Goal: Contribute content: Contribute content

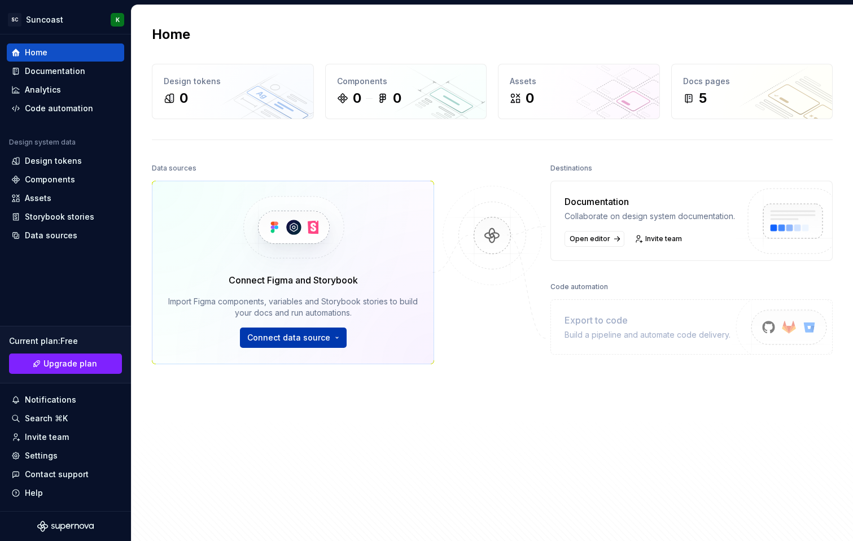
click at [282, 336] on html "SC Suncoast K Home Documentation Analytics Code automation Design system data D…" at bounding box center [426, 270] width 853 height 541
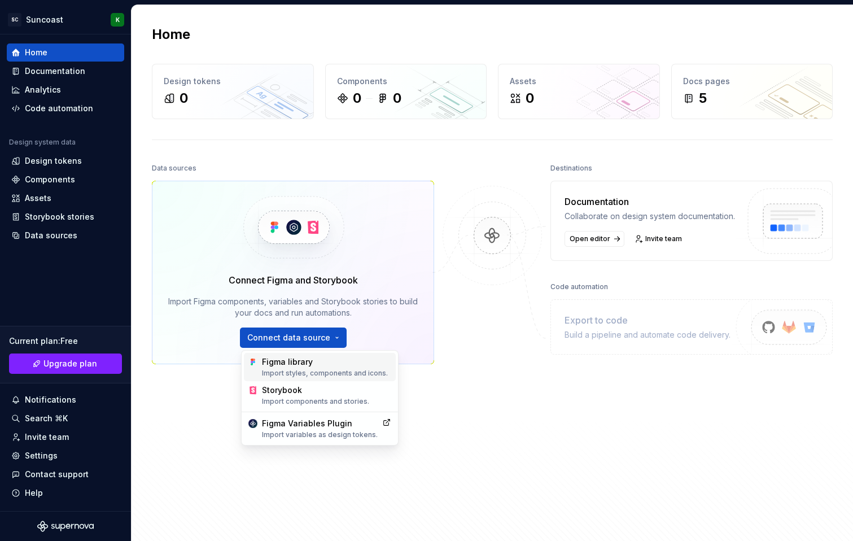
click at [285, 378] on div "Figma library Import styles, components and icons." at bounding box center [320, 367] width 152 height 28
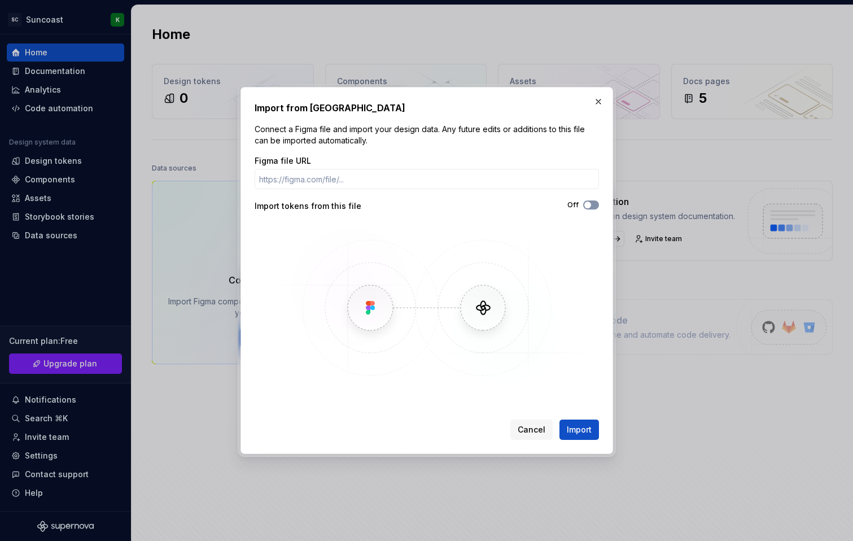
click at [593, 203] on button "Off" at bounding box center [591, 204] width 16 height 9
click at [494, 176] on input "Figma file URL" at bounding box center [427, 179] width 344 height 20
click at [369, 176] on input "Figma file URL" at bounding box center [427, 179] width 344 height 20
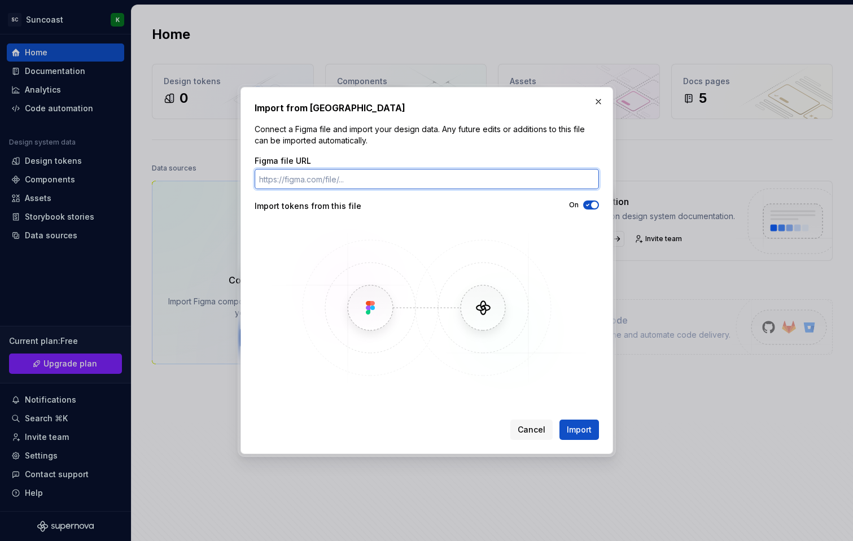
paste input "[URL][DOMAIN_NAME]"
type input "[URL][DOMAIN_NAME]"
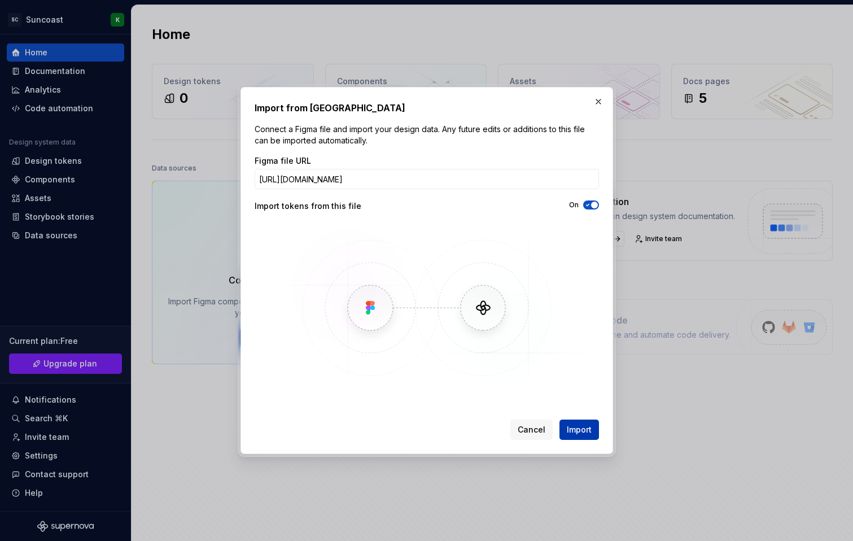
click at [576, 432] on span "Import" at bounding box center [579, 429] width 25 height 11
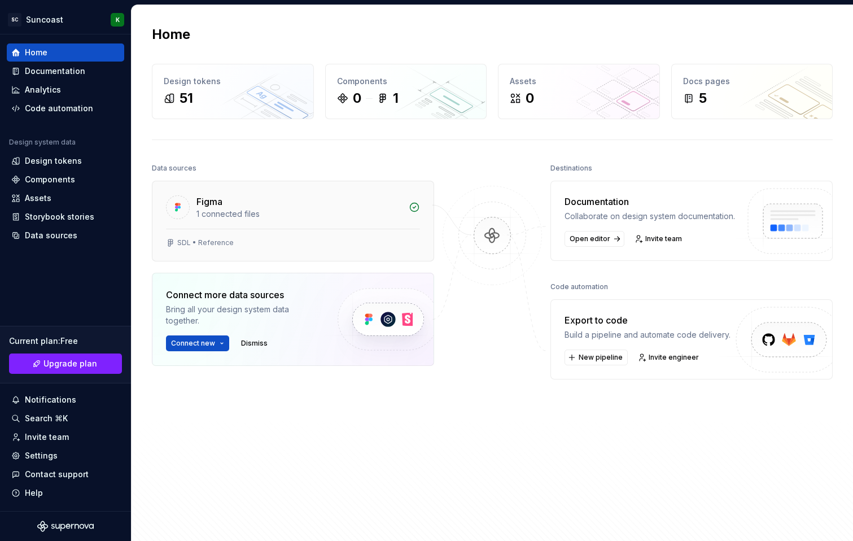
click at [379, 208] on div "1 connected files" at bounding box center [298, 213] width 205 height 11
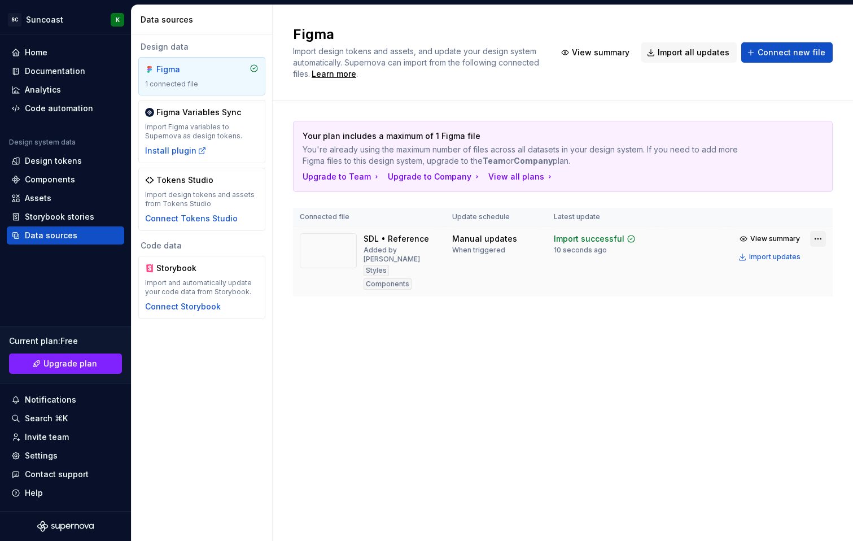
click at [813, 237] on html "SC Suncoast K Home Documentation Analytics Code automation Design system data D…" at bounding box center [426, 270] width 853 height 541
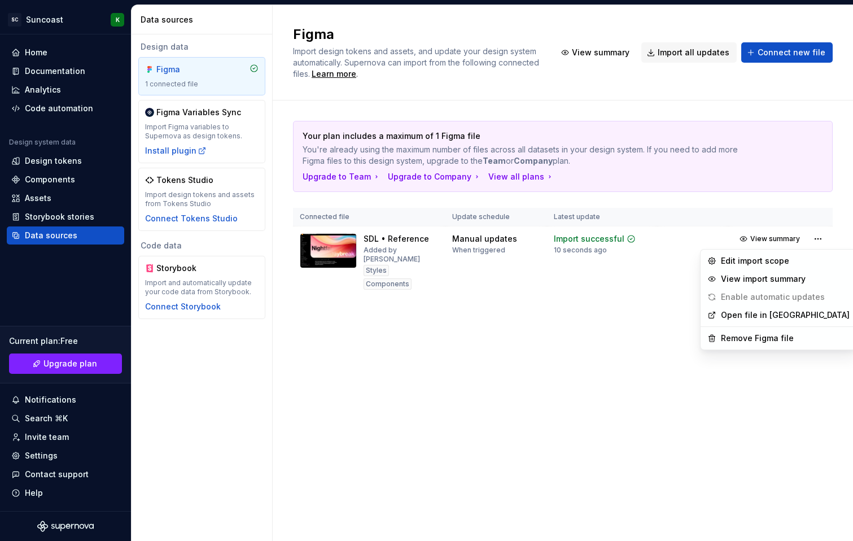
click at [642, 398] on html "SC Suncoast K Home Documentation Analytics Code automation Design system data D…" at bounding box center [426, 270] width 853 height 541
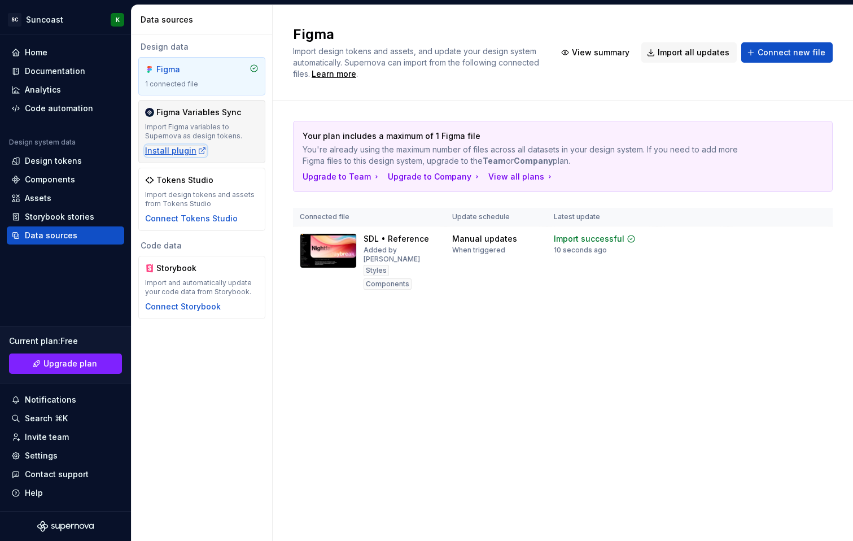
click at [171, 152] on div "Install plugin" at bounding box center [176, 150] width 62 height 11
click at [297, 395] on div "Figma Import design tokens and assets, and update your design system automatica…" at bounding box center [563, 273] width 580 height 536
click at [21, 55] on div "Home" at bounding box center [65, 52] width 108 height 11
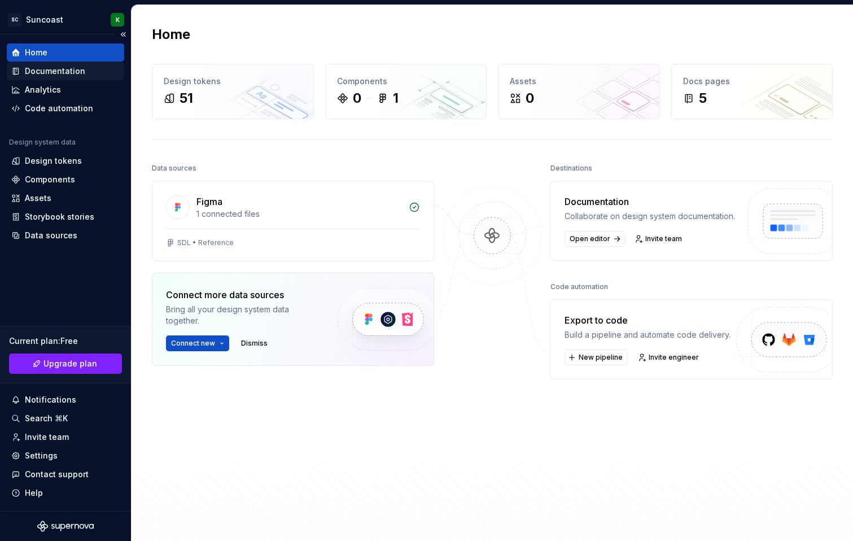
click at [23, 68] on div "Documentation" at bounding box center [65, 70] width 108 height 11
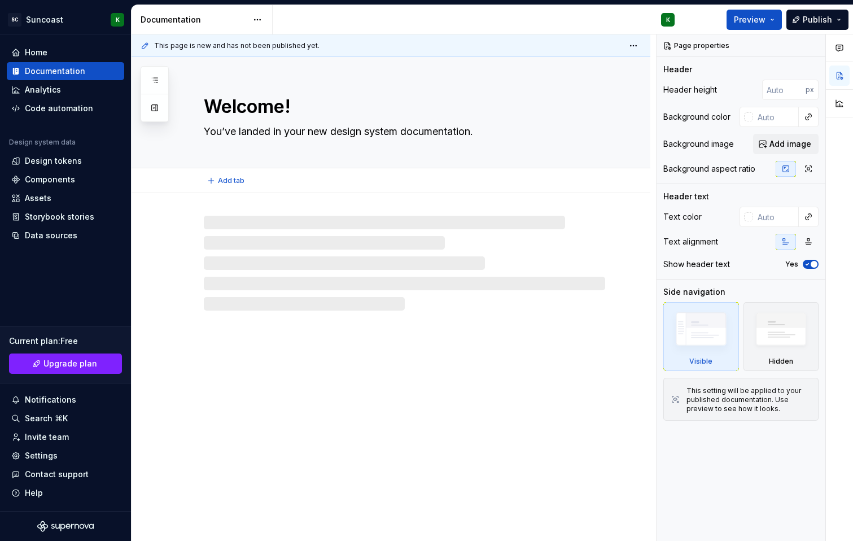
click at [313, 134] on textarea "You’ve landed in your new design system documentation." at bounding box center [402, 131] width 401 height 18
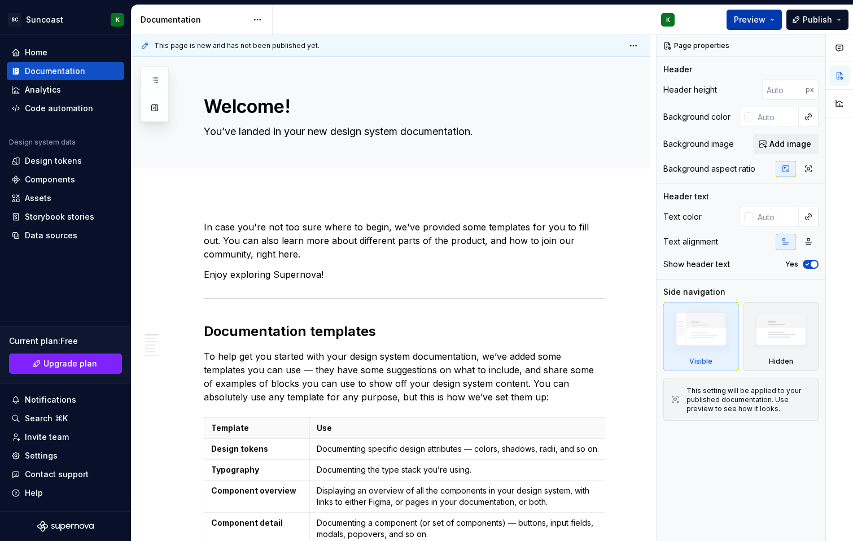
click at [768, 16] on button "Preview" at bounding box center [753, 20] width 55 height 20
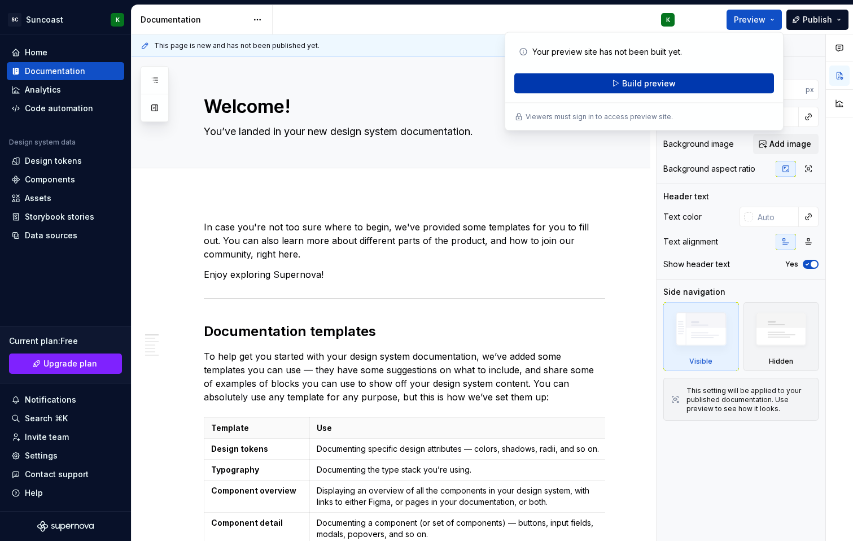
click at [642, 78] on span "Build preview" at bounding box center [649, 83] width 54 height 11
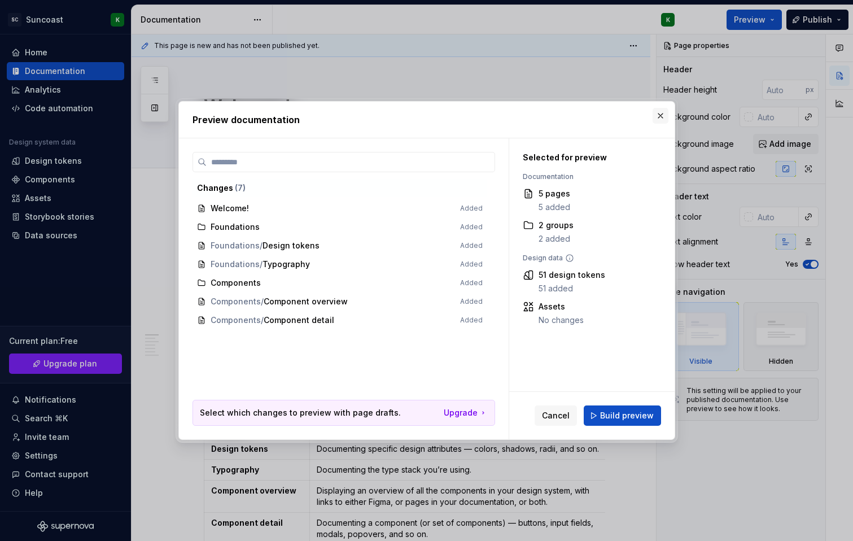
click at [662, 112] on button "button" at bounding box center [661, 116] width 16 height 16
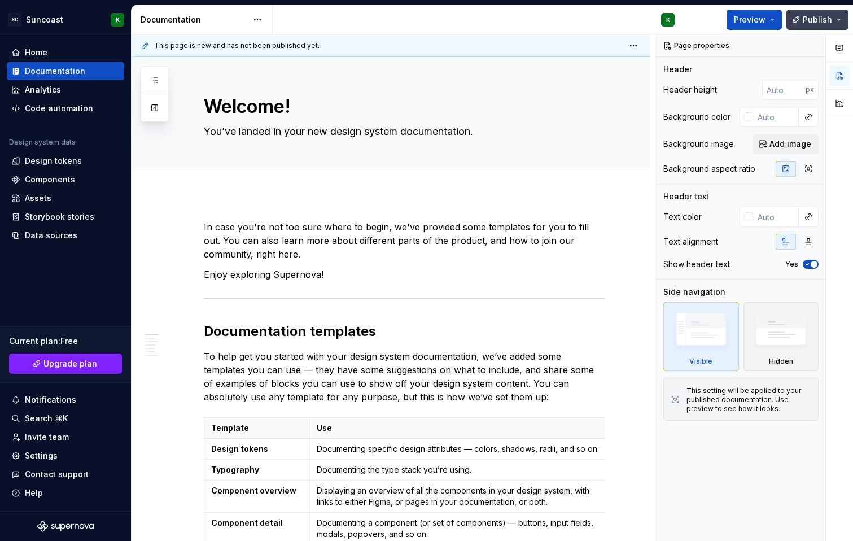
click at [839, 23] on button "Publish" at bounding box center [817, 20] width 62 height 20
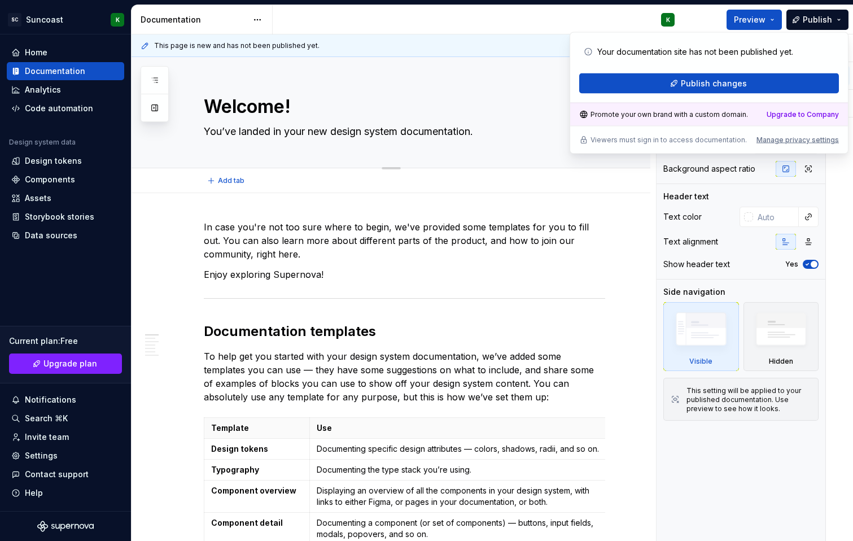
click at [448, 92] on div "Welcome! You’ve landed in your new design system documentation." at bounding box center [404, 112] width 401 height 111
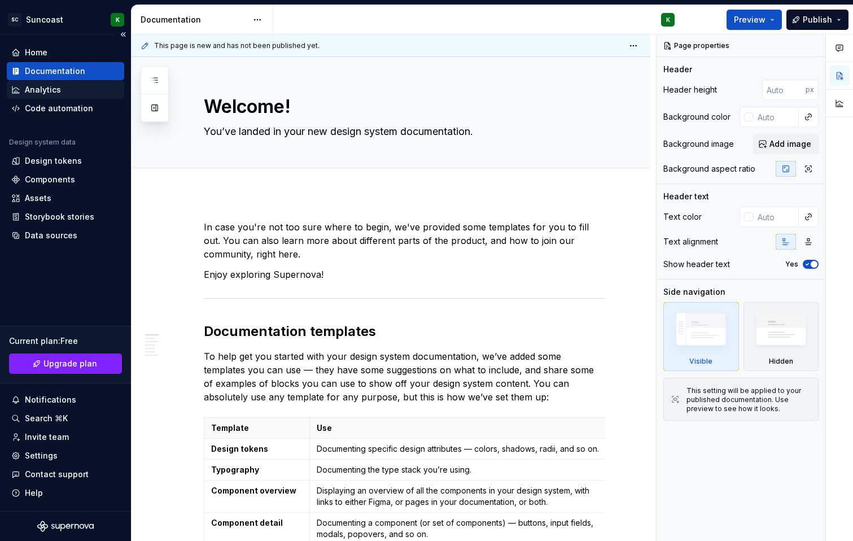
click at [36, 93] on div "Analytics" at bounding box center [43, 89] width 36 height 11
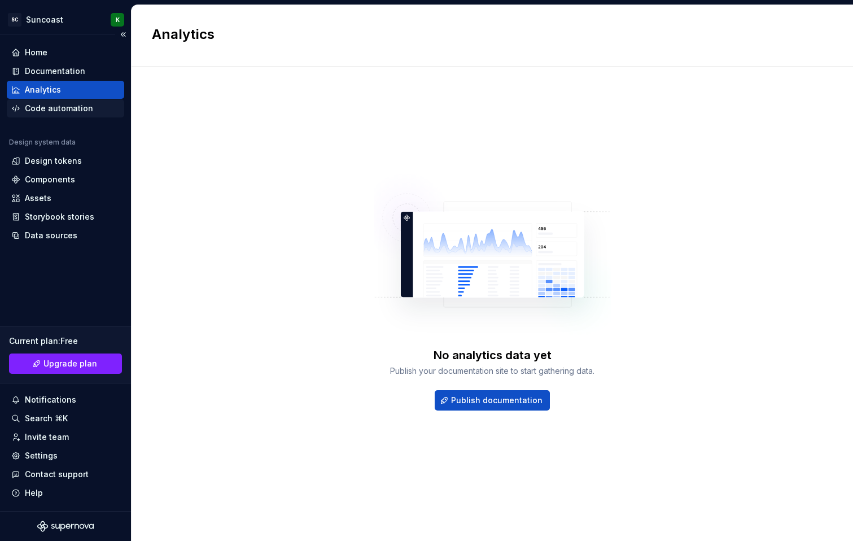
click at [35, 104] on div "Code automation" at bounding box center [59, 108] width 68 height 11
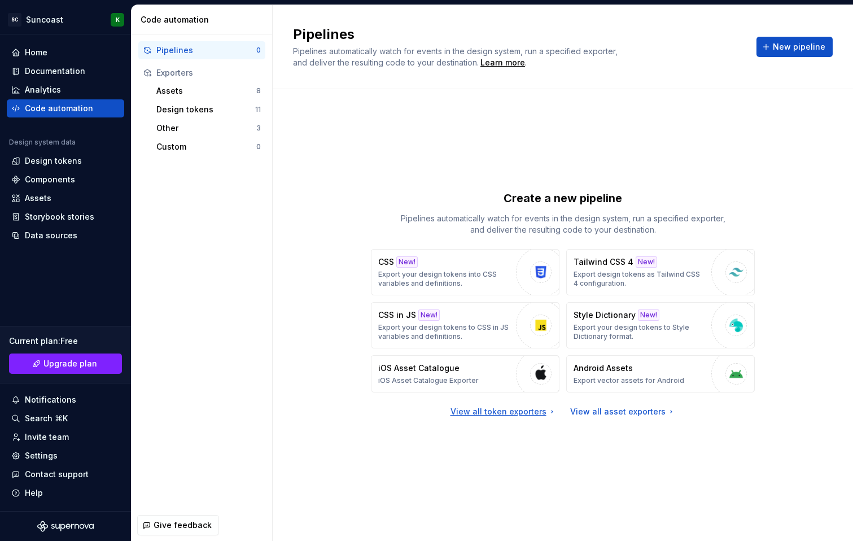
click at [511, 414] on div "View all token exporters" at bounding box center [503, 411] width 106 height 11
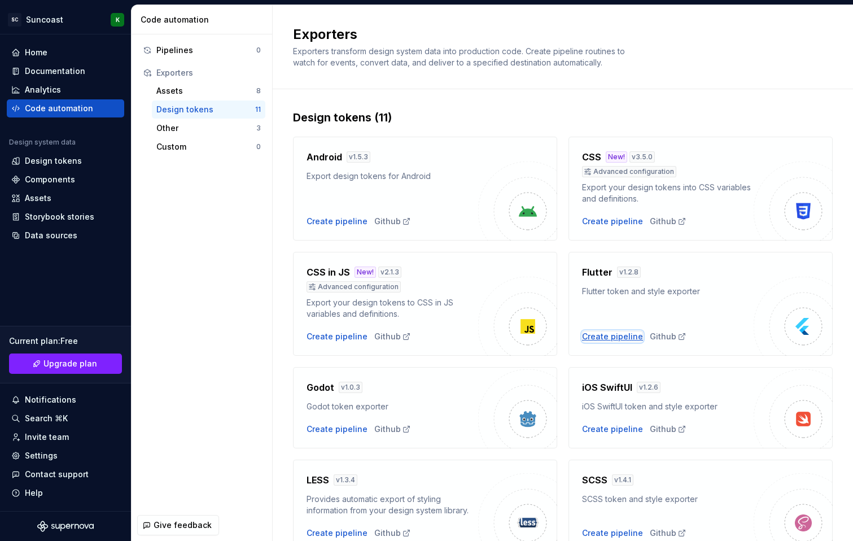
click at [626, 332] on div "Create pipeline" at bounding box center [612, 336] width 61 height 11
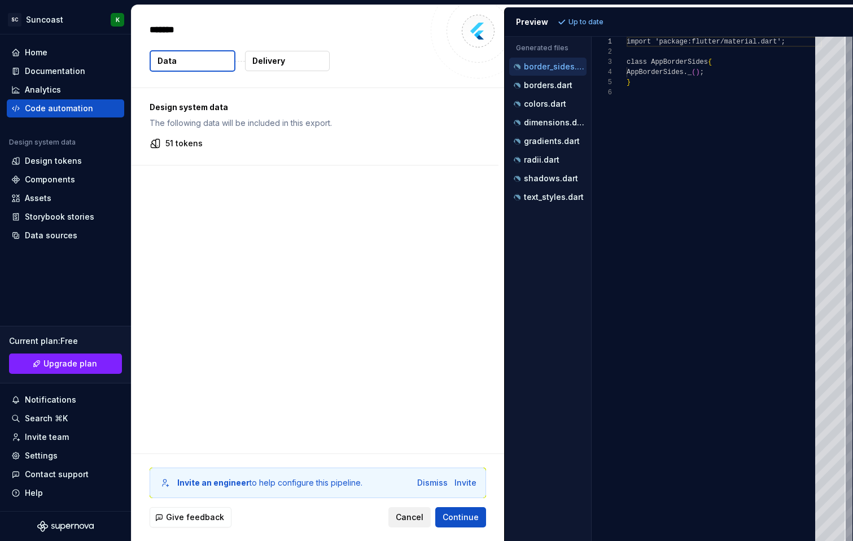
click at [414, 523] on button "Cancel" at bounding box center [409, 517] width 42 height 20
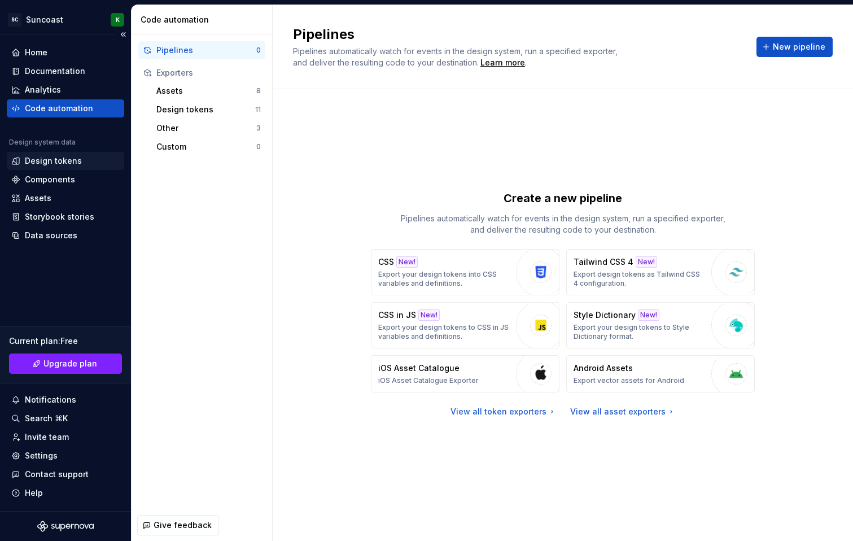
click at [36, 159] on div "Design tokens" at bounding box center [53, 160] width 57 height 11
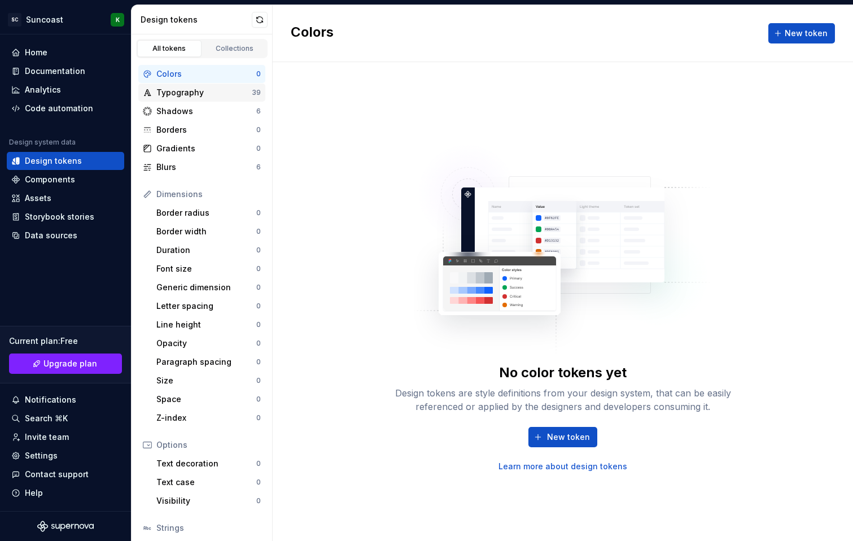
click at [169, 90] on div "Typography" at bounding box center [203, 92] width 95 height 11
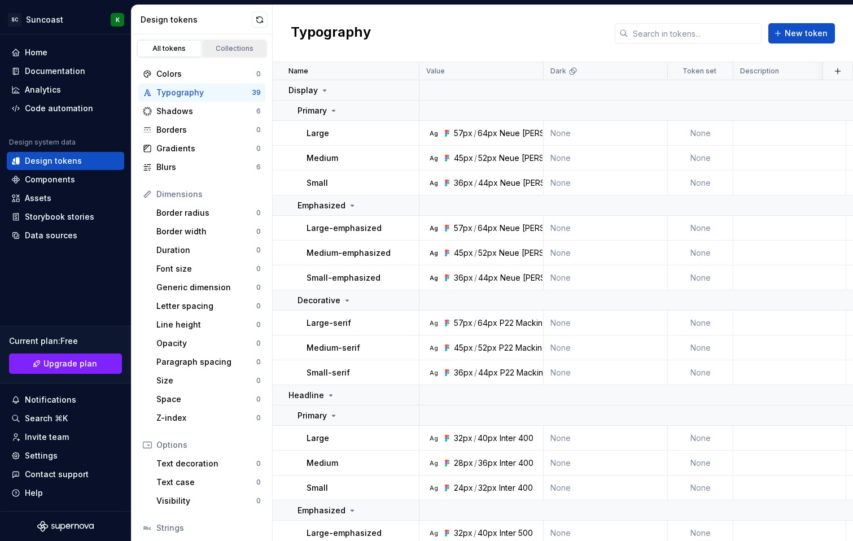
click at [220, 41] on link "Collections" at bounding box center [235, 48] width 64 height 17
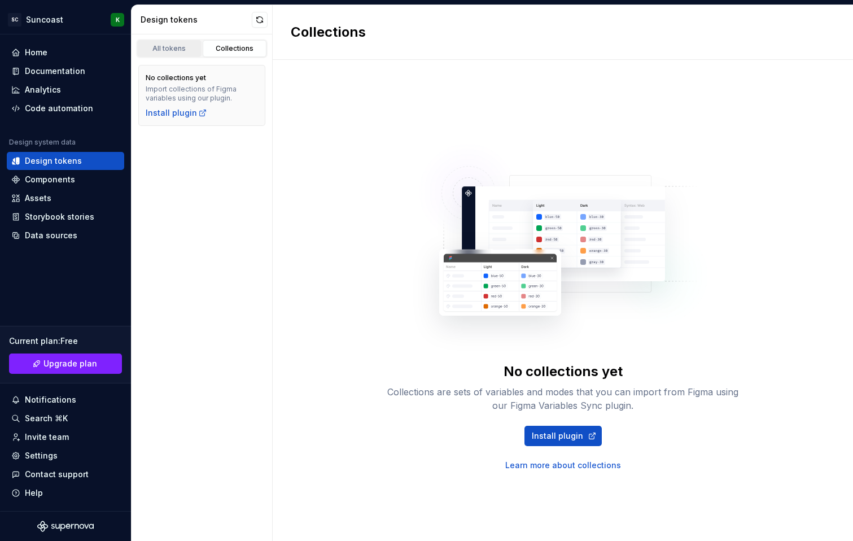
click at [160, 47] on div "All tokens" at bounding box center [169, 48] width 56 height 9
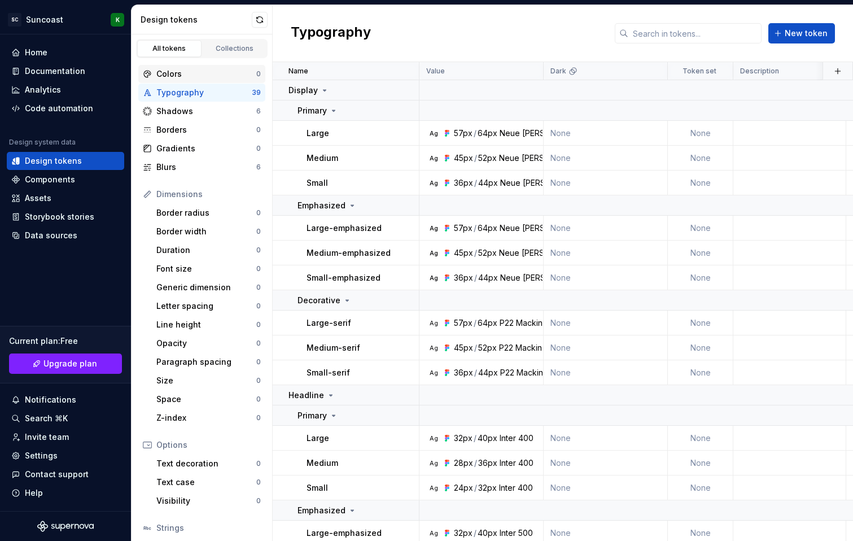
click at [176, 68] on div "Colors 0" at bounding box center [201, 74] width 127 height 18
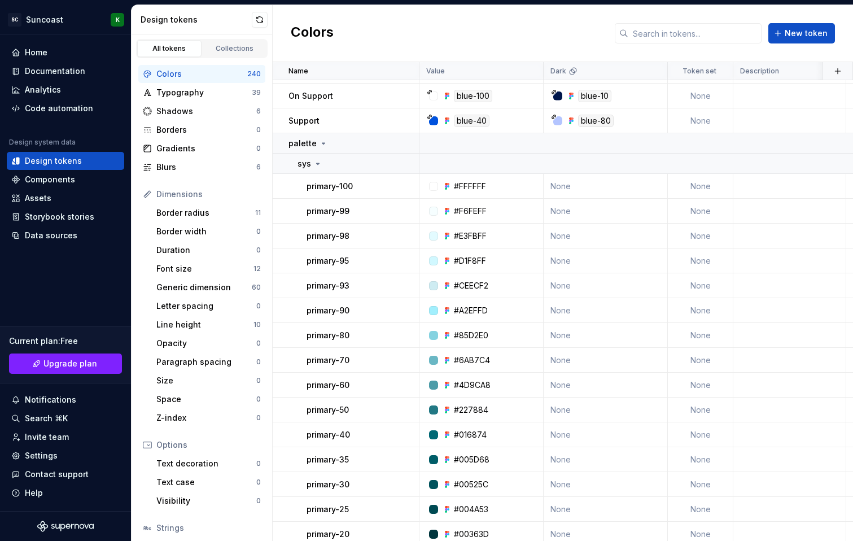
scroll to position [1860, 0]
click at [311, 164] on div "sys" at bounding box center [309, 162] width 25 height 11
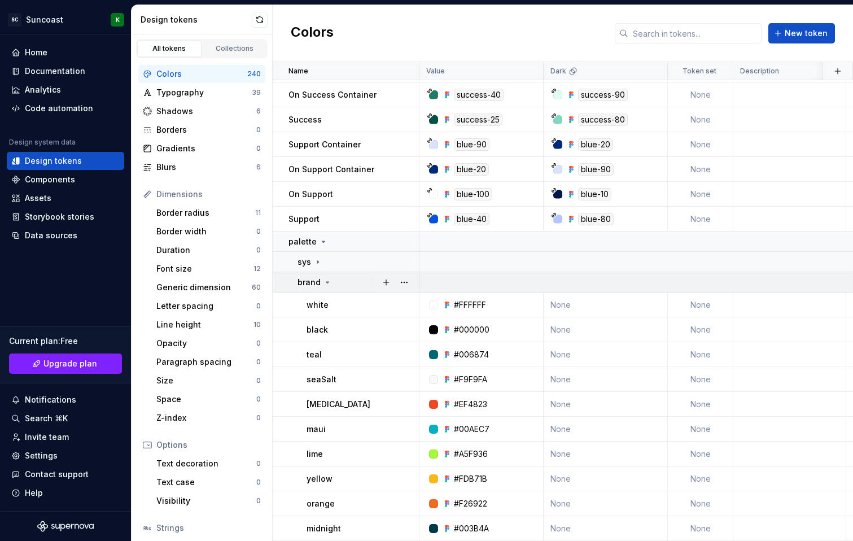
click at [319, 277] on p "brand" at bounding box center [308, 282] width 23 height 11
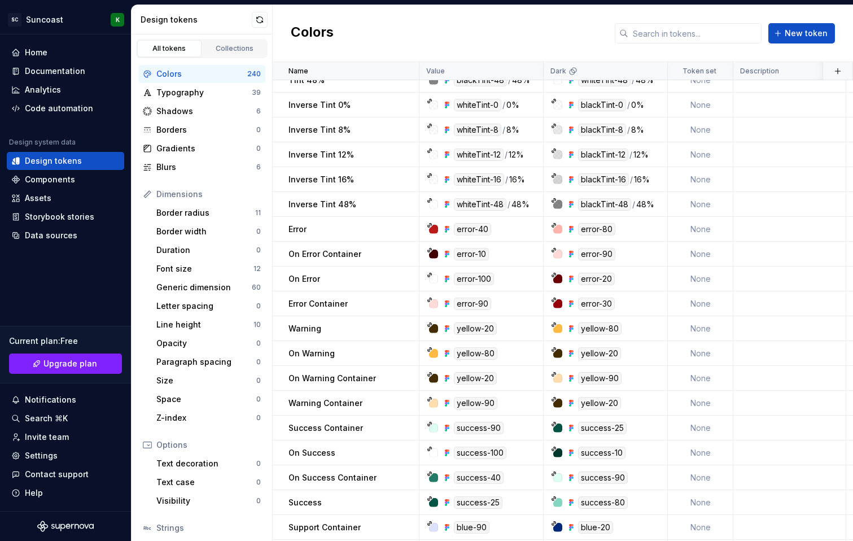
scroll to position [1519, 0]
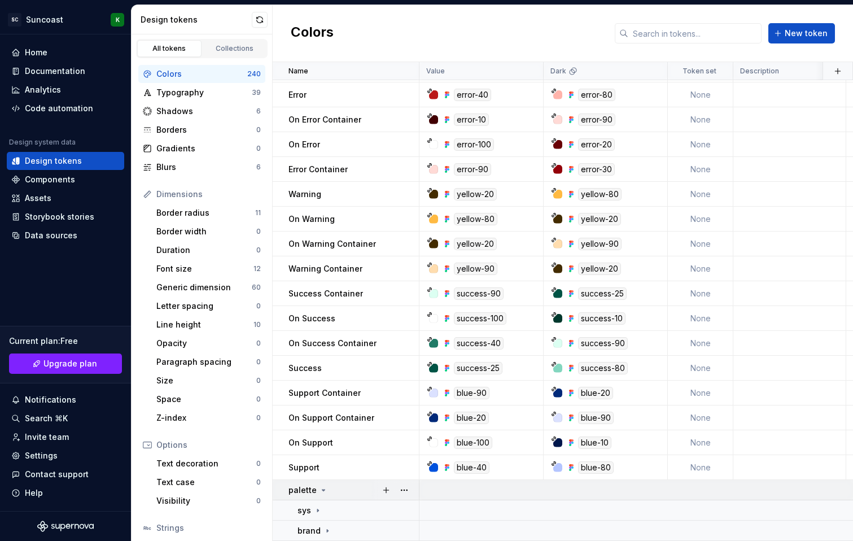
click at [319, 485] on icon at bounding box center [323, 489] width 9 height 9
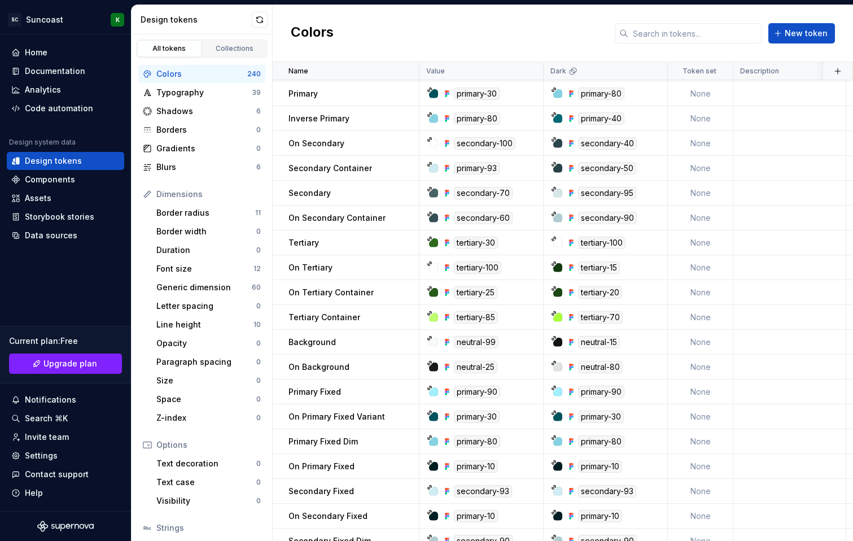
scroll to position [0, 0]
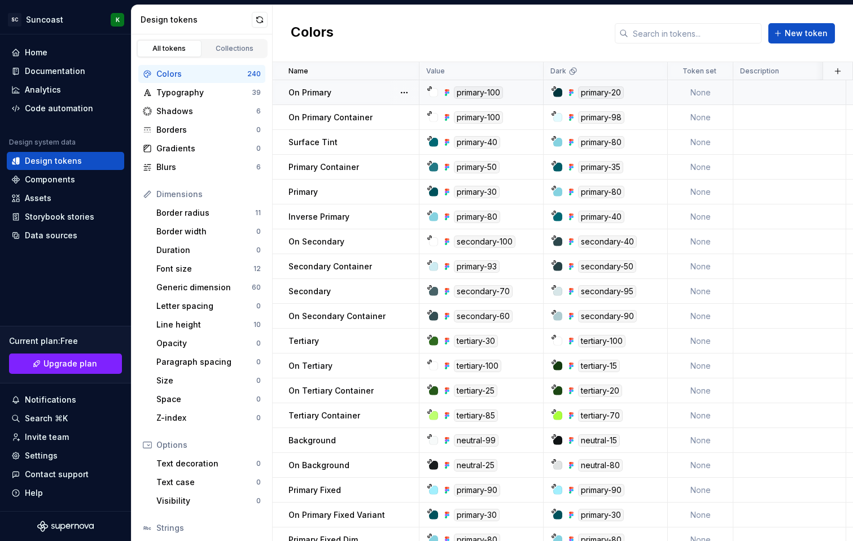
click at [699, 93] on td "None" at bounding box center [700, 92] width 65 height 25
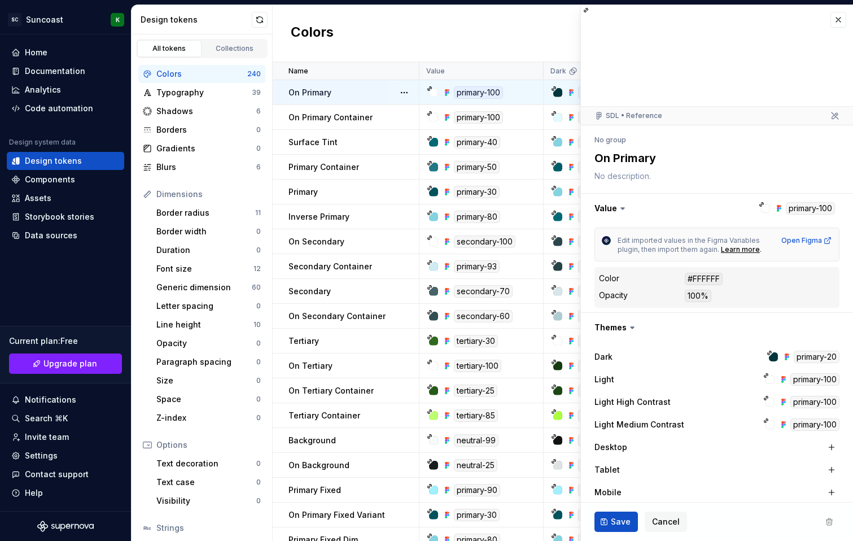
click at [620, 172] on textarea at bounding box center [714, 176] width 245 height 16
click at [622, 177] on textarea at bounding box center [714, 176] width 245 height 16
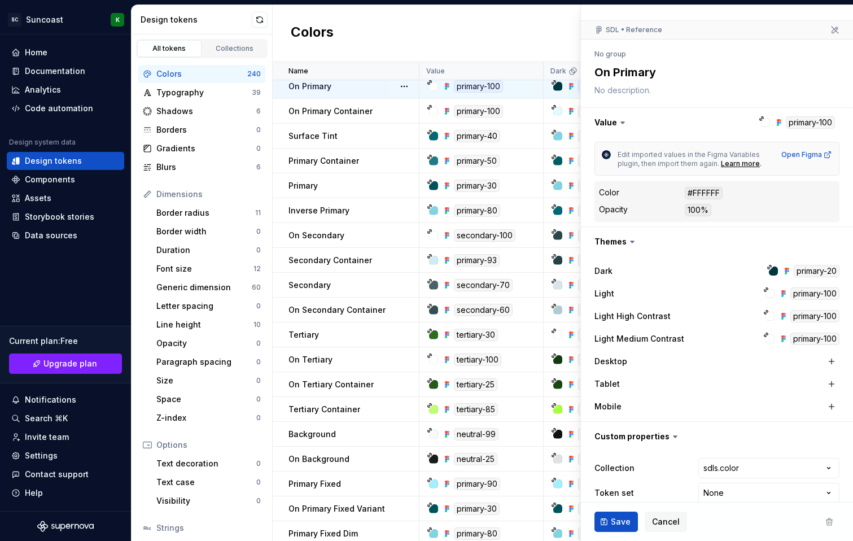
scroll to position [101, 0]
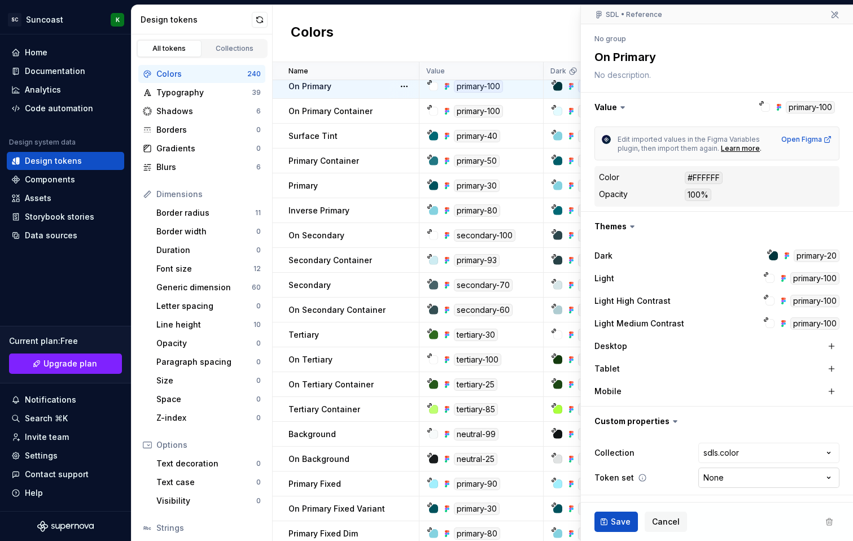
click at [760, 485] on html "SC Suncoast K Home Documentation Analytics Code automation Design system data D…" at bounding box center [426, 270] width 853 height 541
click at [663, 523] on span "Cancel" at bounding box center [666, 521] width 28 height 11
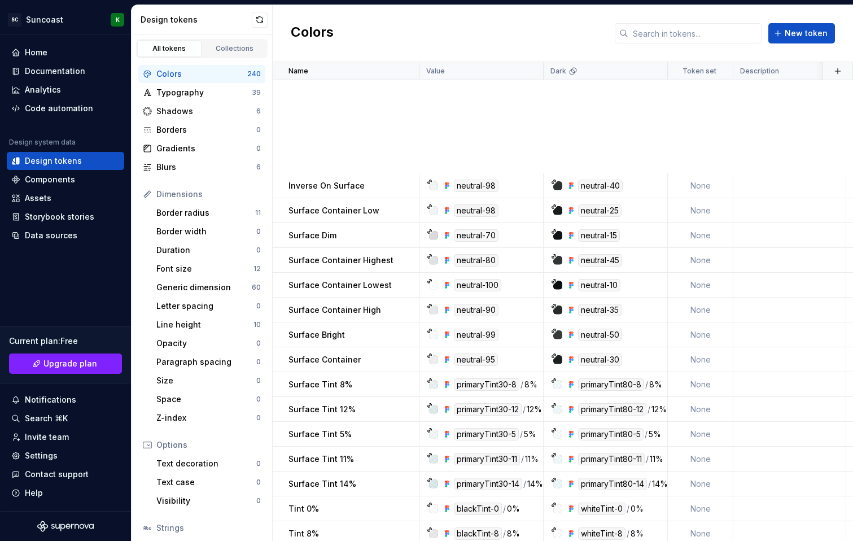
scroll to position [1478, 0]
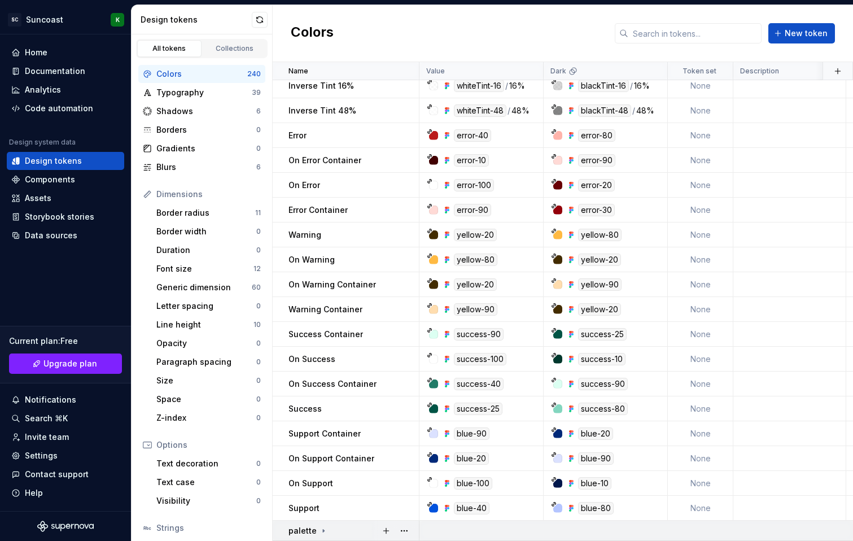
click at [308, 525] on p "palette" at bounding box center [302, 530] width 28 height 11
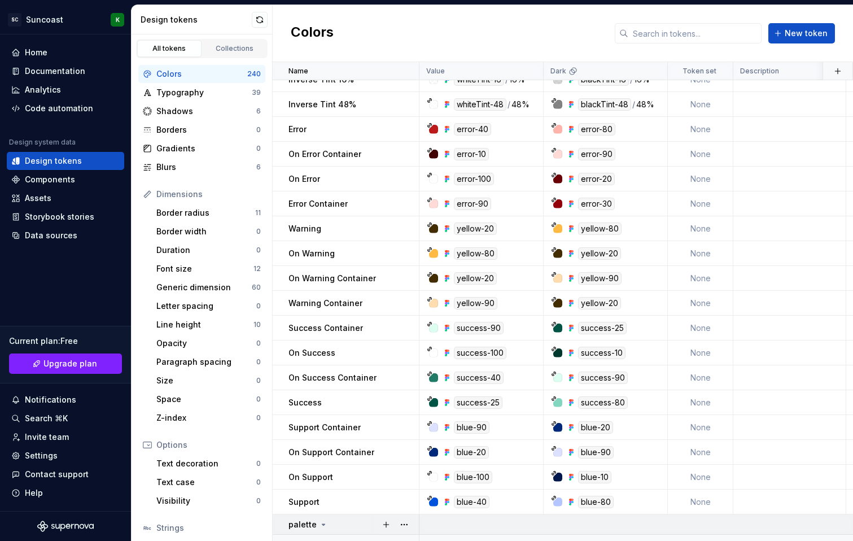
click at [308, 522] on p "palette" at bounding box center [302, 524] width 28 height 11
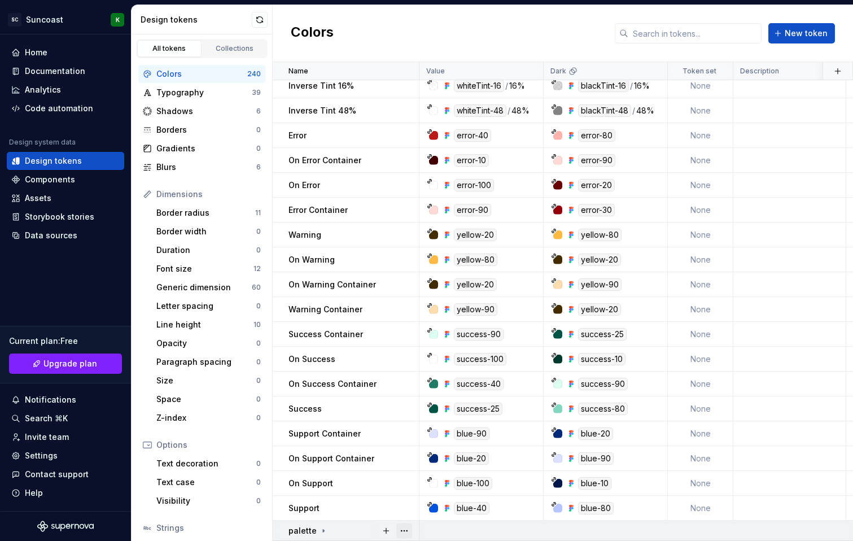
click at [399, 523] on button "button" at bounding box center [404, 531] width 16 height 16
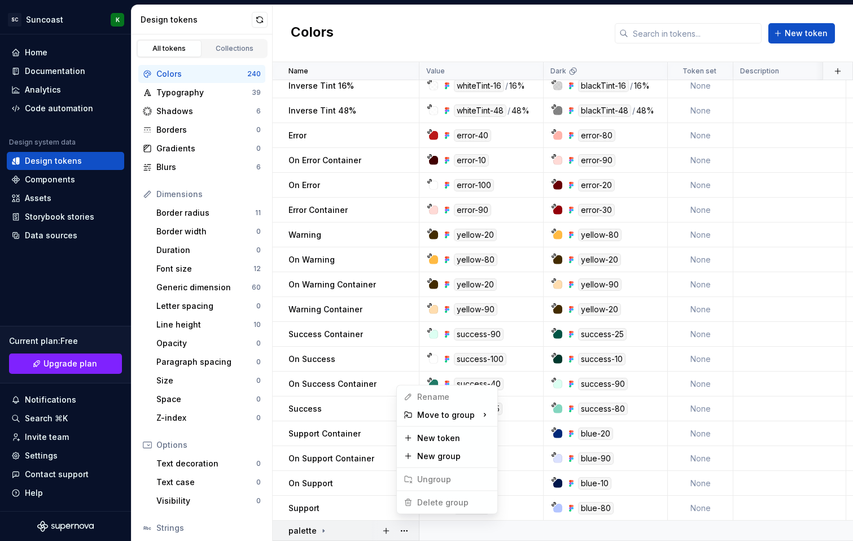
click at [472, 532] on html "SC Suncoast K Home Documentation Analytics Code automation Design system data D…" at bounding box center [426, 270] width 853 height 541
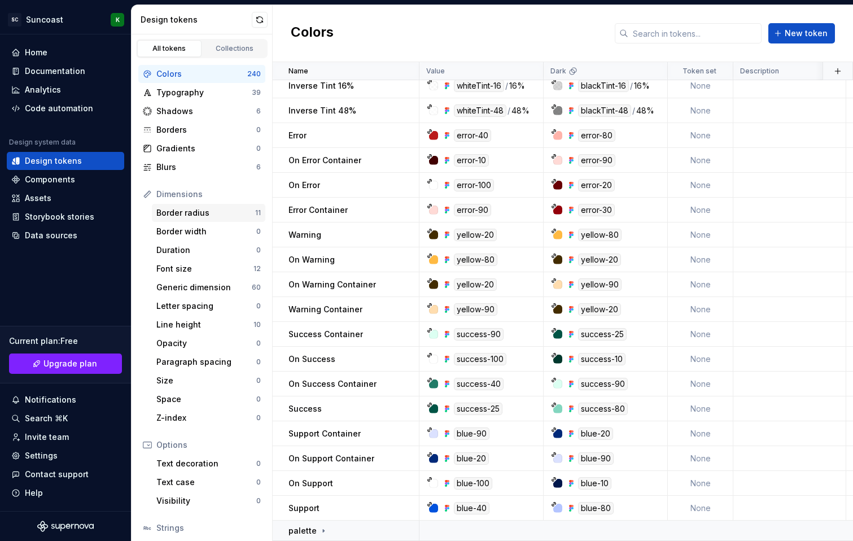
click at [194, 215] on div "Border radius" at bounding box center [205, 212] width 99 height 11
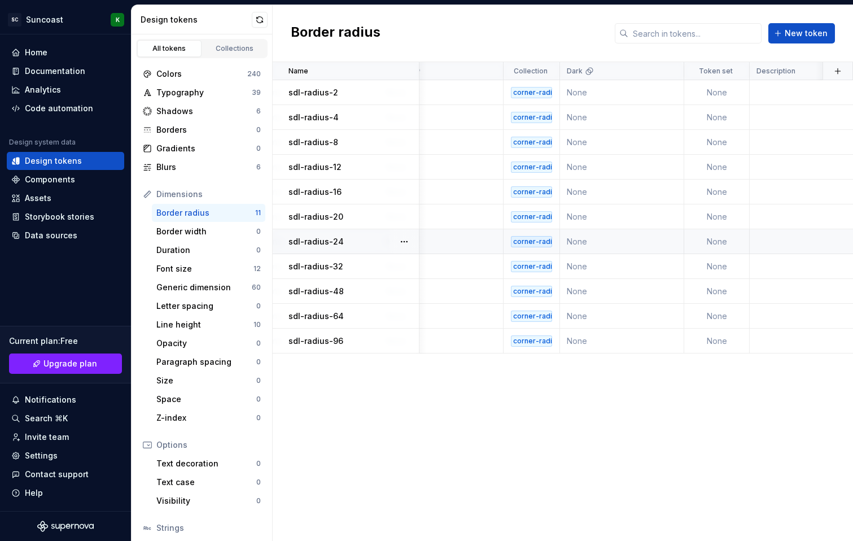
scroll to position [0, 783]
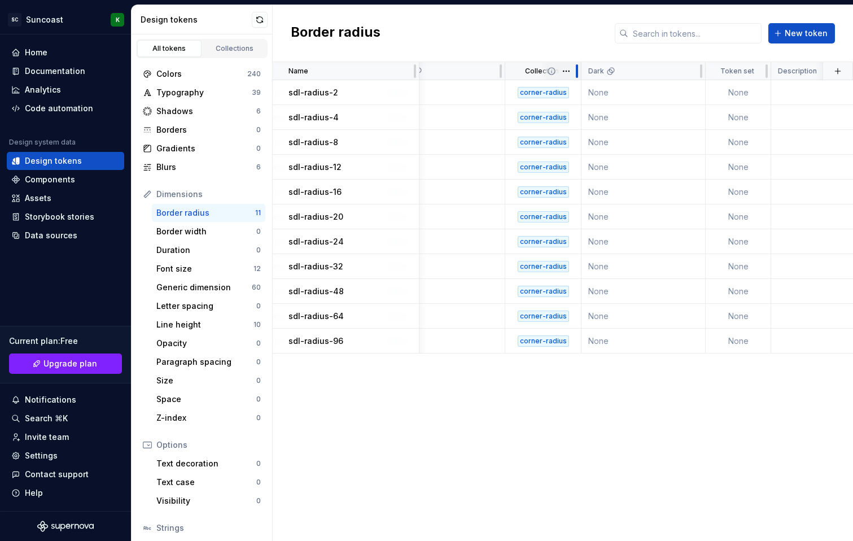
drag, startPoint x: 560, startPoint y: 72, endPoint x: 580, endPoint y: 67, distance: 20.4
click at [580, 67] on div at bounding box center [576, 71] width 9 height 18
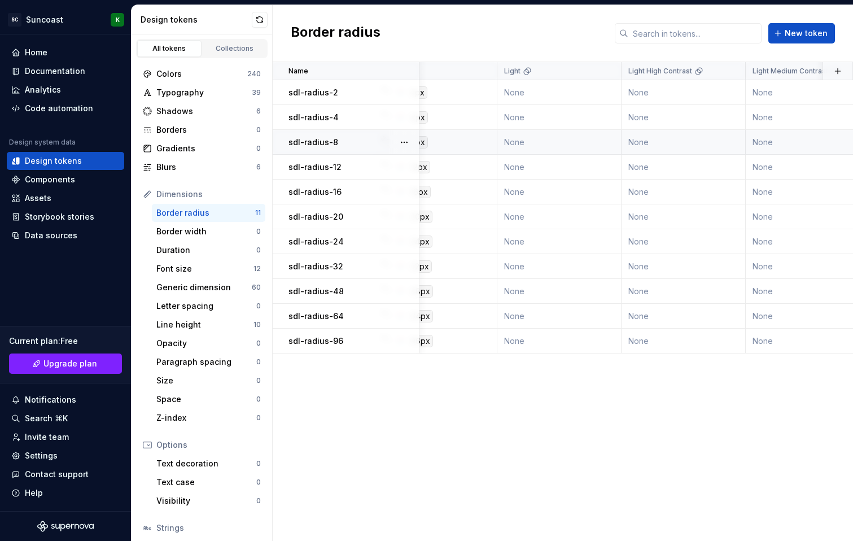
scroll to position [0, 0]
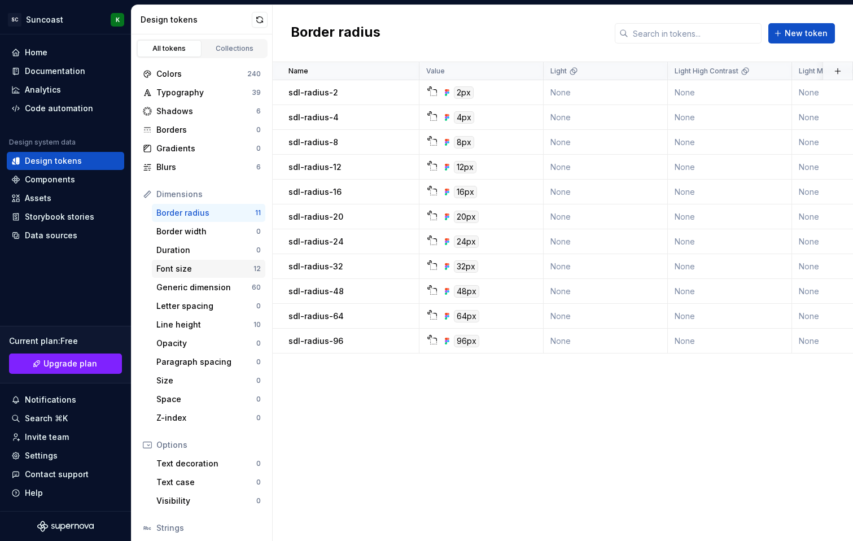
click at [208, 274] on div "Font size" at bounding box center [204, 268] width 97 height 11
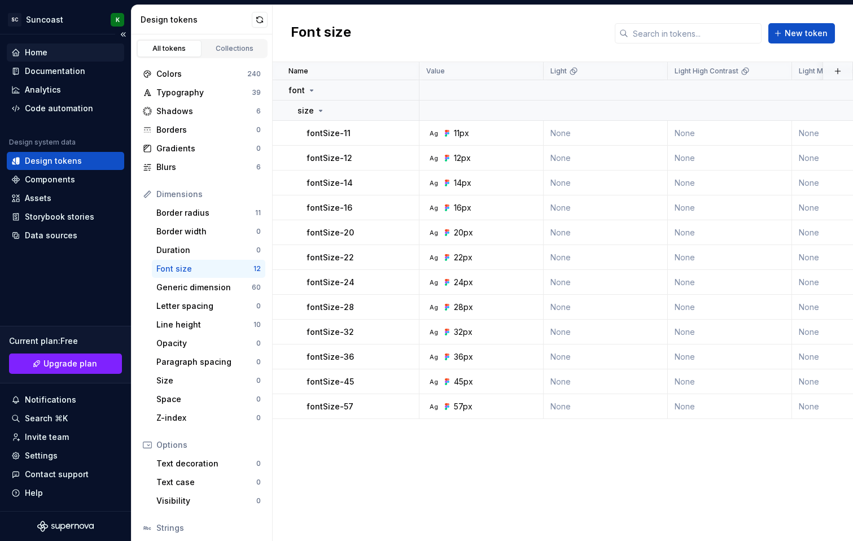
click at [41, 51] on div "Home" at bounding box center [36, 52] width 23 height 11
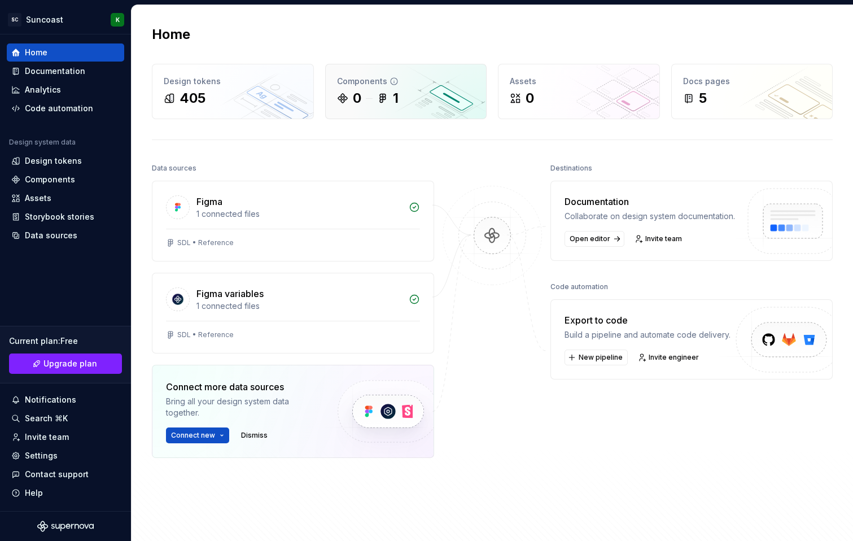
click at [394, 89] on div "1" at bounding box center [396, 98] width 6 height 18
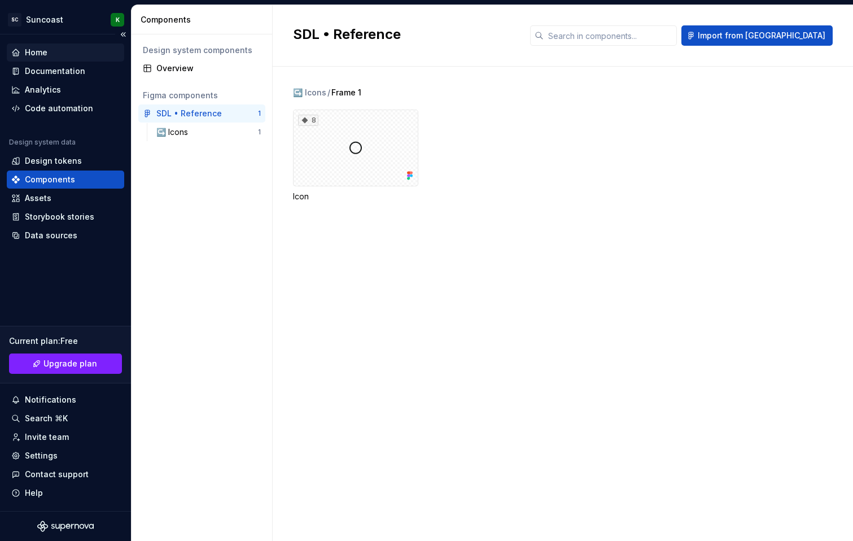
click at [34, 54] on div "Home" at bounding box center [36, 52] width 23 height 11
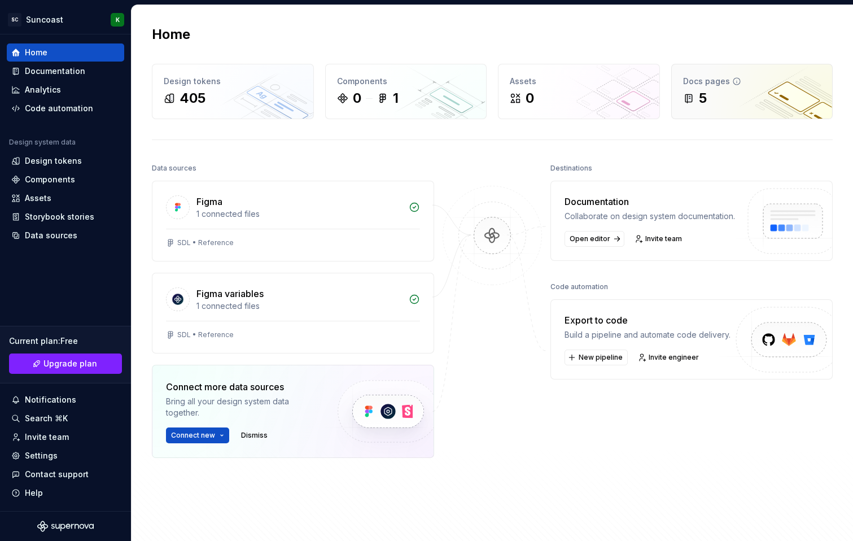
click at [756, 72] on div "Docs pages 5" at bounding box center [752, 91] width 161 height 54
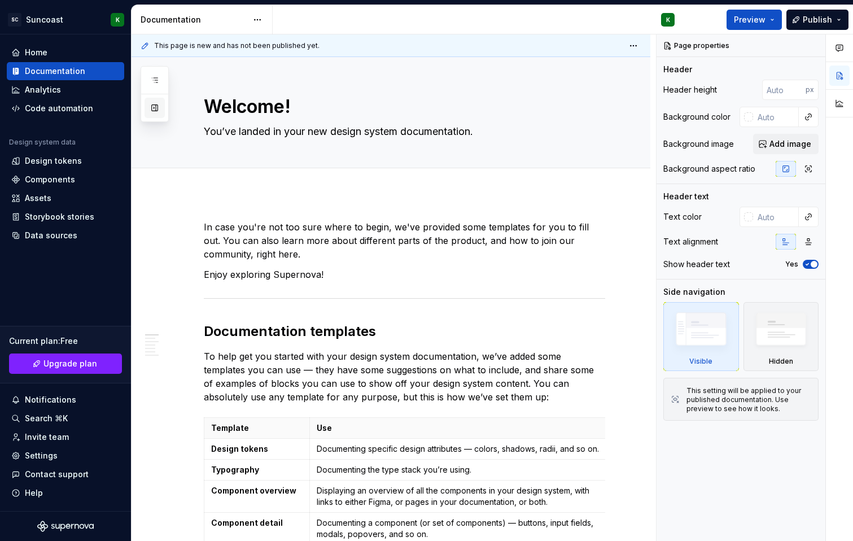
click at [163, 113] on button "button" at bounding box center [154, 108] width 20 height 20
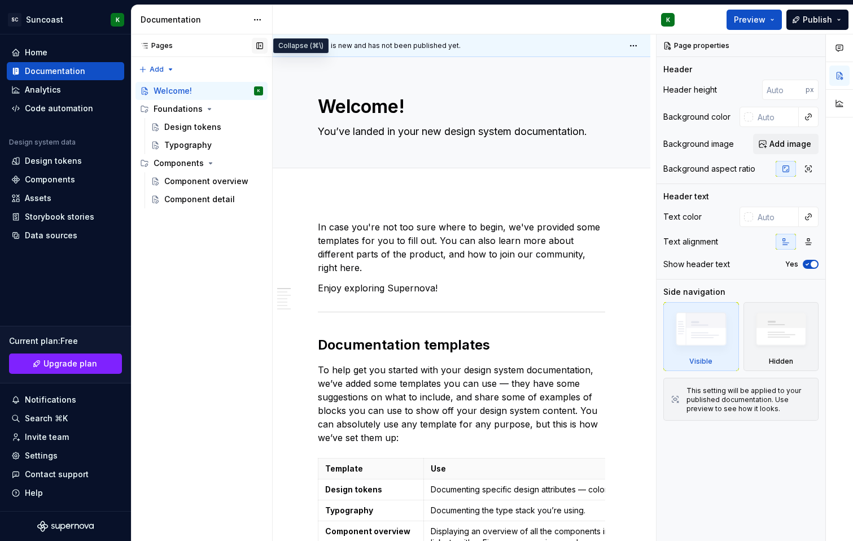
click at [260, 43] on button "button" at bounding box center [260, 46] width 16 height 16
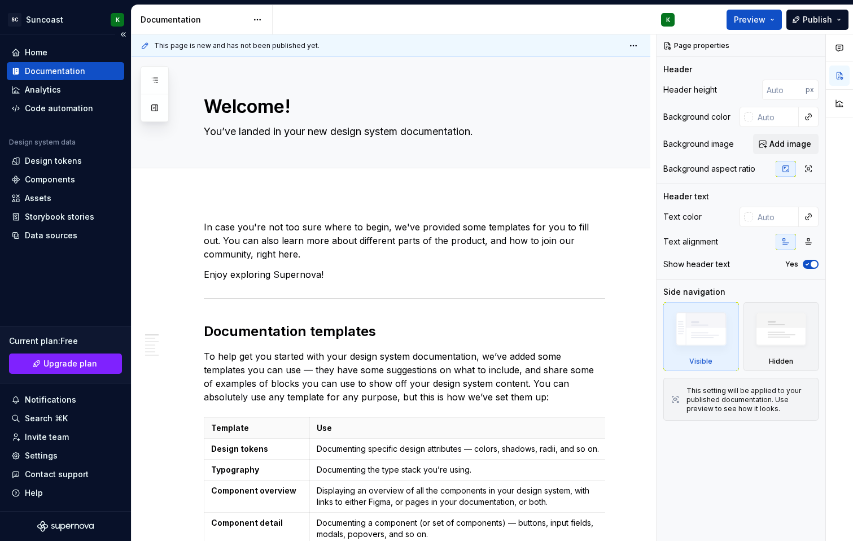
type textarea "*"
click at [37, 456] on div "Settings" at bounding box center [41, 455] width 33 height 11
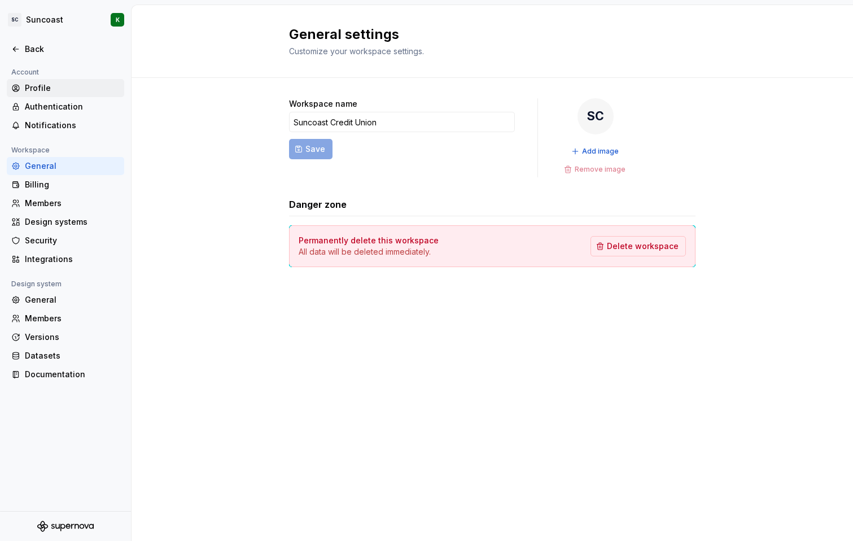
click at [65, 93] on div "Profile" at bounding box center [72, 87] width 95 height 11
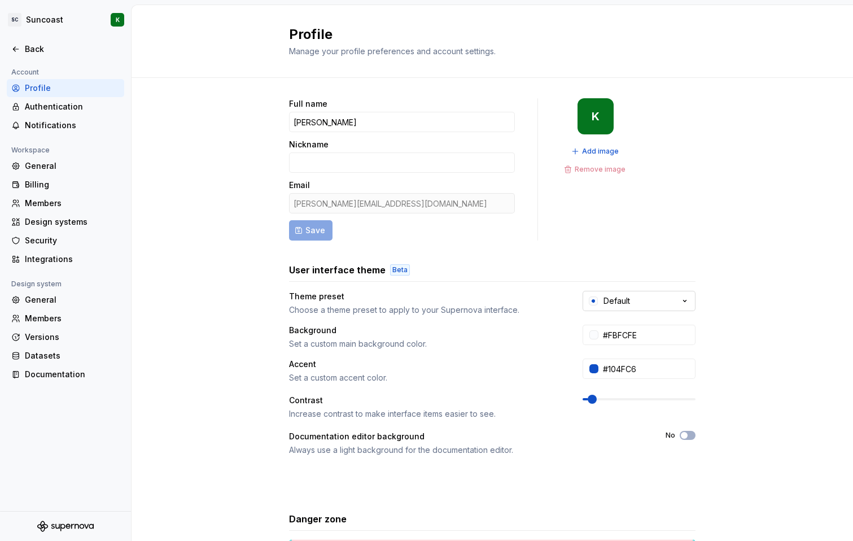
click at [645, 304] on button "Default" at bounding box center [639, 301] width 113 height 20
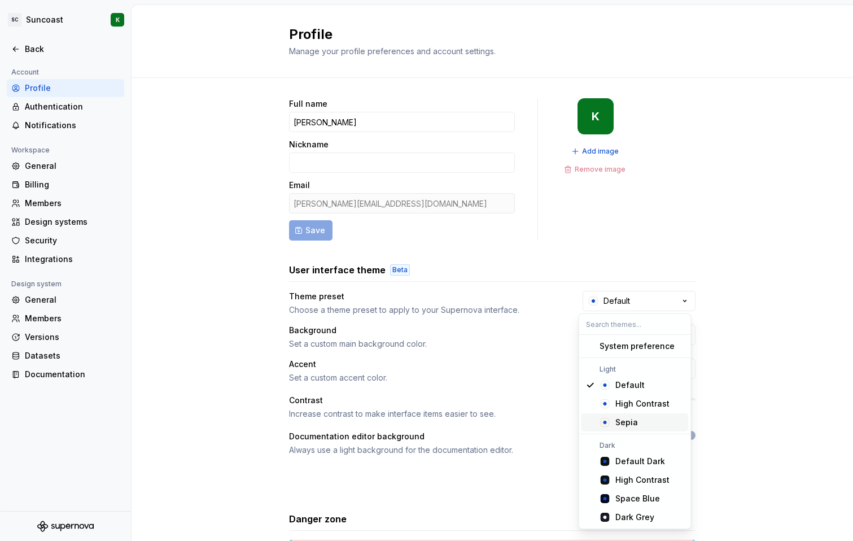
click at [787, 382] on div "Full name [PERSON_NAME] Email [PERSON_NAME][EMAIL_ADDRESS][DOMAIN_NAME] Save K …" at bounding box center [492, 362] width 721 height 569
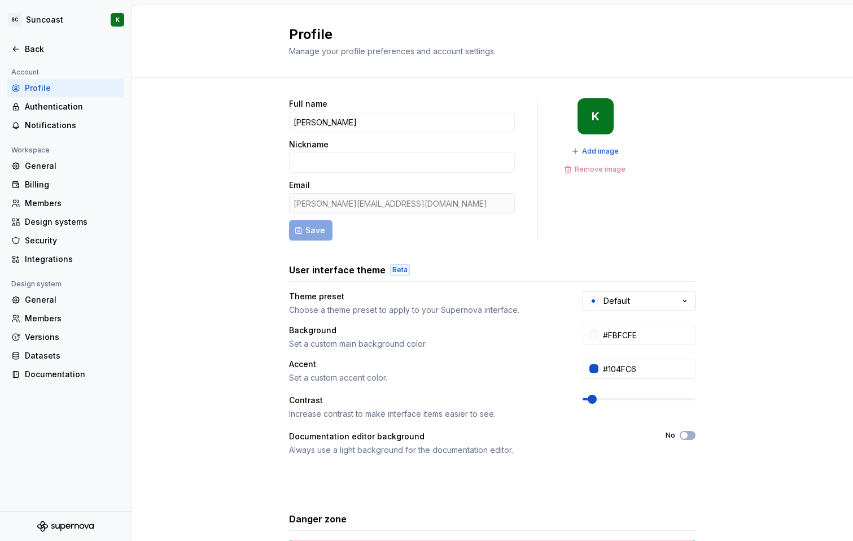
click at [639, 305] on button "Default" at bounding box center [639, 301] width 113 height 20
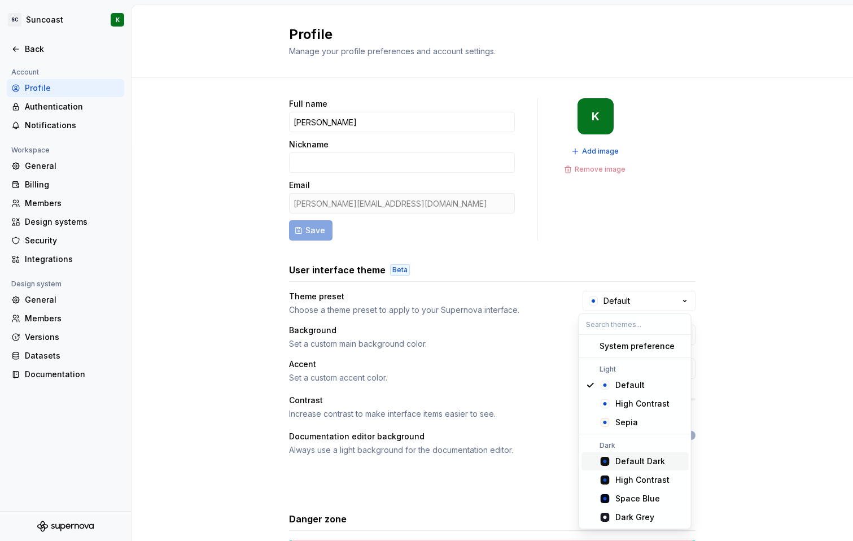
click at [649, 466] on div "Default Dark" at bounding box center [640, 461] width 50 height 11
type input "#101010"
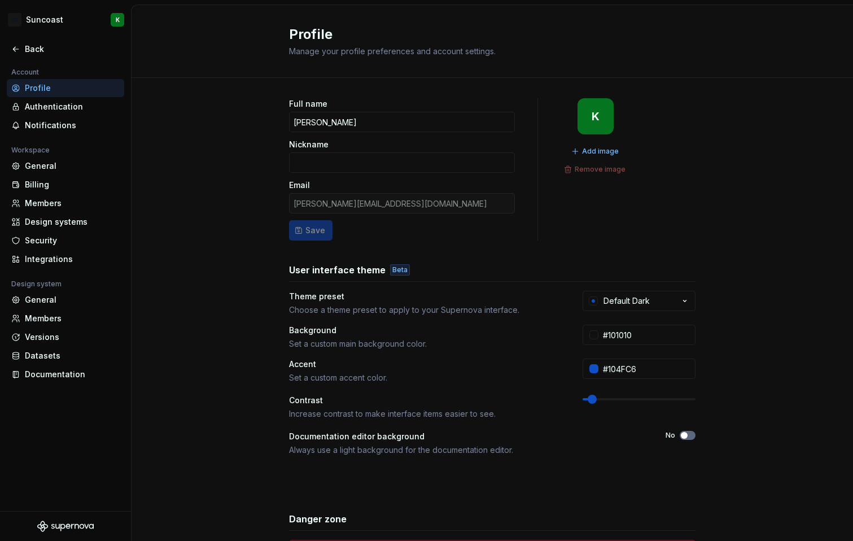
click at [681, 436] on span "button" at bounding box center [684, 435] width 7 height 7
click at [73, 104] on div "Authentication" at bounding box center [72, 106] width 95 height 11
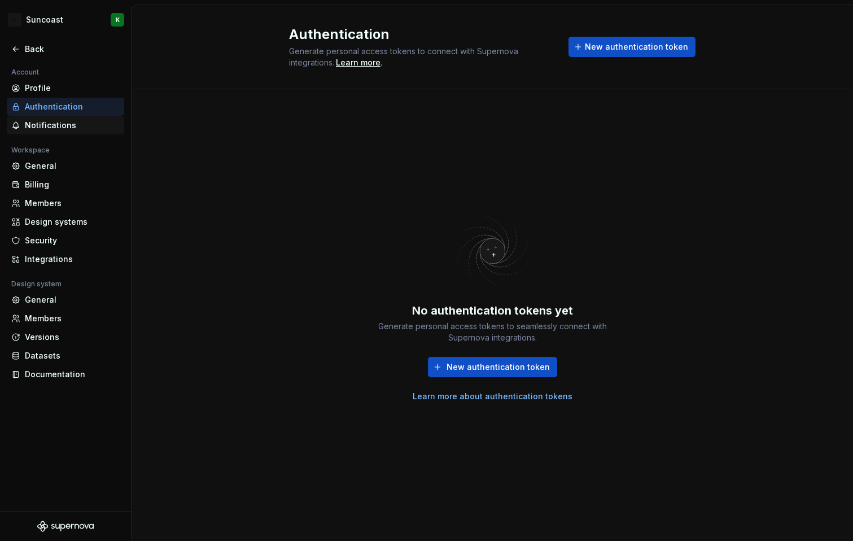
click at [58, 126] on div "Notifications" at bounding box center [72, 125] width 95 height 11
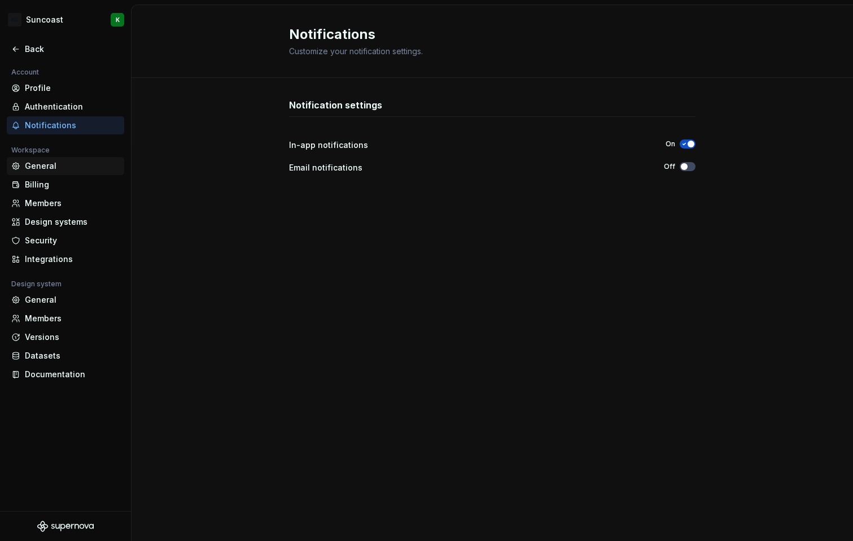
click at [43, 168] on div "General" at bounding box center [72, 165] width 95 height 11
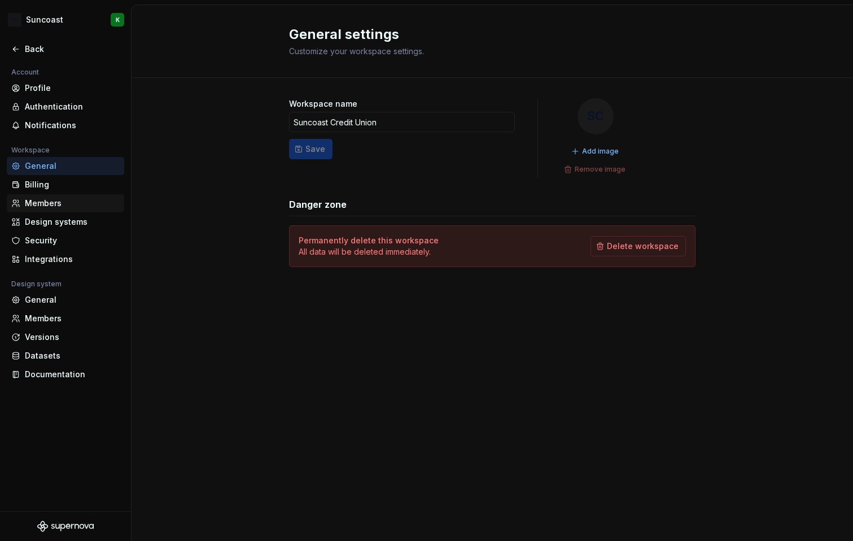
click at [44, 205] on div "Members" at bounding box center [72, 203] width 95 height 11
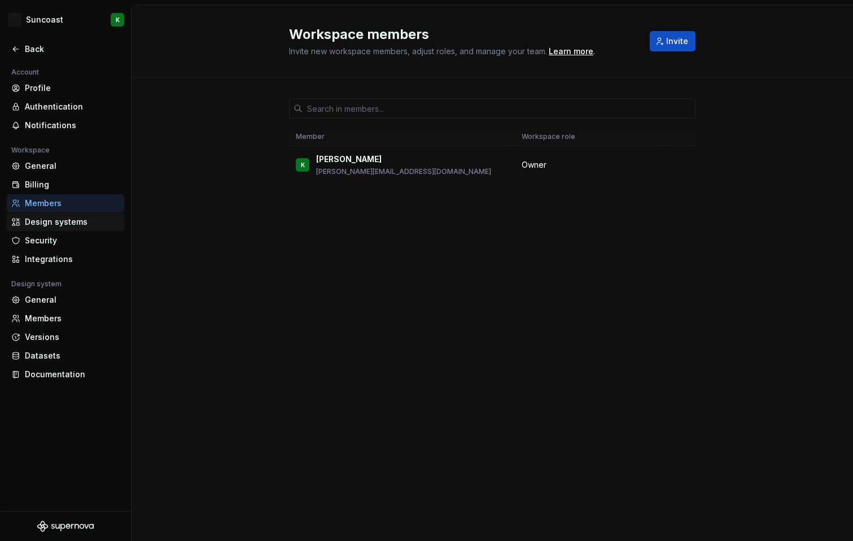
click at [47, 223] on div "Design systems" at bounding box center [72, 221] width 95 height 11
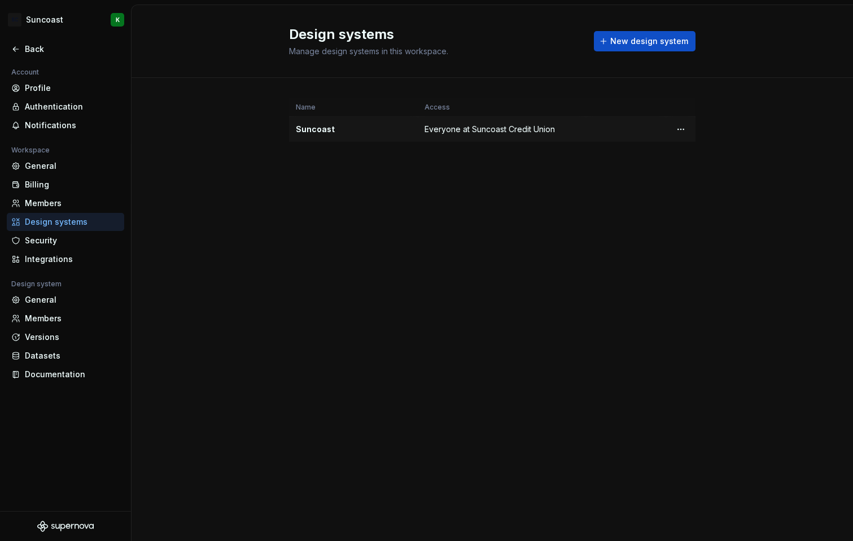
click at [677, 135] on html "SC Suncoast K Back Account Profile Authentication Notifications Workspace Gener…" at bounding box center [426, 270] width 853 height 541
click at [642, 199] on html "SC Suncoast K Back Account Profile Authentication Notifications Workspace Gener…" at bounding box center [426, 270] width 853 height 541
click at [53, 243] on div "Security" at bounding box center [72, 240] width 95 height 11
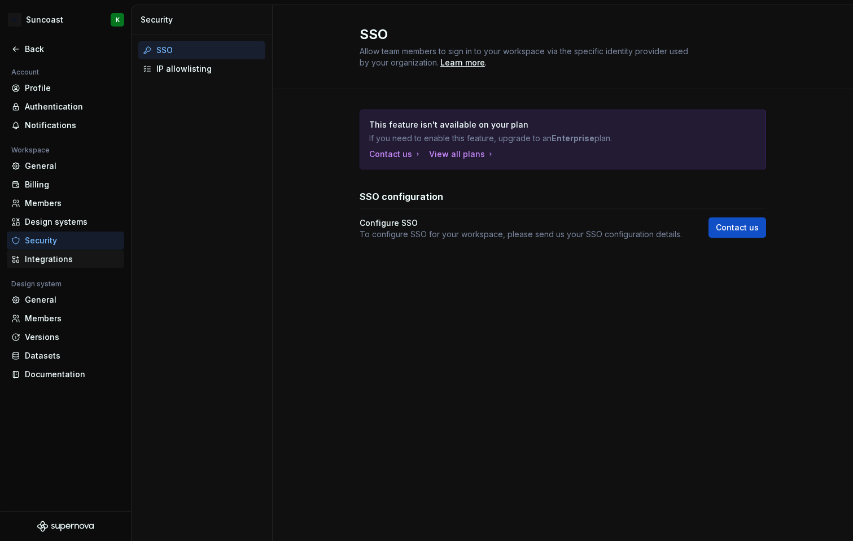
click at [50, 260] on div "Integrations" at bounding box center [72, 258] width 95 height 11
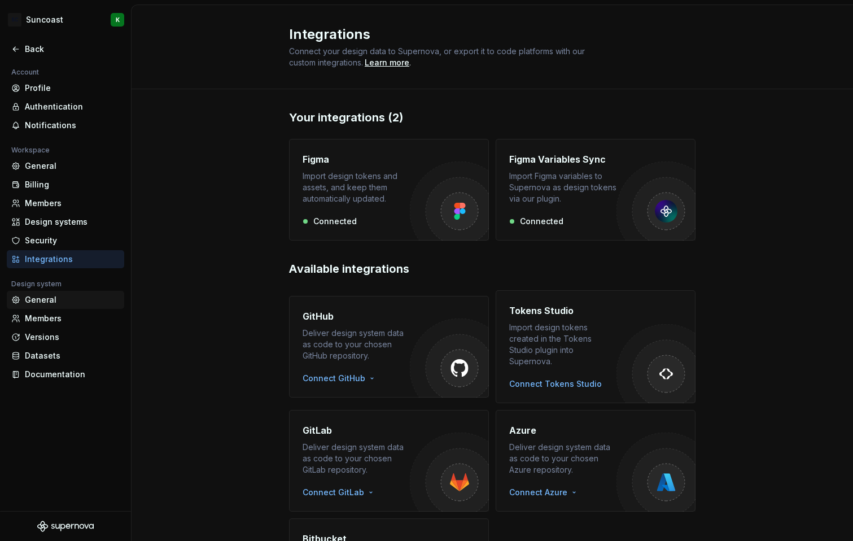
click at [29, 297] on div "General" at bounding box center [72, 299] width 95 height 11
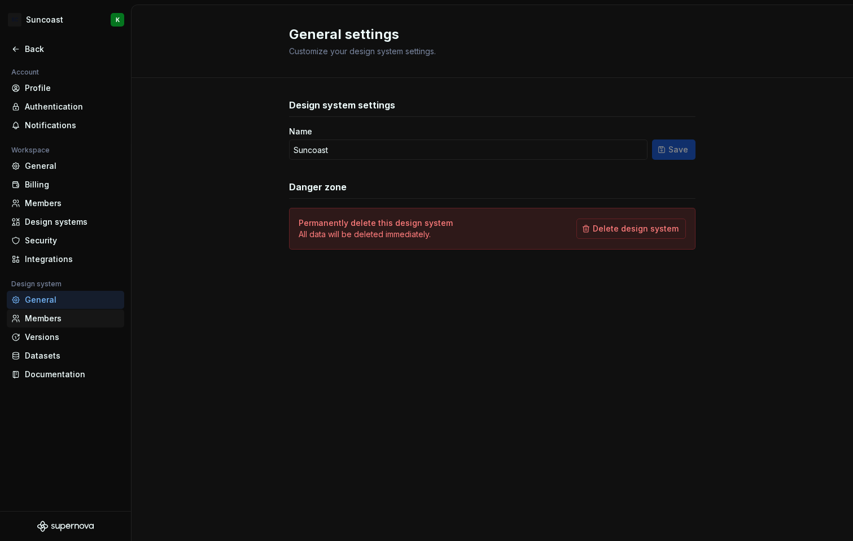
click at [28, 322] on div "Members" at bounding box center [72, 318] width 95 height 11
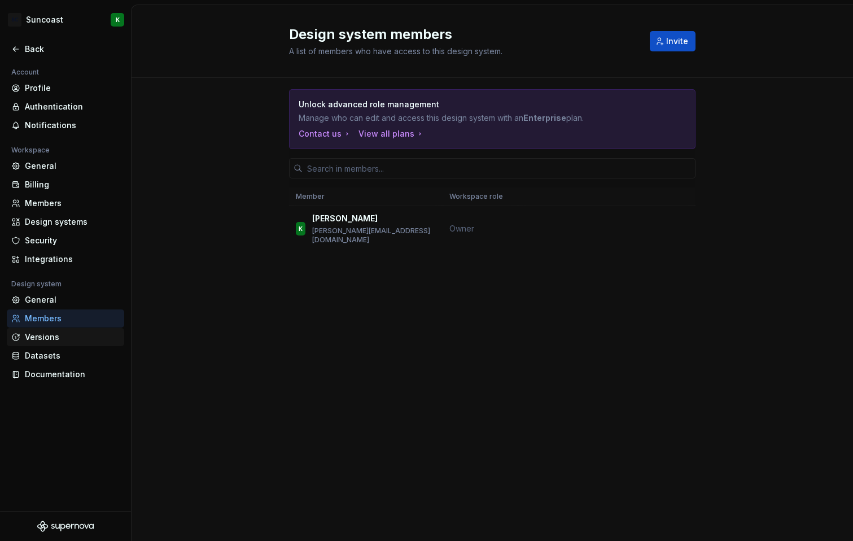
click at [36, 337] on div "Versions" at bounding box center [72, 336] width 95 height 11
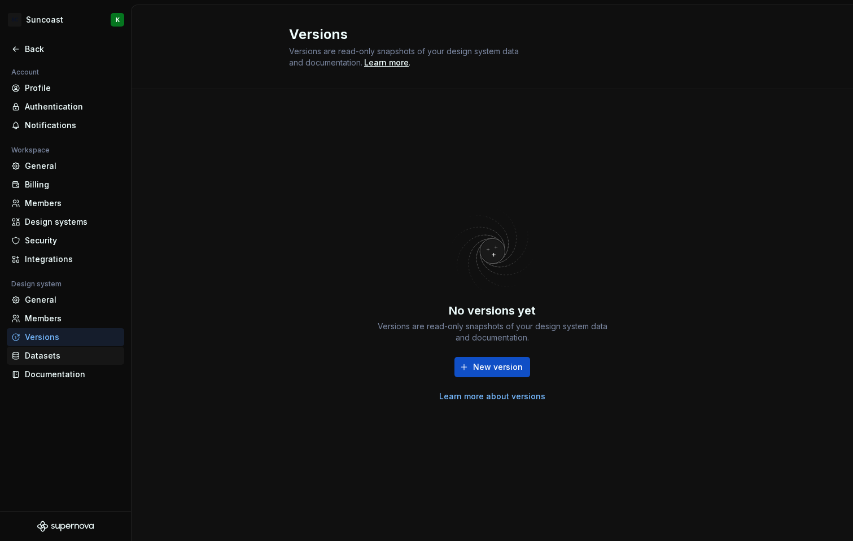
click at [37, 360] on div "Datasets" at bounding box center [72, 355] width 95 height 11
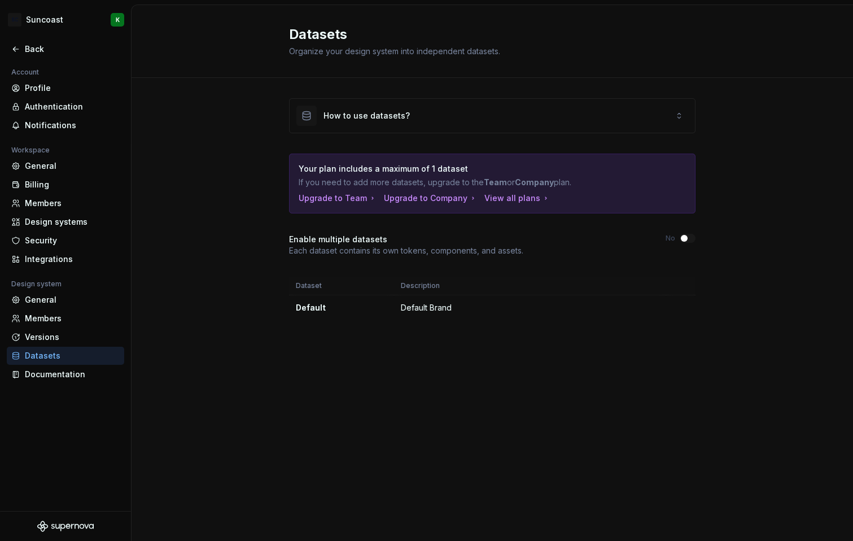
click at [38, 386] on div "Account Profile Authentication Notifications Workspace General Billing Members …" at bounding box center [65, 227] width 131 height 325
click at [38, 378] on div "Documentation" at bounding box center [72, 374] width 95 height 11
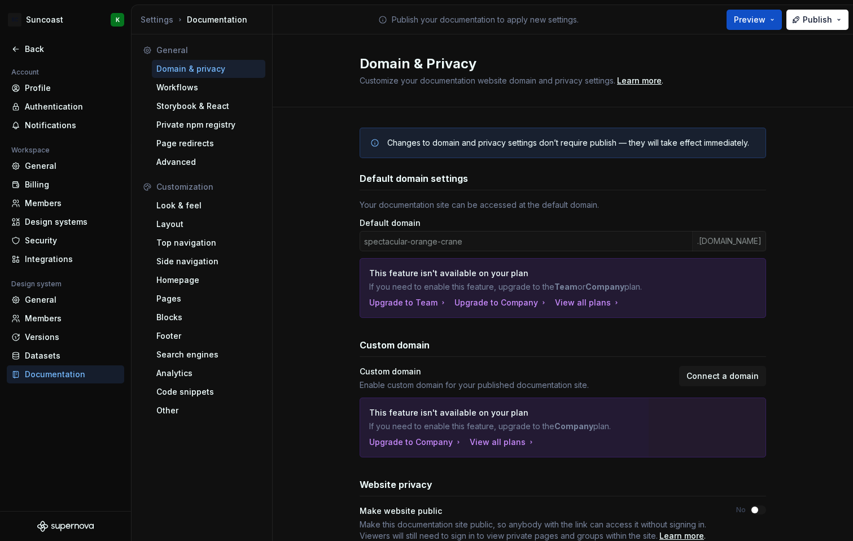
click at [437, 239] on div "spectacular-orange-crane .[DOMAIN_NAME]" at bounding box center [563, 241] width 406 height 20
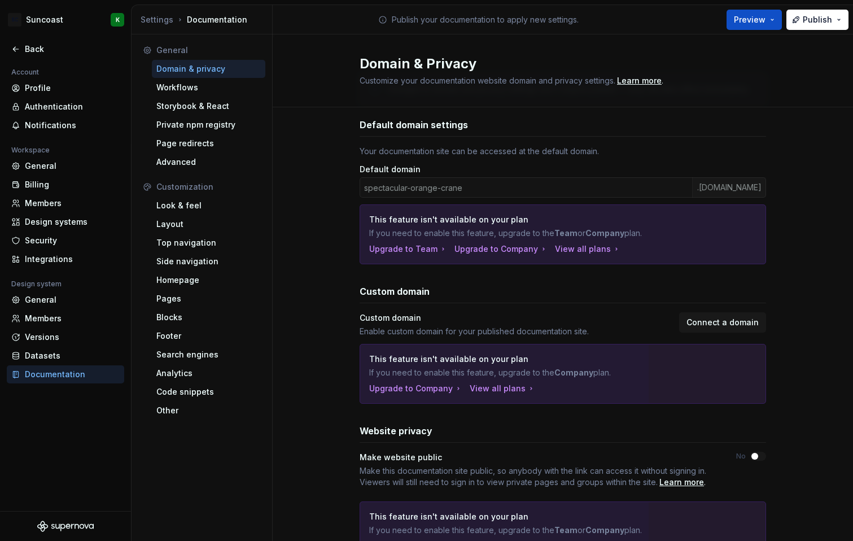
scroll to position [112, 0]
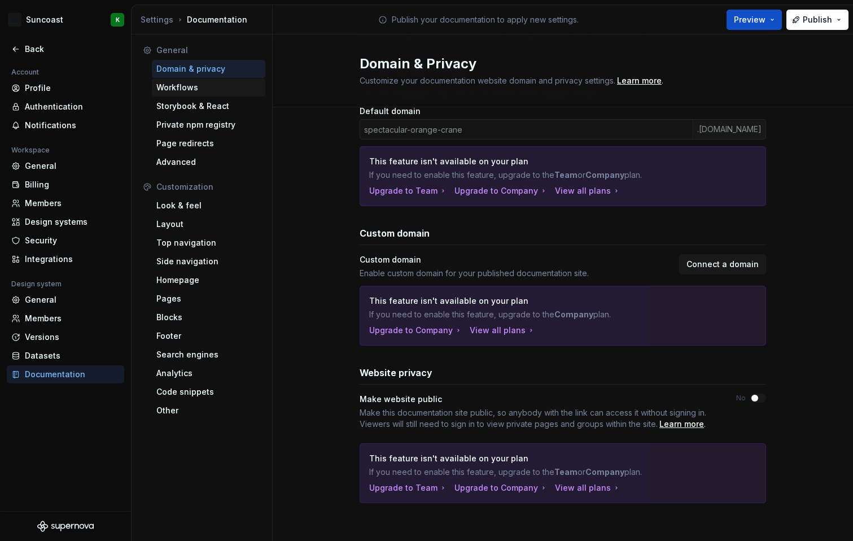
click at [193, 81] on div "Workflows" at bounding box center [208, 87] width 113 height 18
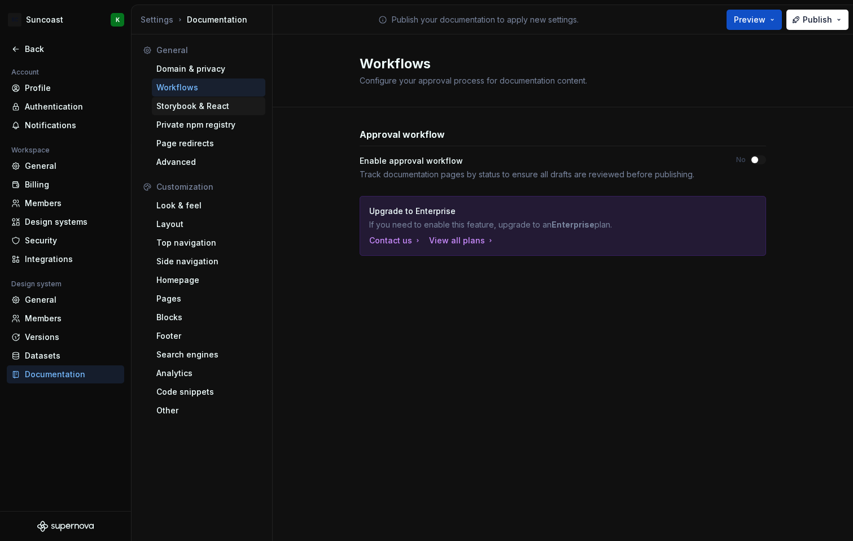
click at [183, 113] on div "Storybook & React" at bounding box center [208, 106] width 113 height 18
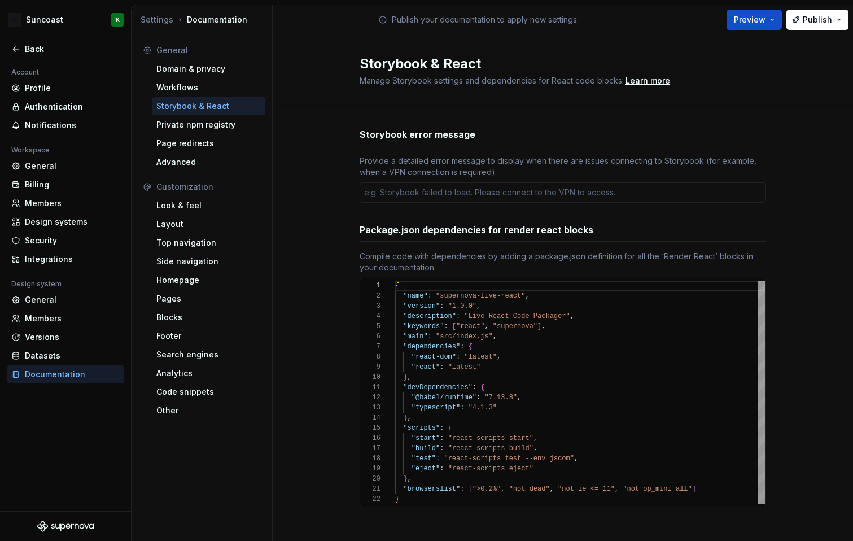
type textarea "*"
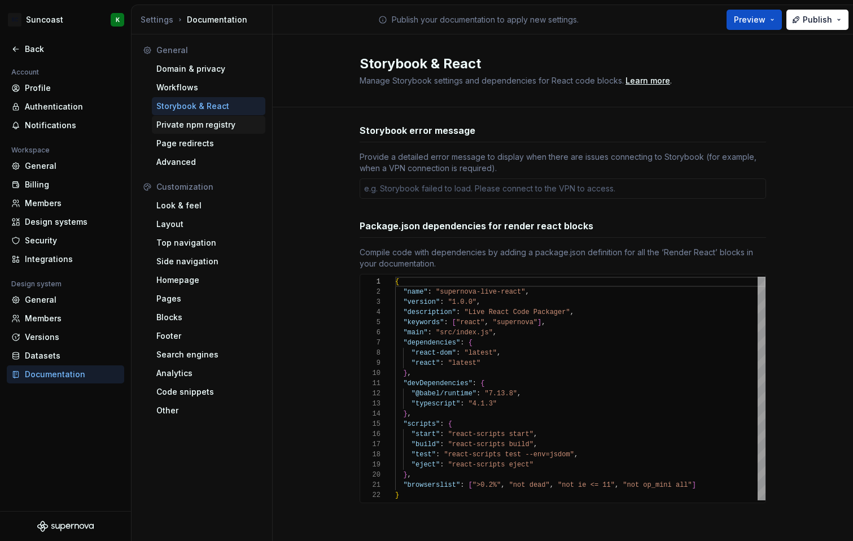
click at [189, 121] on div "Private npm registry" at bounding box center [208, 124] width 104 height 11
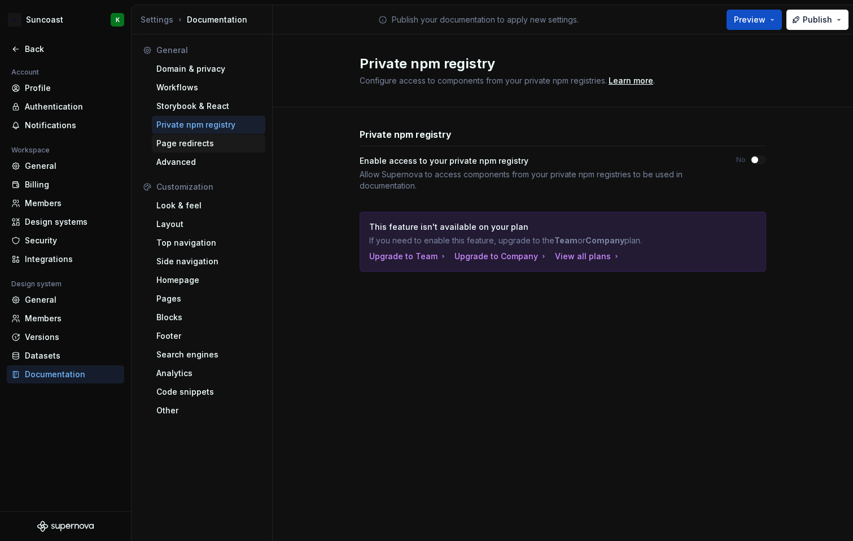
click at [189, 140] on div "Page redirects" at bounding box center [208, 143] width 104 height 11
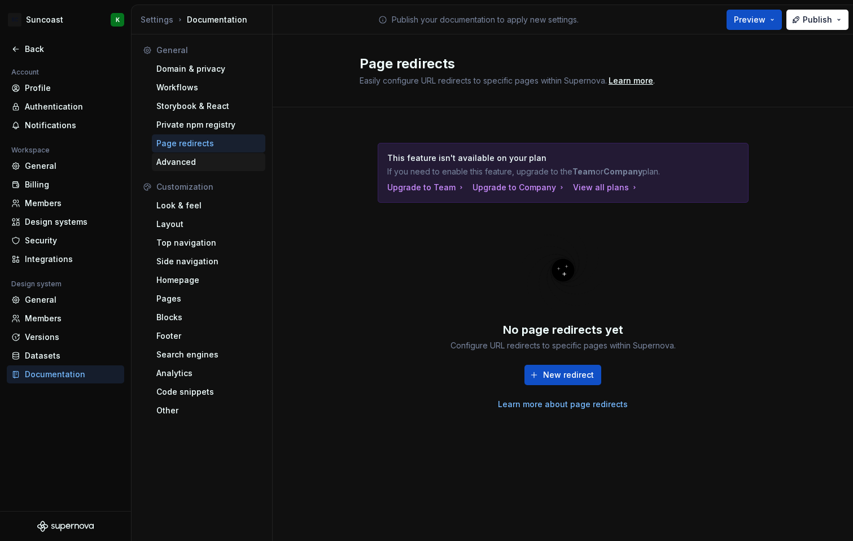
click at [176, 164] on div "Advanced" at bounding box center [208, 161] width 104 height 11
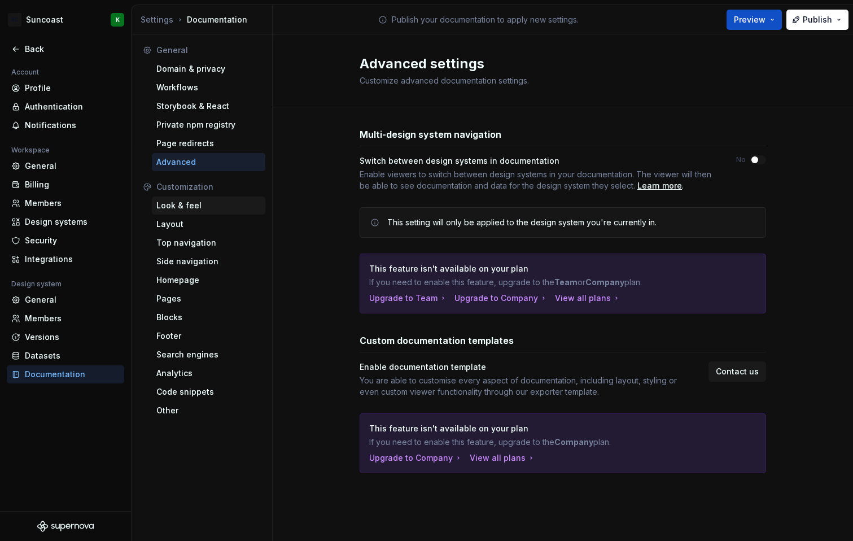
click at [173, 204] on div "Look & feel" at bounding box center [208, 205] width 104 height 11
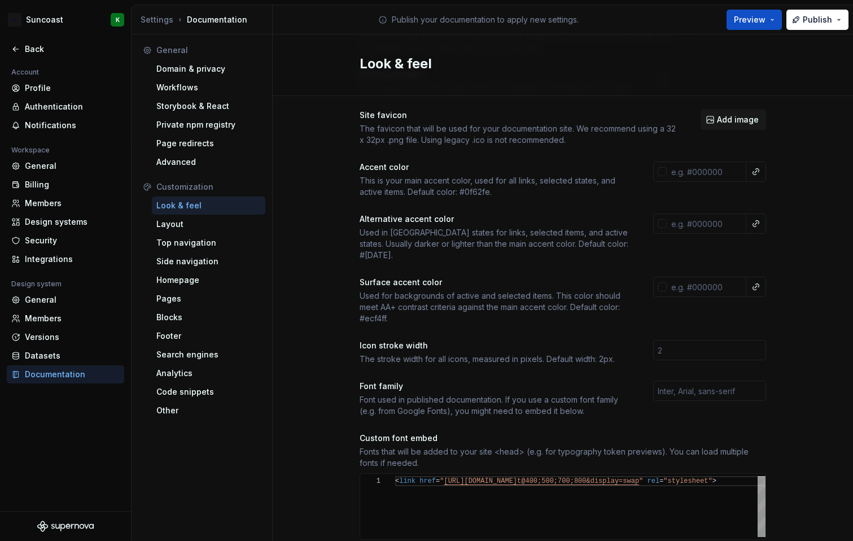
scroll to position [103, 0]
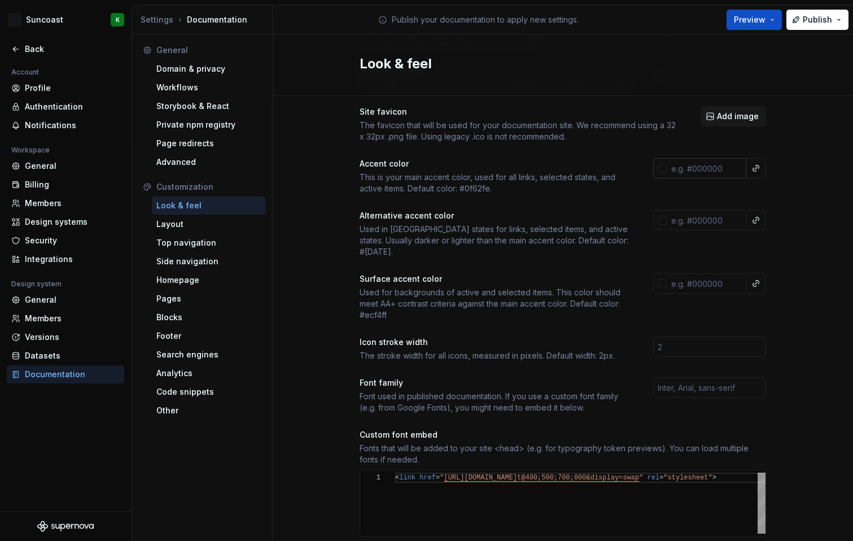
click at [667, 172] on input "text" at bounding box center [707, 168] width 80 height 20
click at [690, 167] on input "text" at bounding box center [707, 168] width 80 height 20
click at [658, 165] on div at bounding box center [662, 168] width 9 height 9
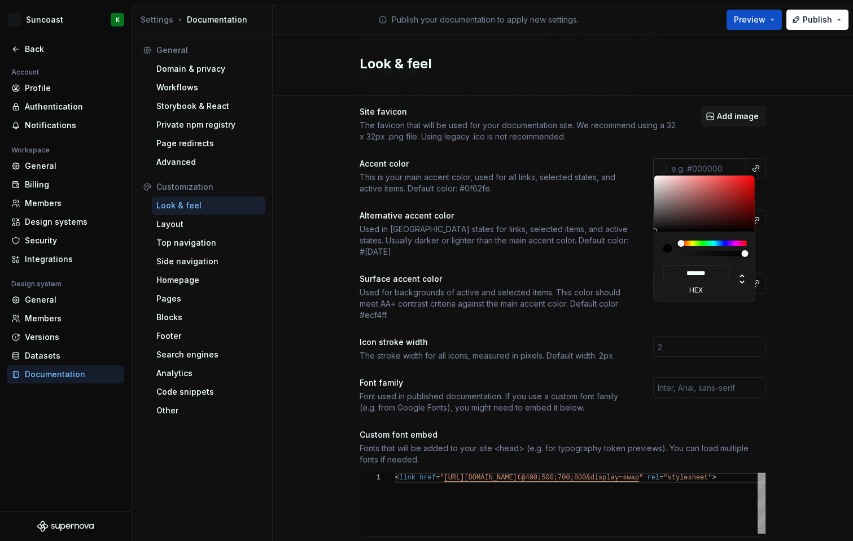
click at [656, 165] on html "SC Suncoast K Back Account Profile Authentication Notifications Workspace Gener…" at bounding box center [426, 270] width 853 height 541
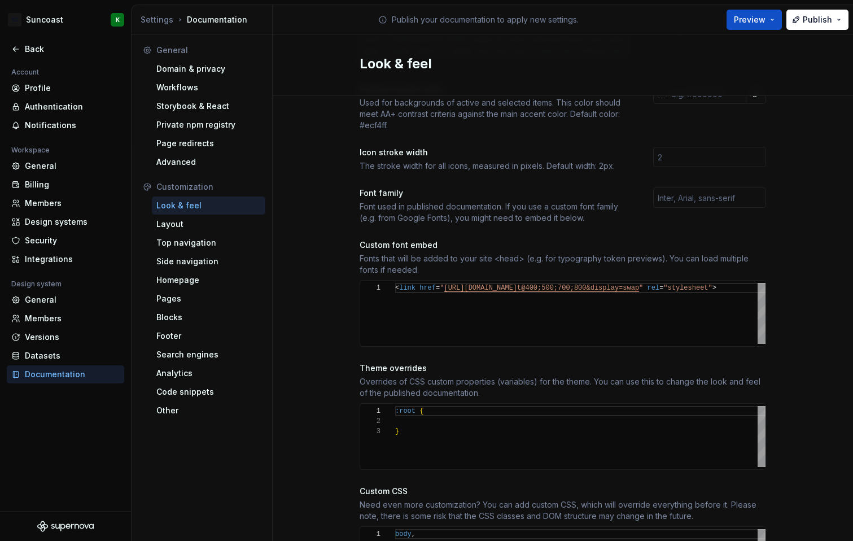
scroll to position [371, 0]
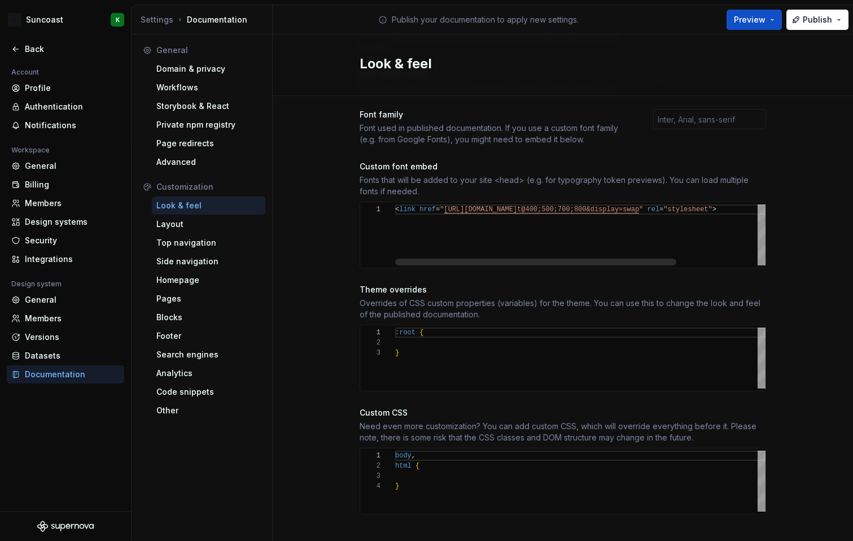
click at [516, 222] on div "< link href = " [URL][DOMAIN_NAME] t@400;500;700;800&display=swap " rel = "styl…" at bounding box center [633, 234] width 476 height 61
type textarea "**********"
click at [805, 199] on div "Site logo A company logo that will be displayed on all pages on your documentat…" at bounding box center [563, 141] width 580 height 832
click at [781, 16] on button "Preview" at bounding box center [753, 20] width 55 height 20
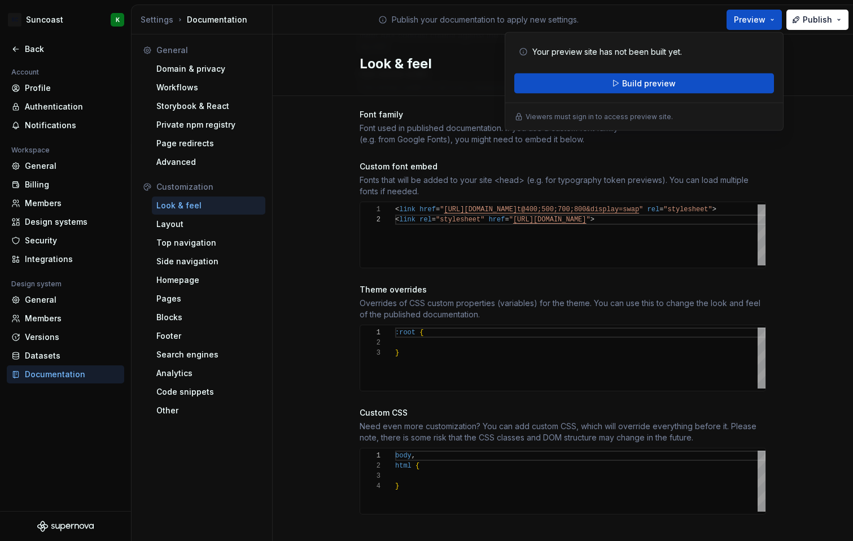
click at [805, 150] on div "Site logo A company logo that will be displayed on all pages on your documentat…" at bounding box center [563, 141] width 580 height 832
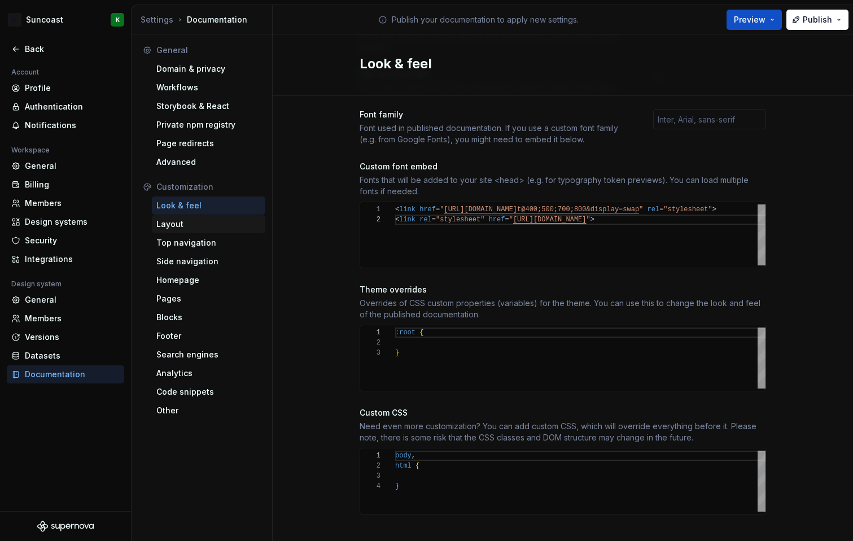
click at [172, 221] on div "Layout" at bounding box center [208, 223] width 104 height 11
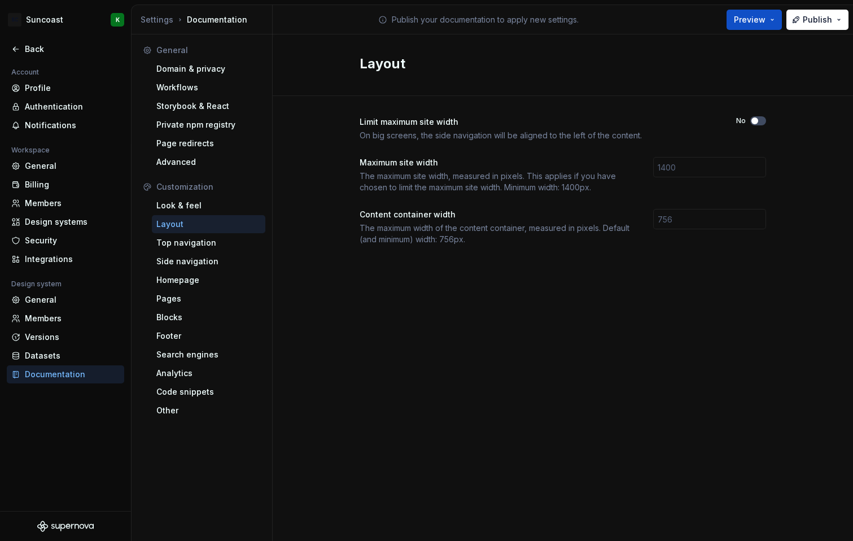
click at [172, 221] on div "Layout" at bounding box center [208, 223] width 104 height 11
click at [169, 240] on div "Top navigation" at bounding box center [208, 242] width 104 height 11
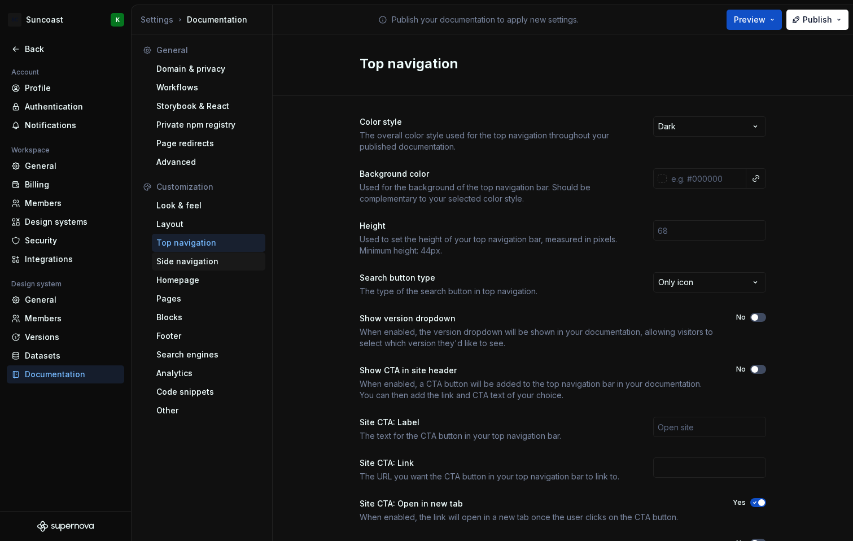
click at [167, 265] on div "Side navigation" at bounding box center [208, 261] width 104 height 11
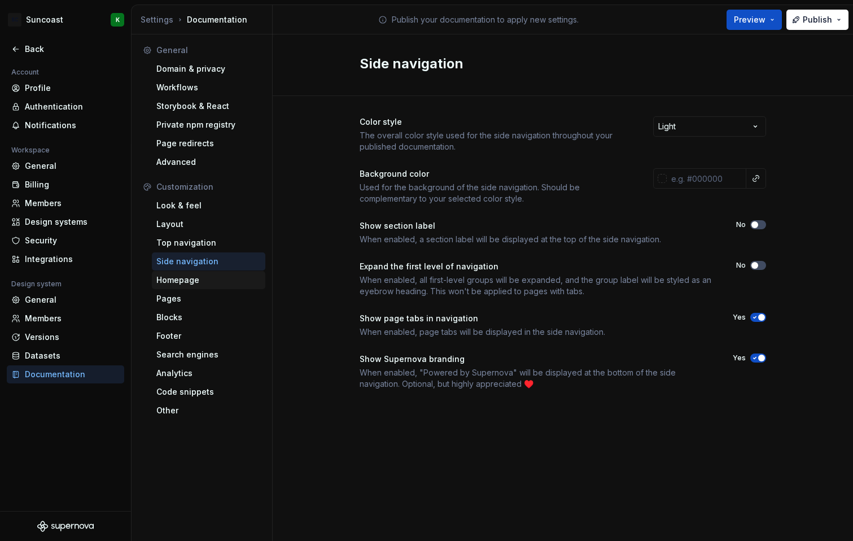
click at [168, 282] on div "Homepage" at bounding box center [208, 279] width 104 height 11
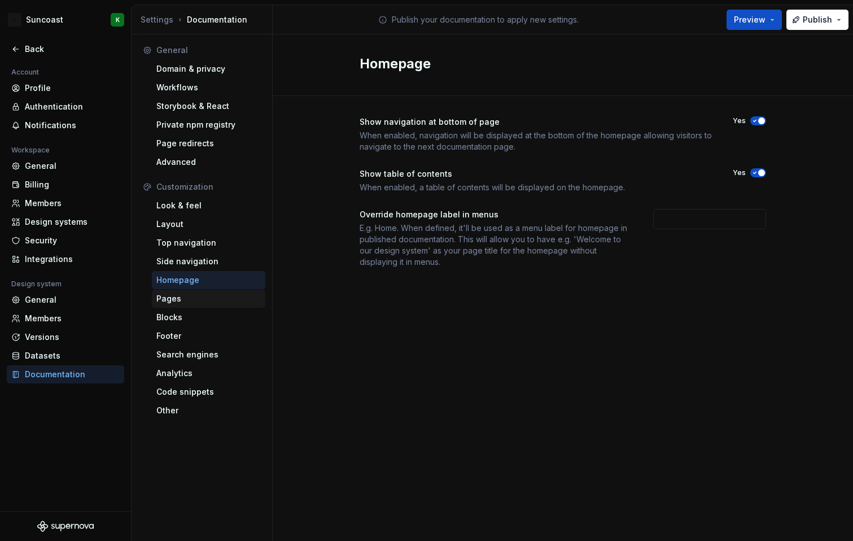
click at [165, 299] on div "Pages" at bounding box center [208, 298] width 104 height 11
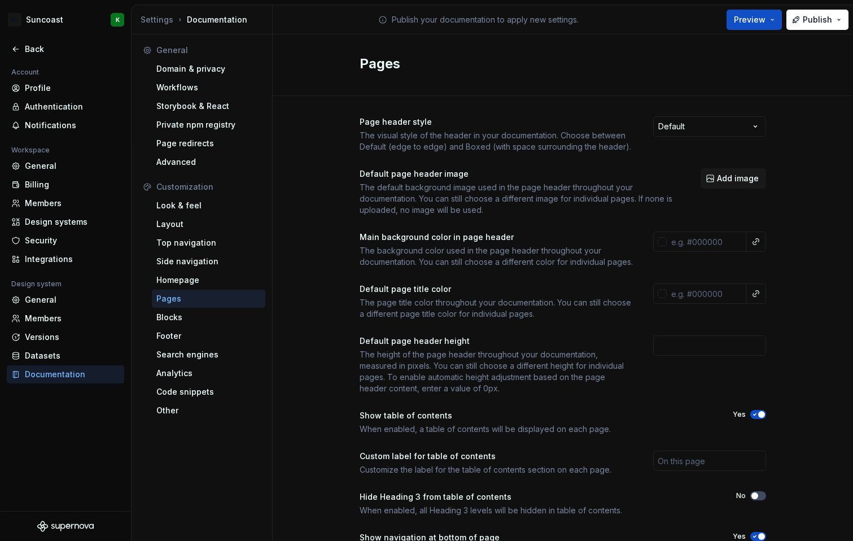
scroll to position [76, 0]
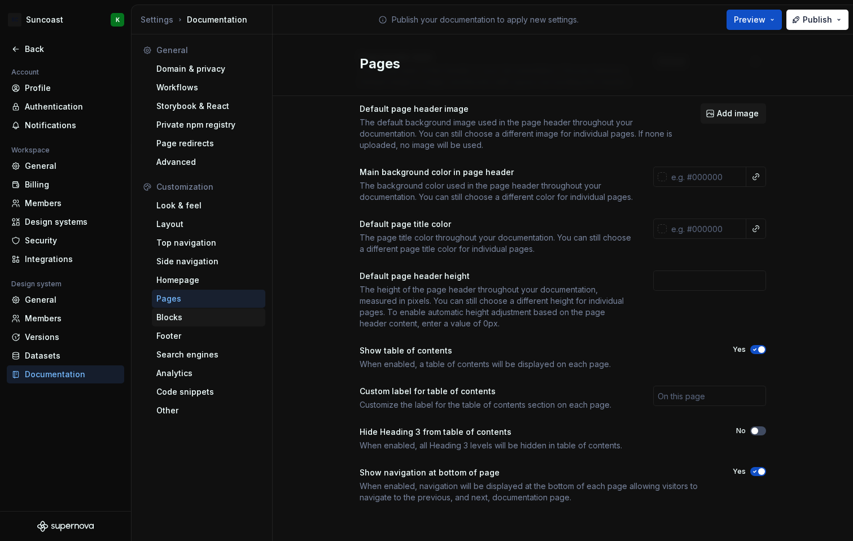
click at [181, 314] on div "Blocks" at bounding box center [208, 317] width 104 height 11
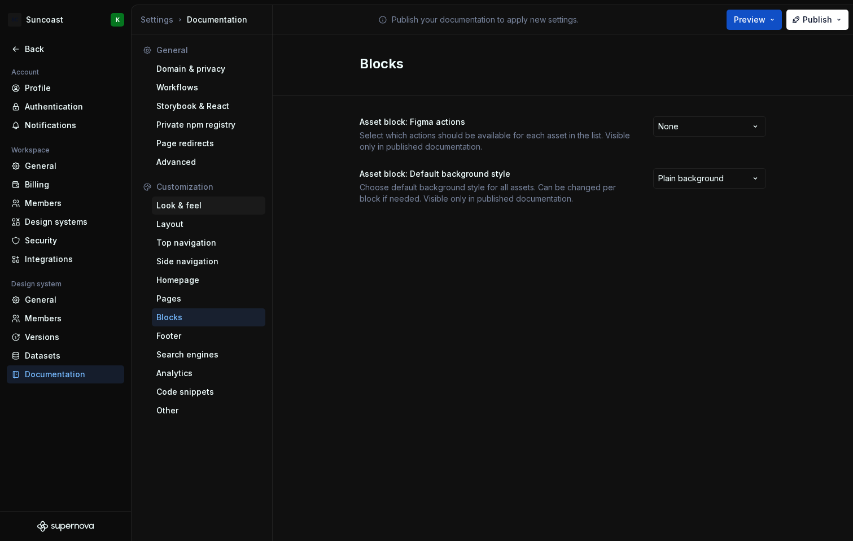
click at [177, 204] on div "Look & feel" at bounding box center [208, 205] width 104 height 11
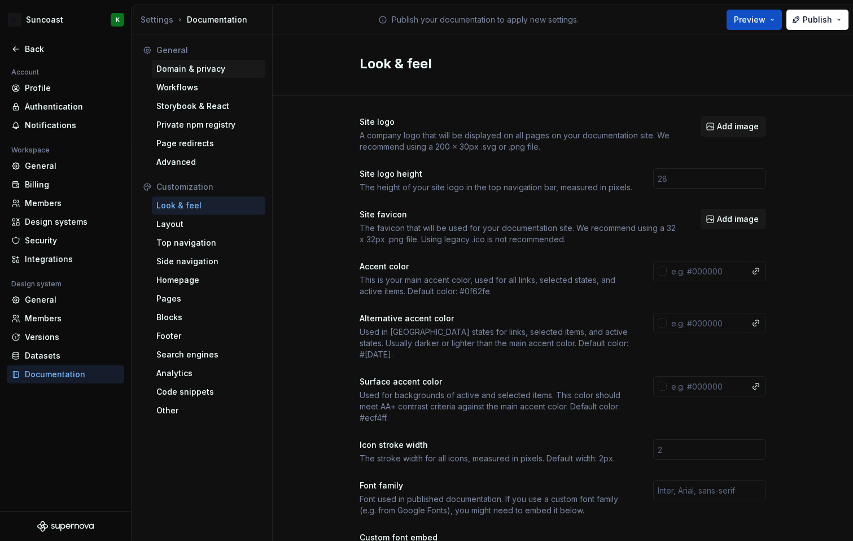
click at [208, 67] on div "Domain & privacy" at bounding box center [208, 68] width 104 height 11
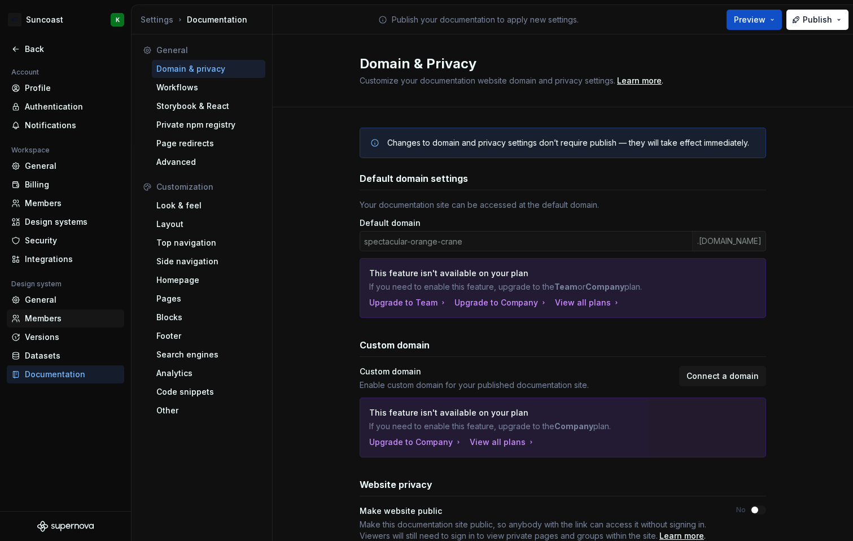
click at [33, 309] on div "Members" at bounding box center [65, 318] width 117 height 18
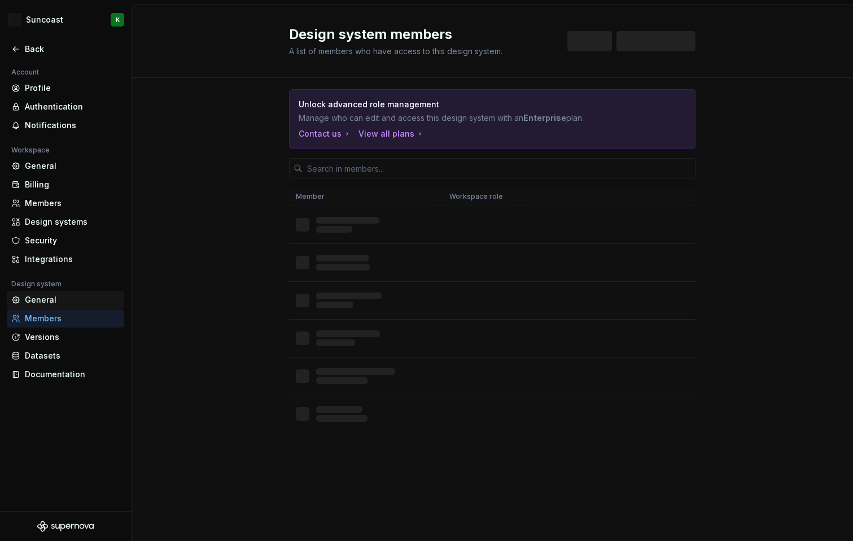
click at [28, 296] on div "General" at bounding box center [72, 299] width 95 height 11
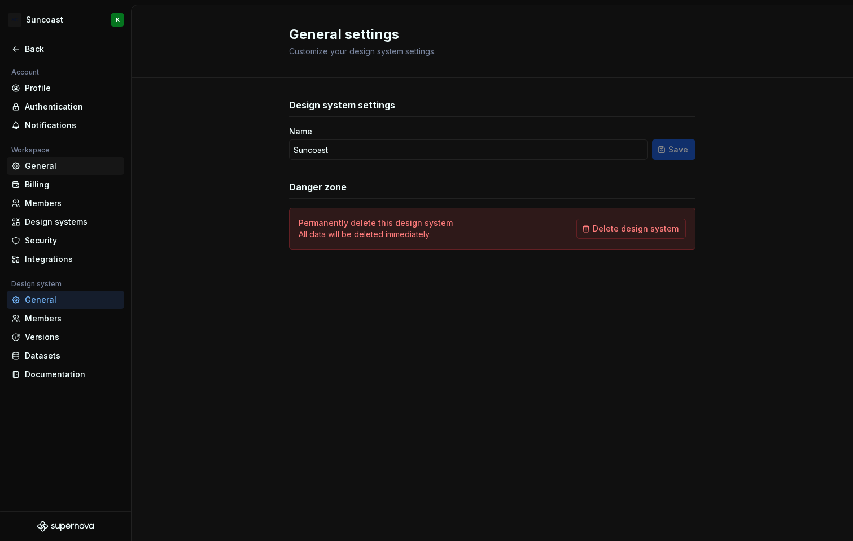
click at [32, 172] on div "General" at bounding box center [65, 166] width 117 height 18
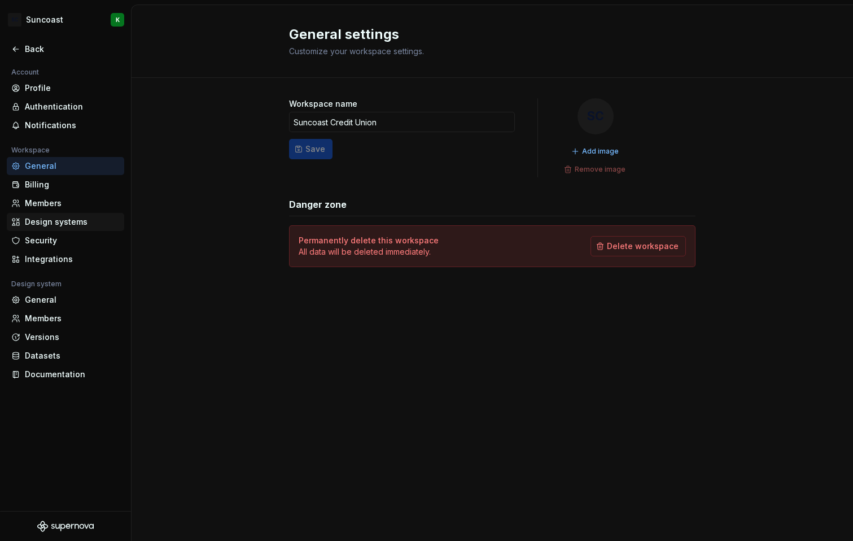
click at [45, 216] on div "Design systems" at bounding box center [72, 221] width 95 height 11
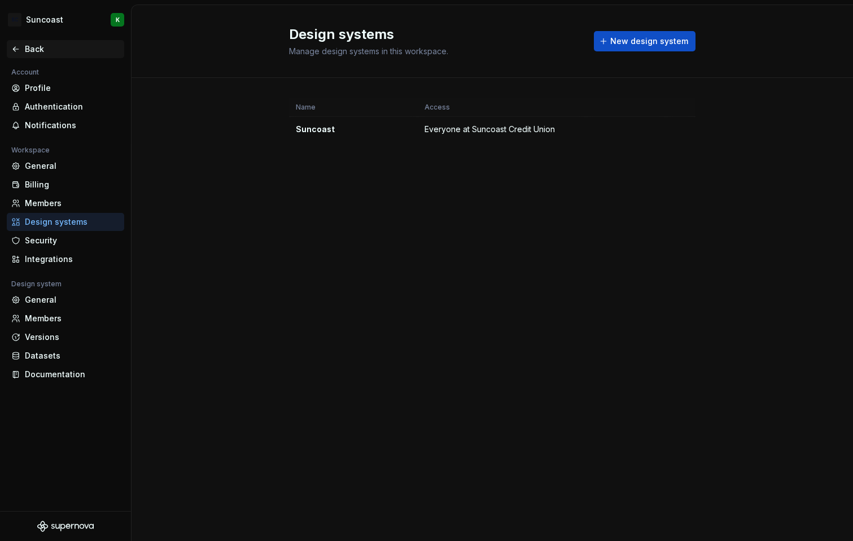
click at [17, 51] on icon at bounding box center [15, 49] width 9 height 9
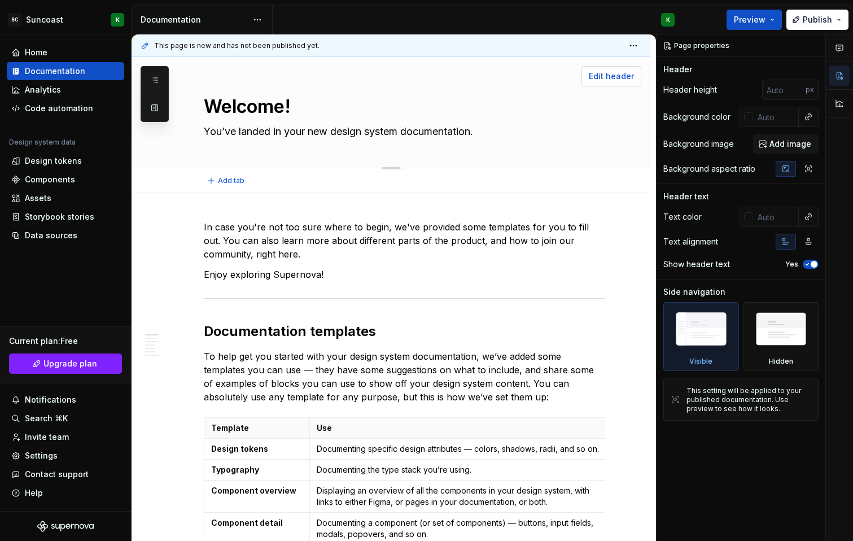
click at [611, 71] on span "Edit header" at bounding box center [611, 76] width 45 height 11
click at [602, 78] on span "Edit header" at bounding box center [611, 76] width 45 height 11
click at [628, 43] on html "SC Suncoast K Home Documentation Analytics Code automation Design system data D…" at bounding box center [426, 270] width 853 height 541
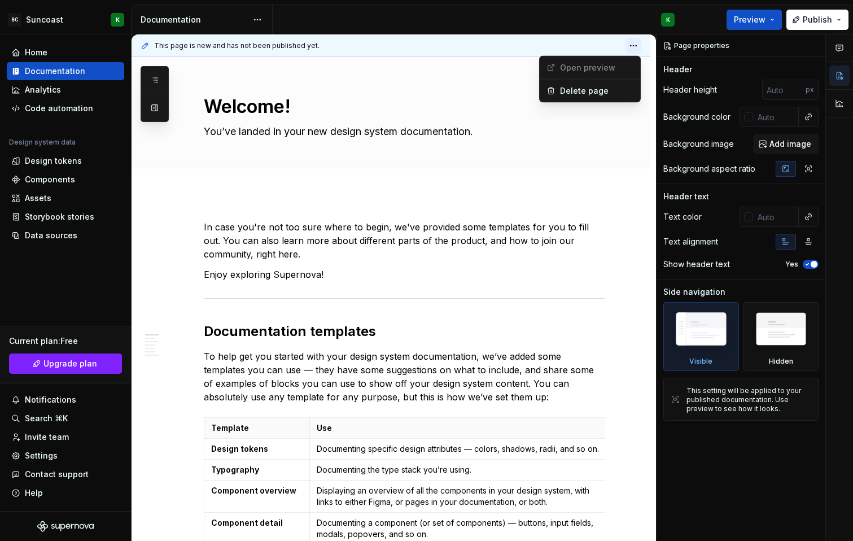
click at [628, 43] on html "SC Suncoast K Home Documentation Analytics Code automation Design system data D…" at bounding box center [426, 270] width 853 height 541
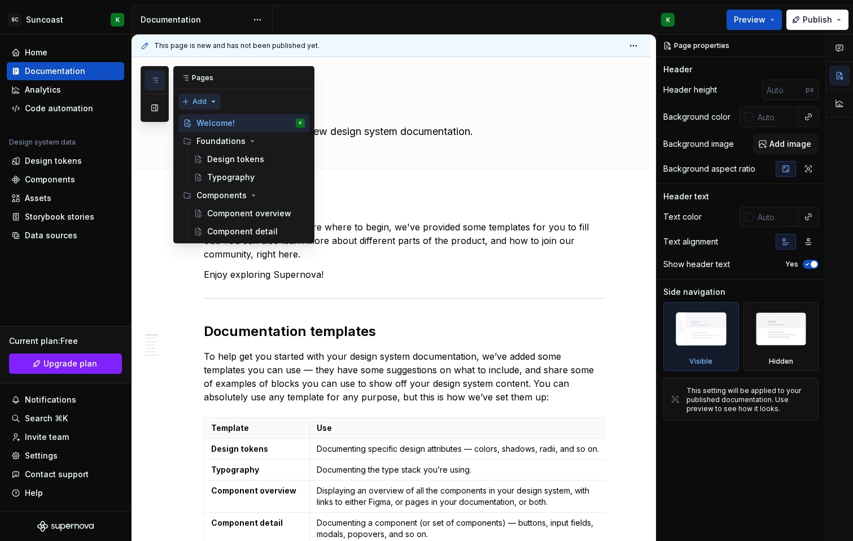
click at [213, 101] on div "Pages Add Accessibility guide for tree Page tree. Navigate the tree with the ar…" at bounding box center [228, 154] width 174 height 177
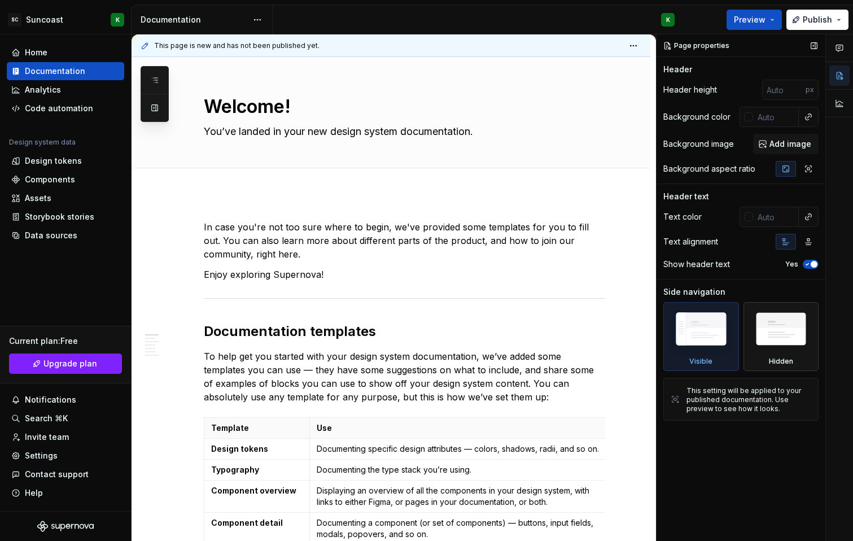
click at [803, 340] on img at bounding box center [780, 332] width 65 height 50
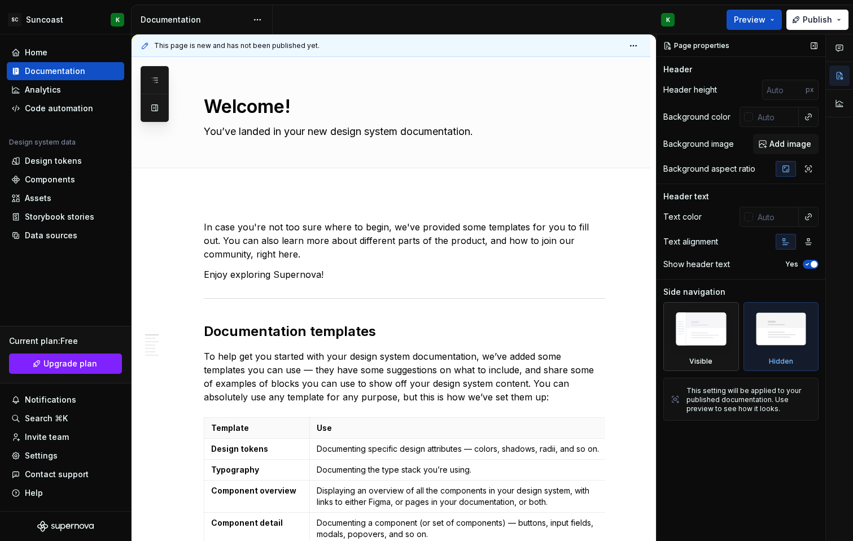
click at [692, 357] on div "Visible" at bounding box center [700, 361] width 23 height 9
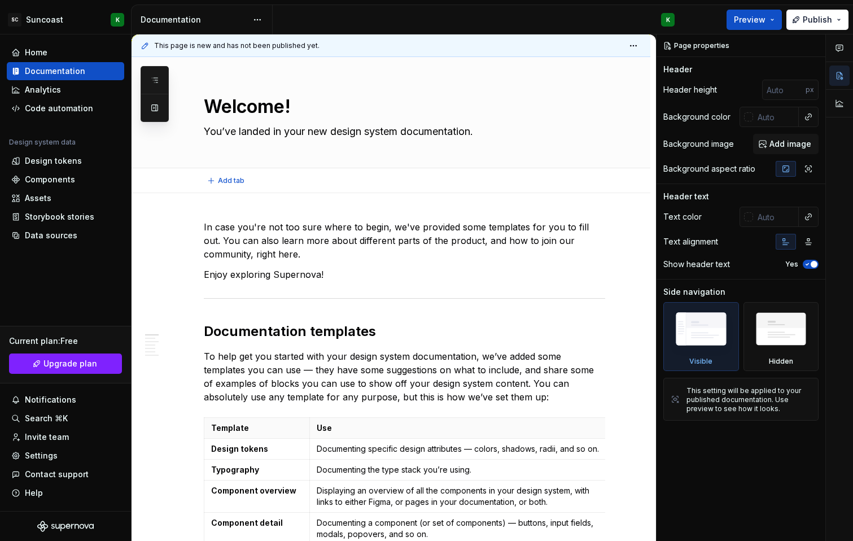
drag, startPoint x: 391, startPoint y: 166, endPoint x: 395, endPoint y: 182, distance: 16.2
click at [395, 182] on div "Welcome! You’ve landed in your new design system documentation. Edit header Add…" at bounding box center [391, 125] width 519 height 136
click at [394, 149] on div "Welcome! You’ve landed in your new design system documentation." at bounding box center [404, 112] width 401 height 111
click at [388, 168] on div at bounding box center [391, 168] width 19 height 2
click at [388, 165] on div "Reset to default" at bounding box center [391, 159] width 79 height 18
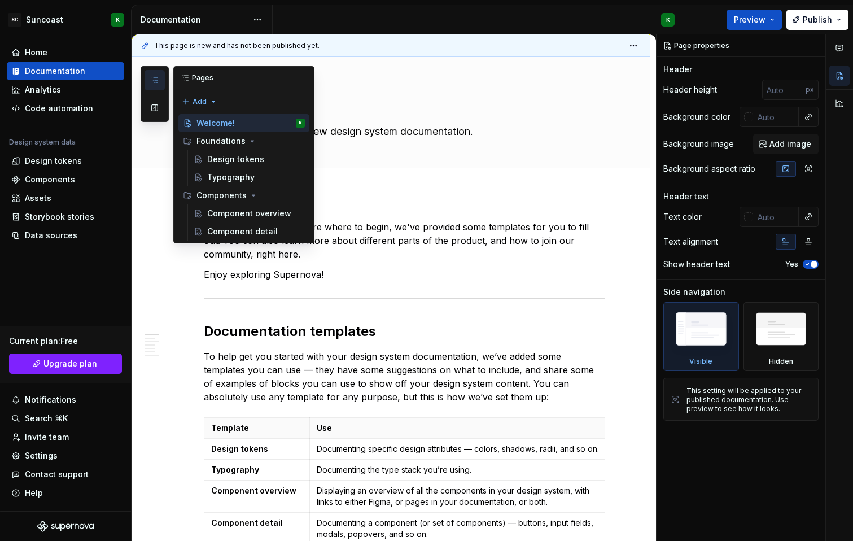
click at [161, 80] on button "button" at bounding box center [154, 80] width 20 height 20
click at [214, 137] on div "Foundations" at bounding box center [220, 140] width 49 height 11
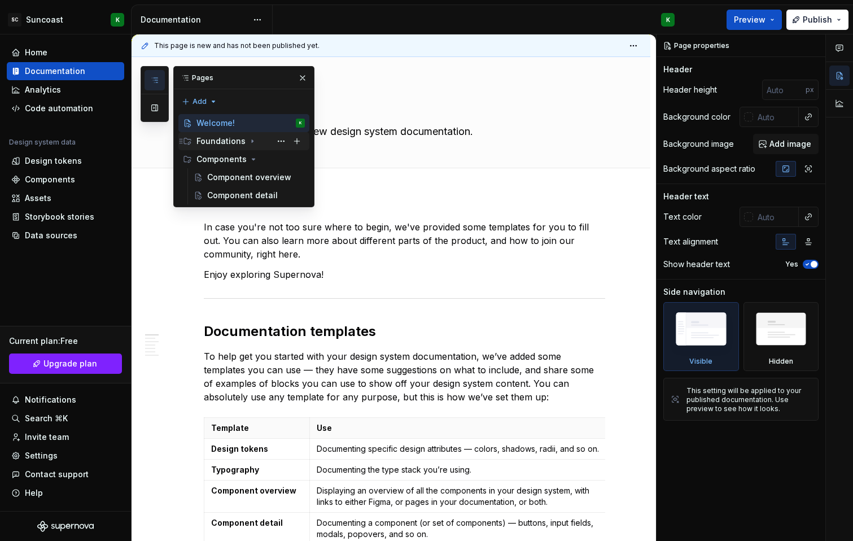
click at [214, 137] on div "Foundations" at bounding box center [220, 140] width 49 height 11
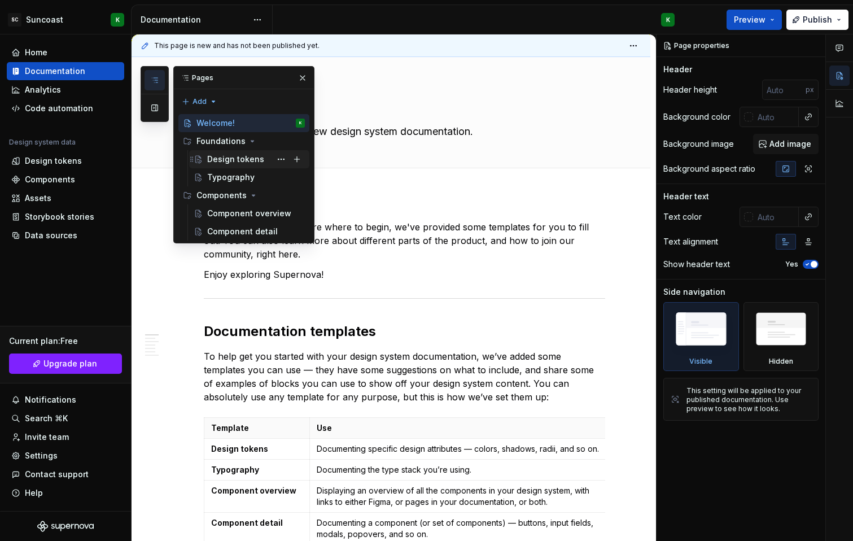
click at [214, 156] on div "Design tokens" at bounding box center [235, 159] width 57 height 11
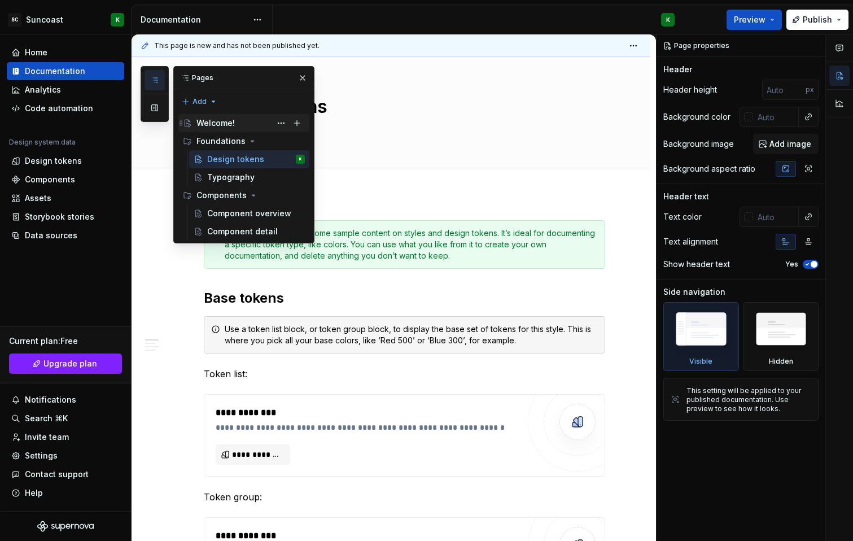
click at [220, 122] on div "Welcome!" at bounding box center [215, 122] width 38 height 11
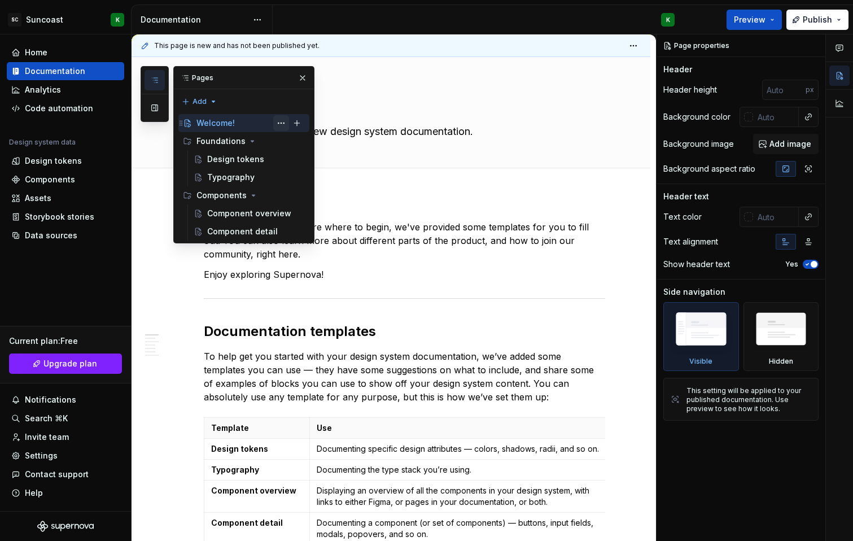
click at [277, 122] on button "Page tree" at bounding box center [281, 123] width 16 height 16
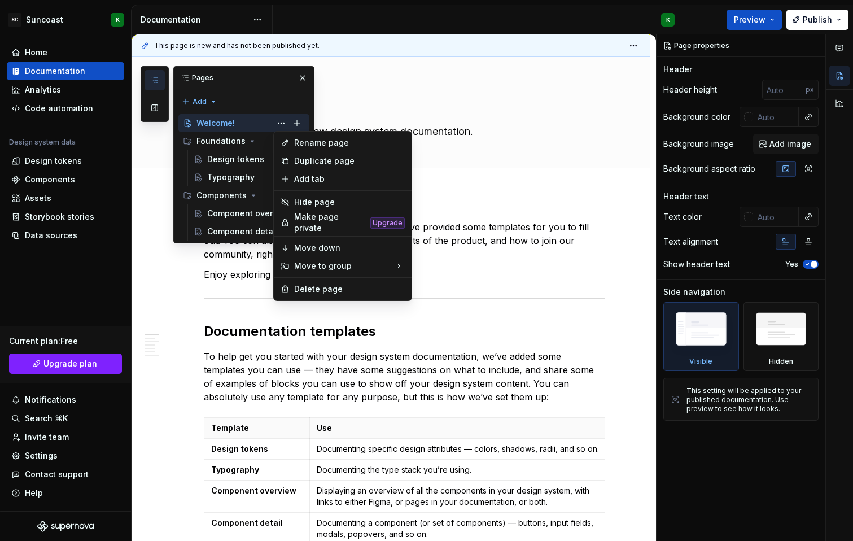
click at [417, 121] on html "SC Suncoast K Home Documentation Analytics Code automation Design system data D…" at bounding box center [426, 270] width 853 height 541
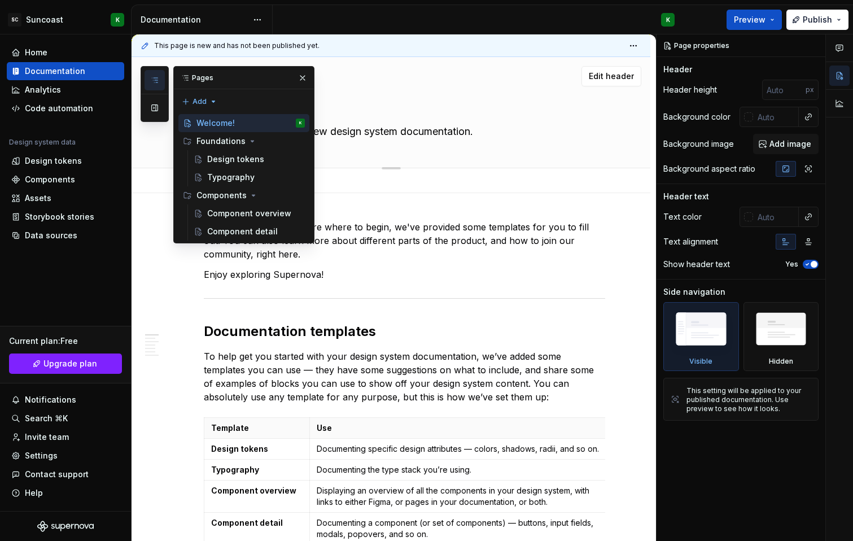
click at [405, 130] on textarea "You’ve landed in your new design system documentation." at bounding box center [402, 131] width 401 height 18
click at [148, 80] on button "button" at bounding box center [154, 80] width 20 height 20
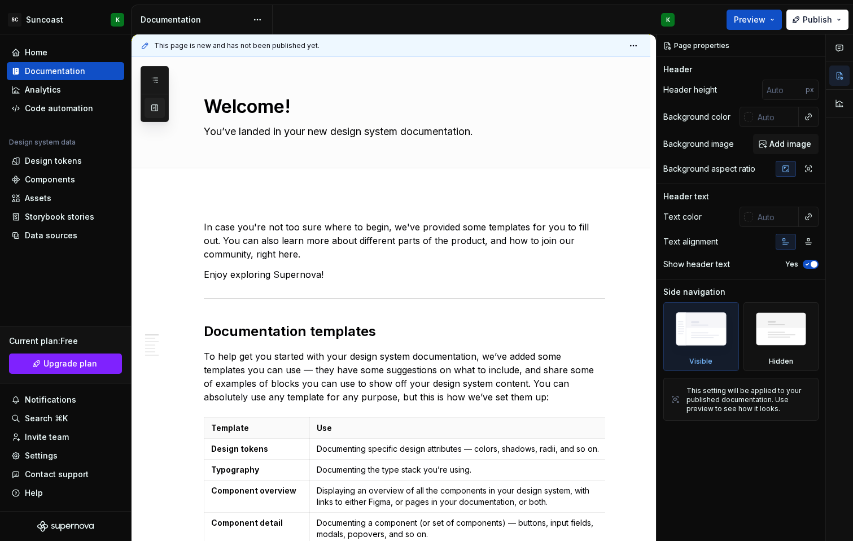
click at [152, 110] on button "button" at bounding box center [154, 108] width 20 height 20
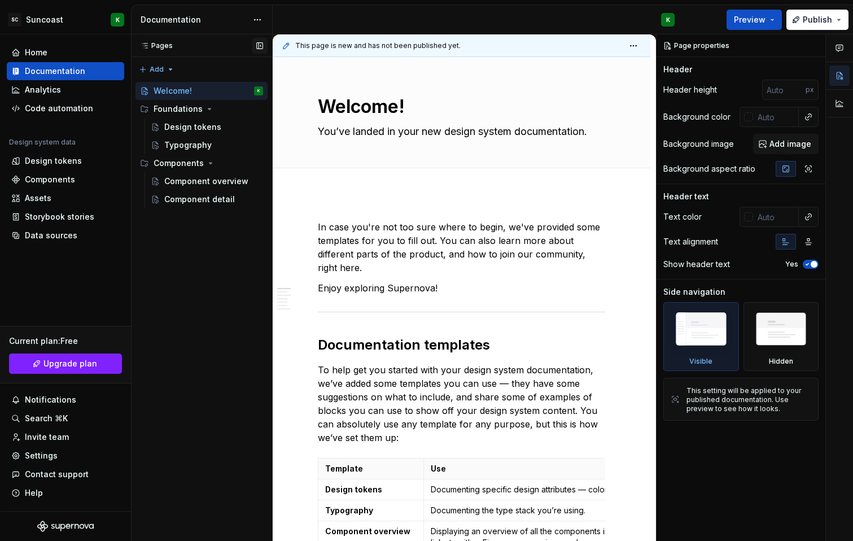
click at [260, 45] on button "button" at bounding box center [260, 46] width 16 height 16
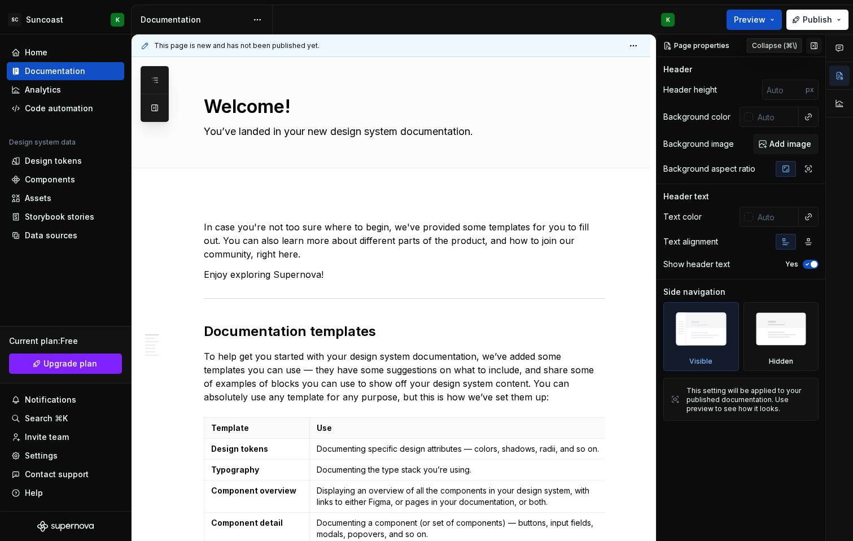
click at [815, 50] on button "button" at bounding box center [814, 46] width 16 height 16
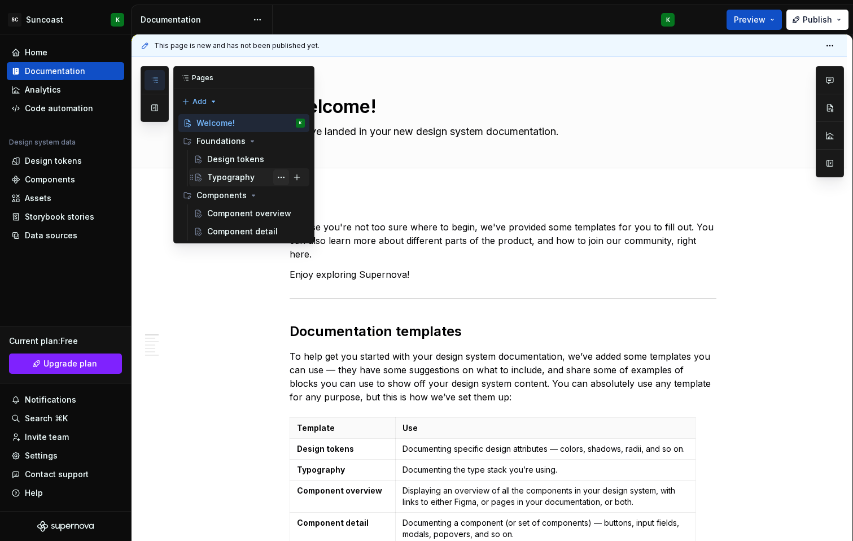
click at [284, 175] on button "Page tree" at bounding box center [281, 177] width 16 height 16
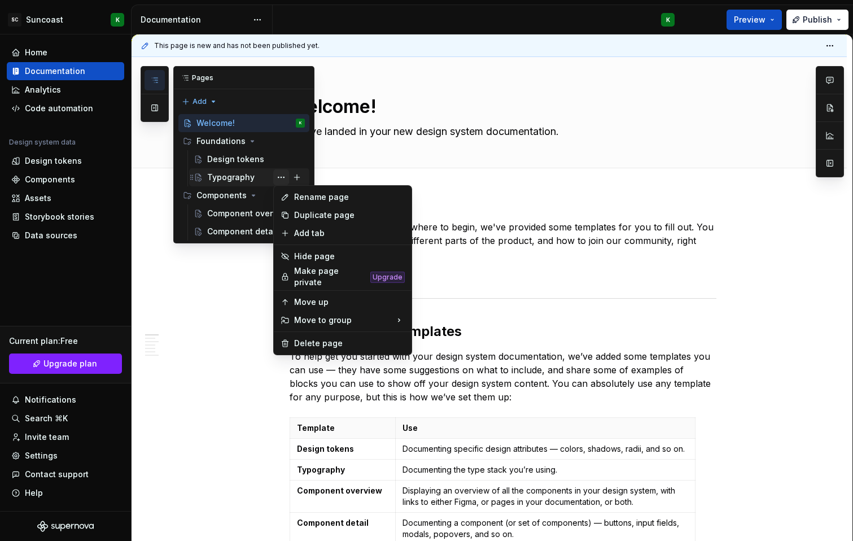
click at [284, 175] on div "Pages Add Accessibility guide for tree Page tree. Navigate the tree with the ar…" at bounding box center [228, 154] width 174 height 177
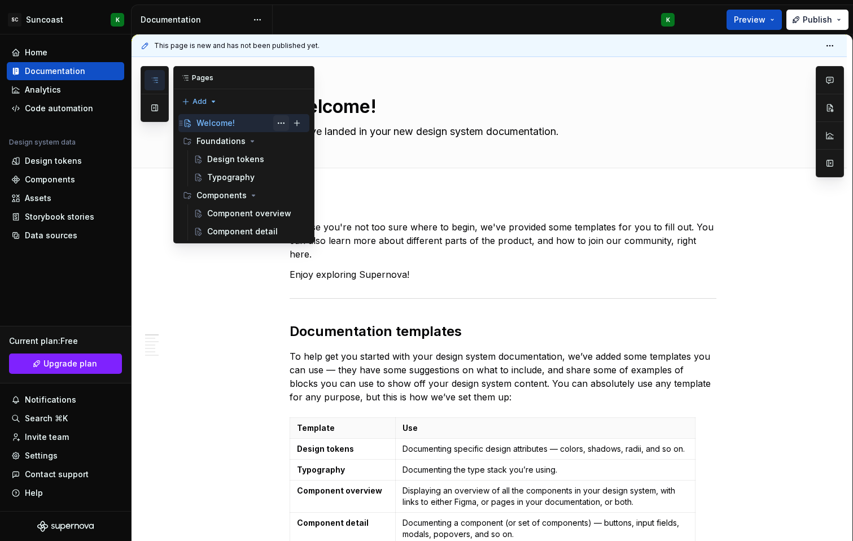
click at [274, 121] on button "Page tree" at bounding box center [281, 123] width 16 height 16
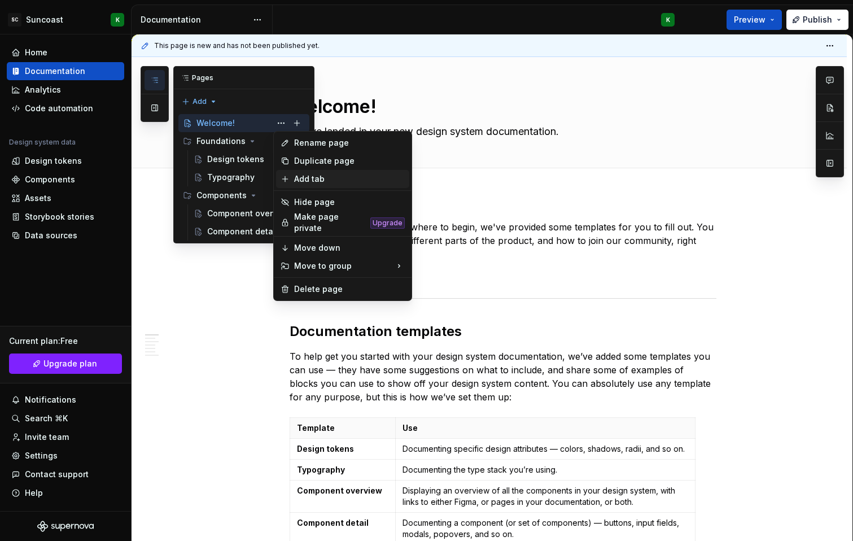
click at [286, 174] on icon at bounding box center [285, 178] width 9 height 9
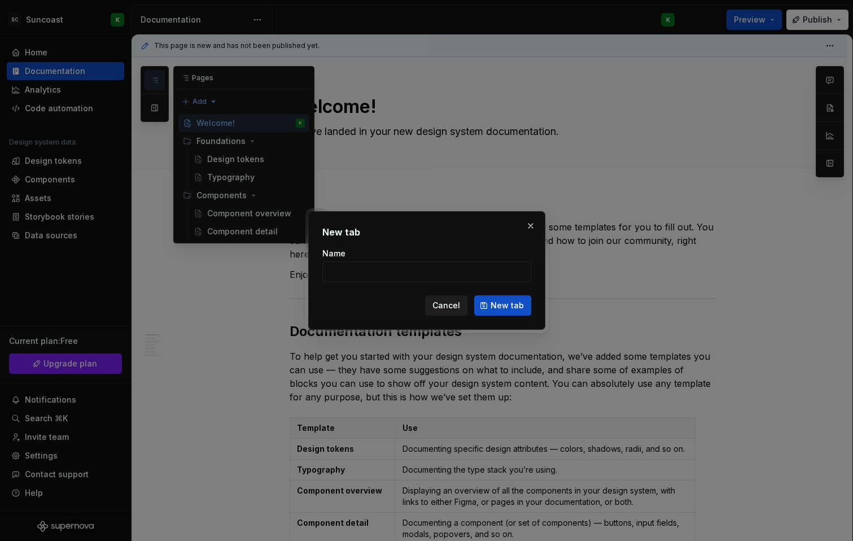
click at [451, 312] on button "Cancel" at bounding box center [446, 305] width 42 height 20
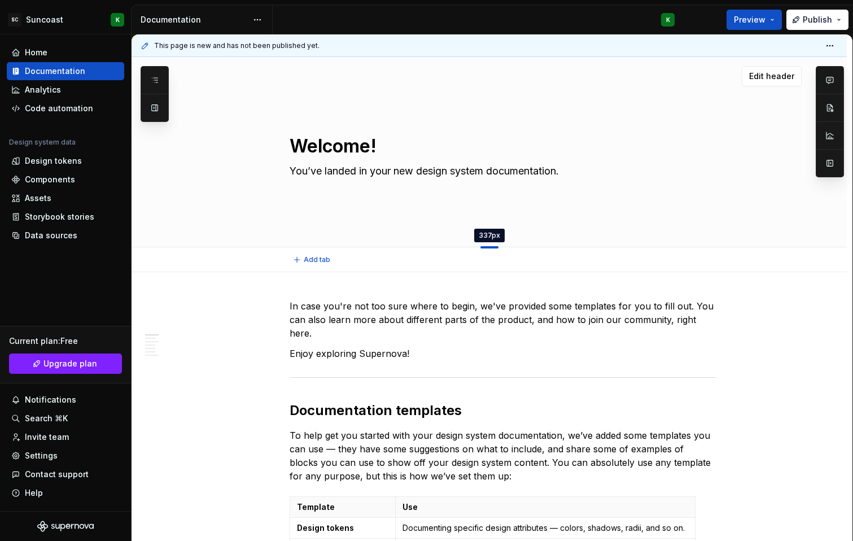
drag, startPoint x: 492, startPoint y: 167, endPoint x: 498, endPoint y: 247, distance: 80.4
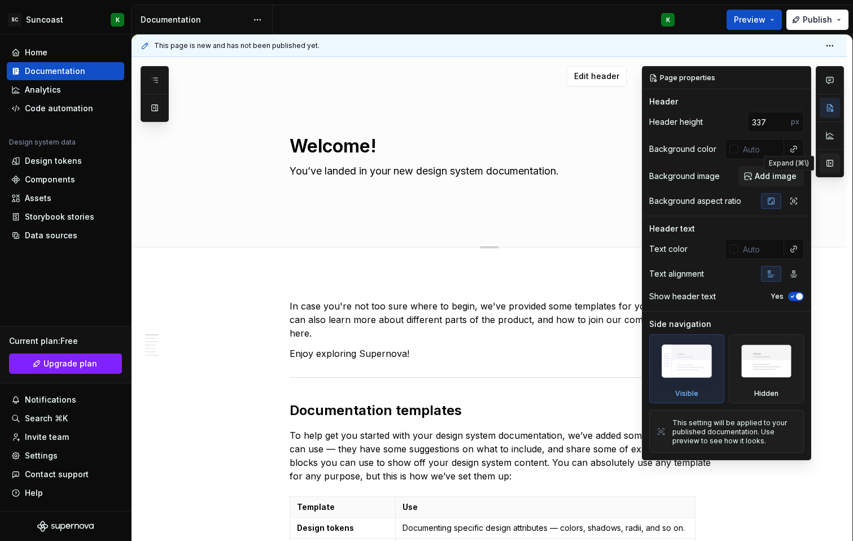
click at [830, 170] on button "button" at bounding box center [830, 163] width 20 height 20
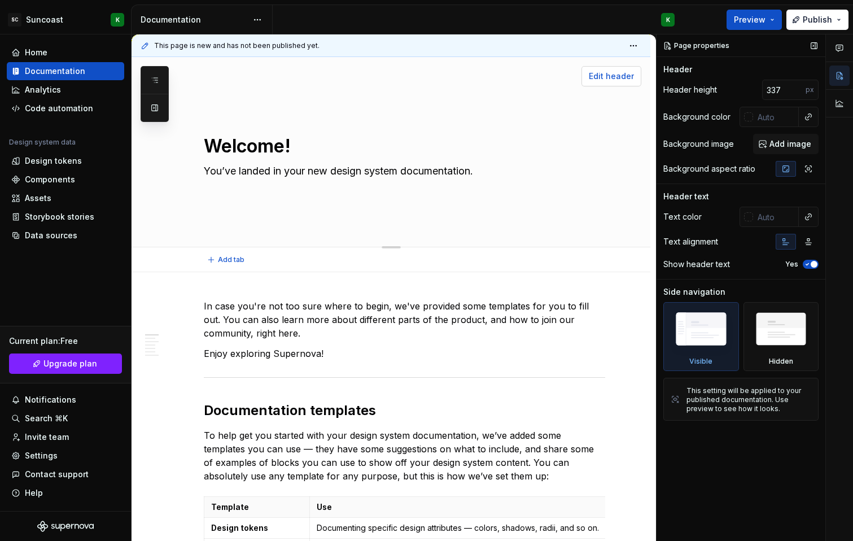
click at [607, 80] on span "Edit header" at bounding box center [611, 76] width 45 height 11
click at [790, 141] on span "Add image" at bounding box center [790, 143] width 42 height 11
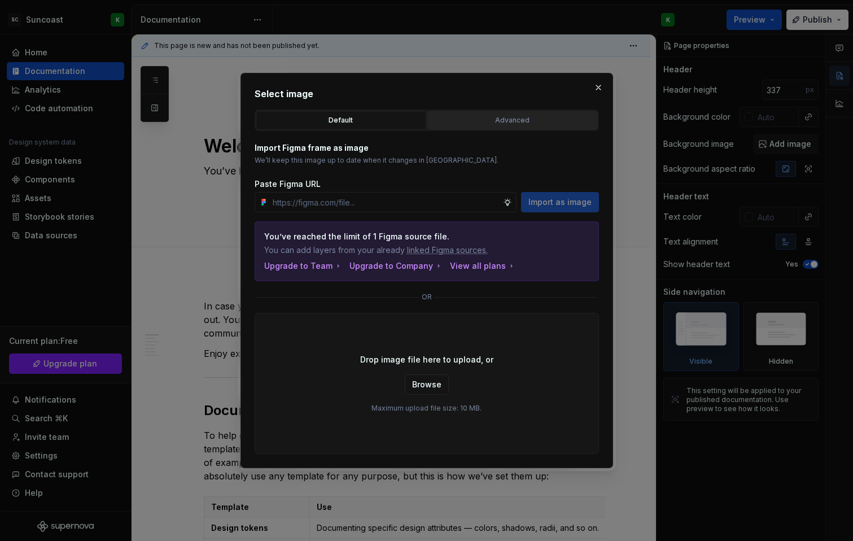
click at [534, 116] on div "Advanced" at bounding box center [512, 120] width 163 height 11
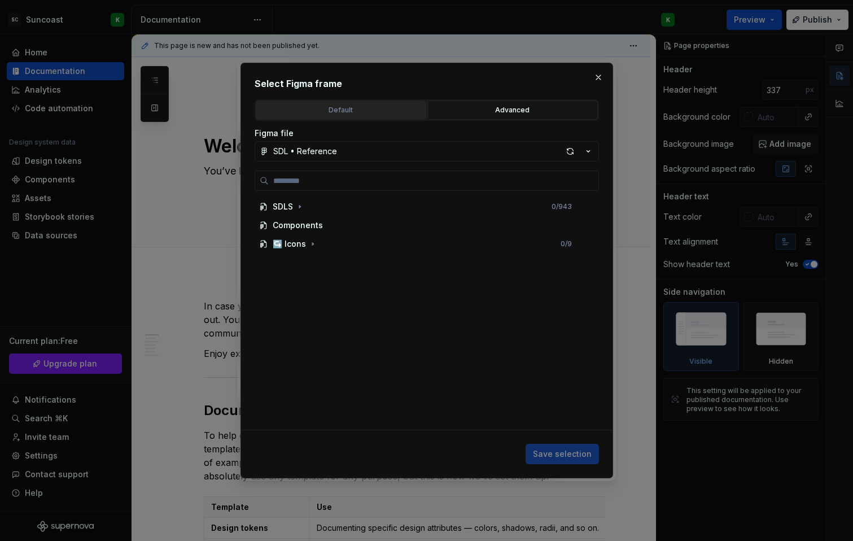
click at [318, 107] on div "Default" at bounding box center [341, 109] width 163 height 11
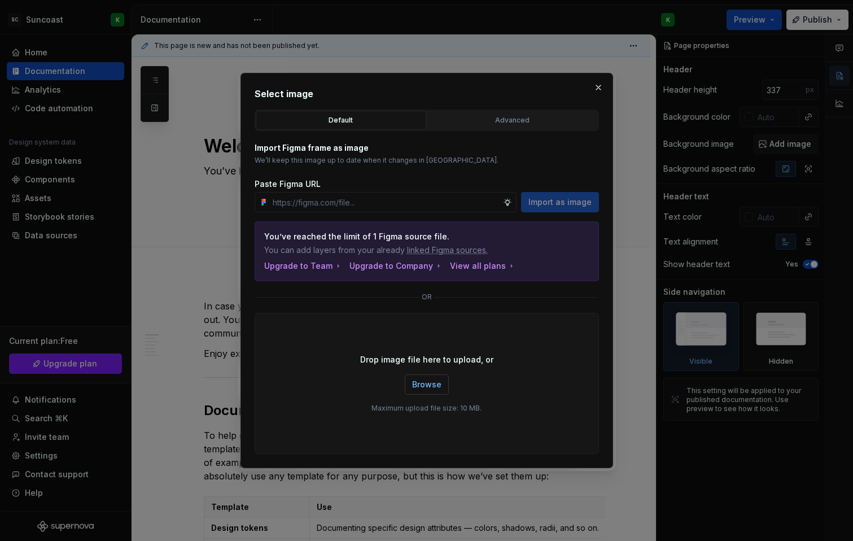
click at [426, 387] on span "Browse" at bounding box center [426, 384] width 29 height 11
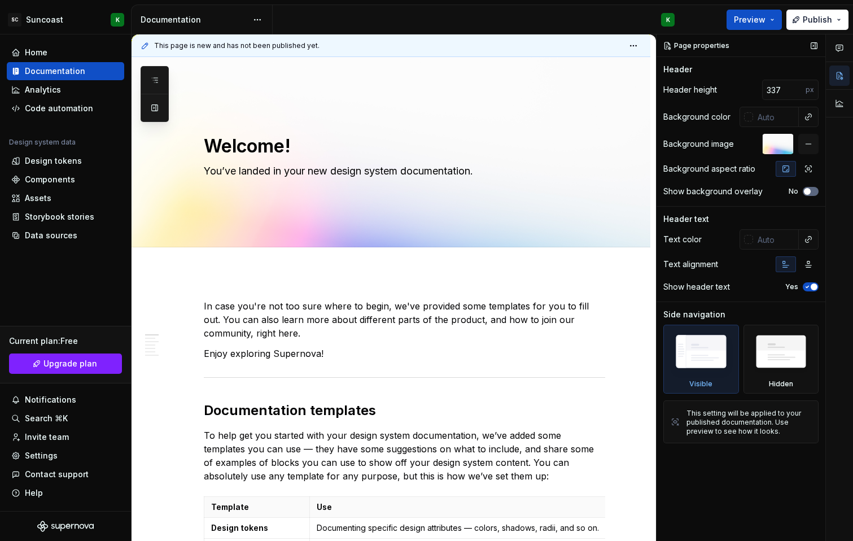
click at [813, 192] on button "No" at bounding box center [811, 191] width 16 height 9
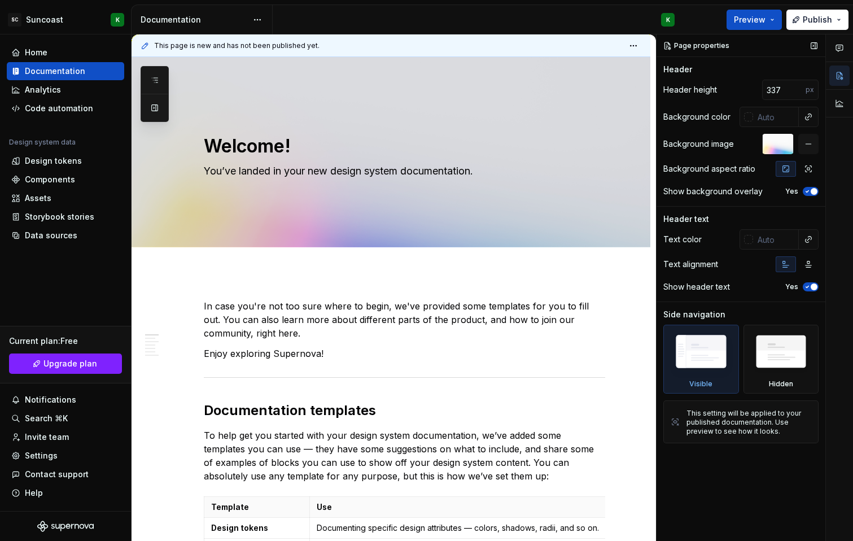
click at [813, 192] on span "button" at bounding box center [814, 191] width 7 height 7
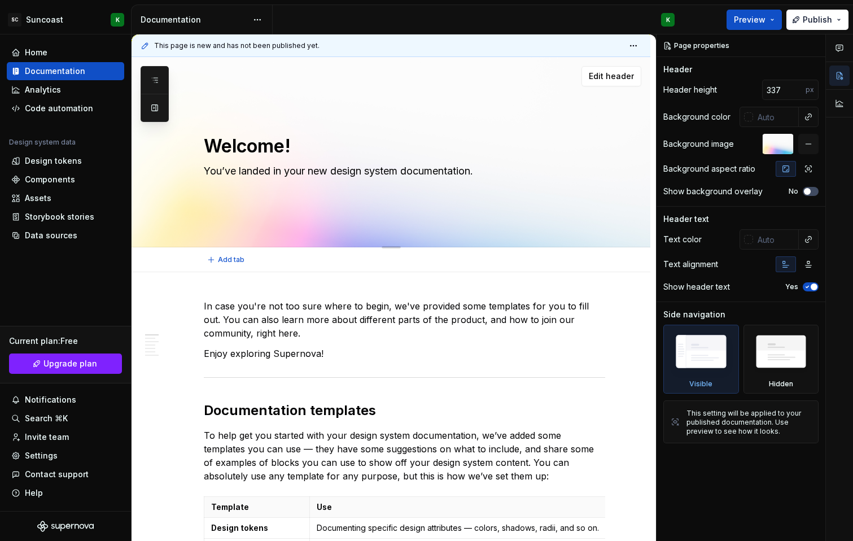
click at [226, 143] on textarea "Welcome!" at bounding box center [402, 146] width 401 height 27
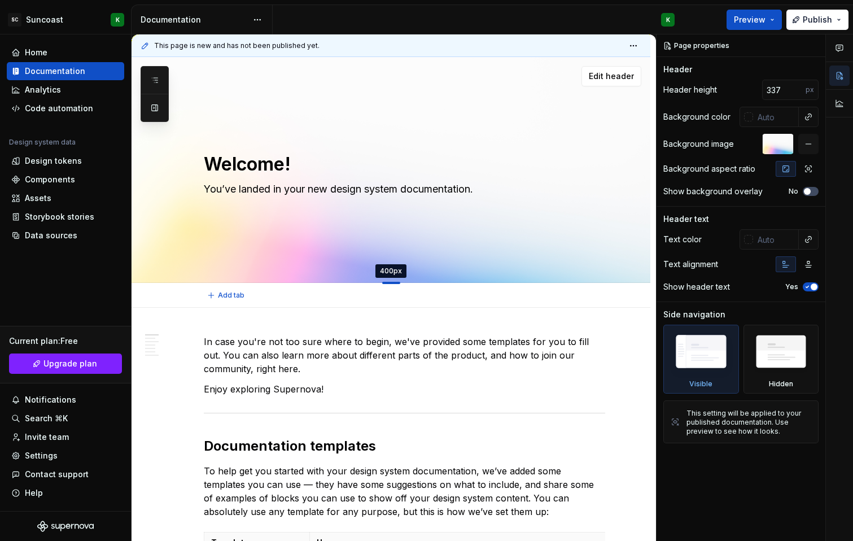
drag, startPoint x: 392, startPoint y: 246, endPoint x: 395, endPoint y: 283, distance: 36.8
click at [395, 283] on div at bounding box center [391, 283] width 18 height 2
type textarea "*"
type input "400"
click at [229, 161] on textarea "Welcome!" at bounding box center [402, 164] width 401 height 27
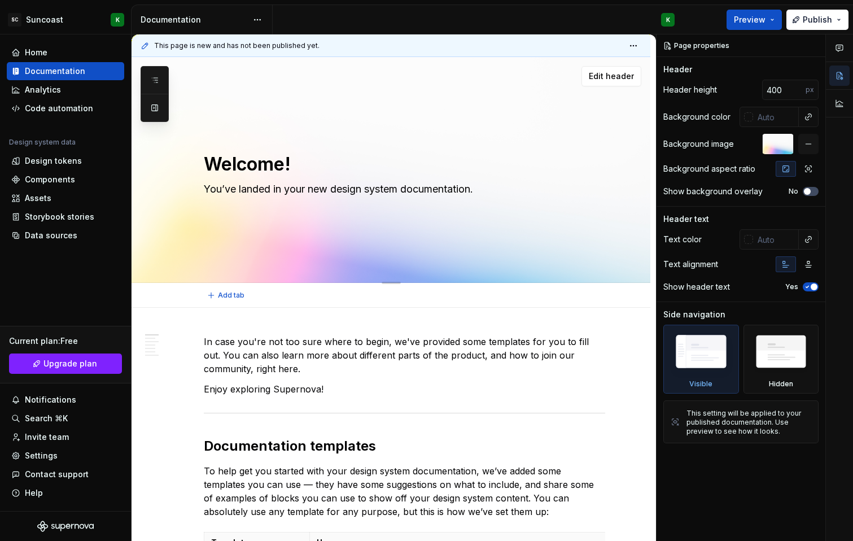
click at [229, 161] on textarea "Welcome!" at bounding box center [402, 164] width 401 height 27
type textarea "*"
type textarea "Welcome !"
type textarea "*"
type textarea "Welcome t!"
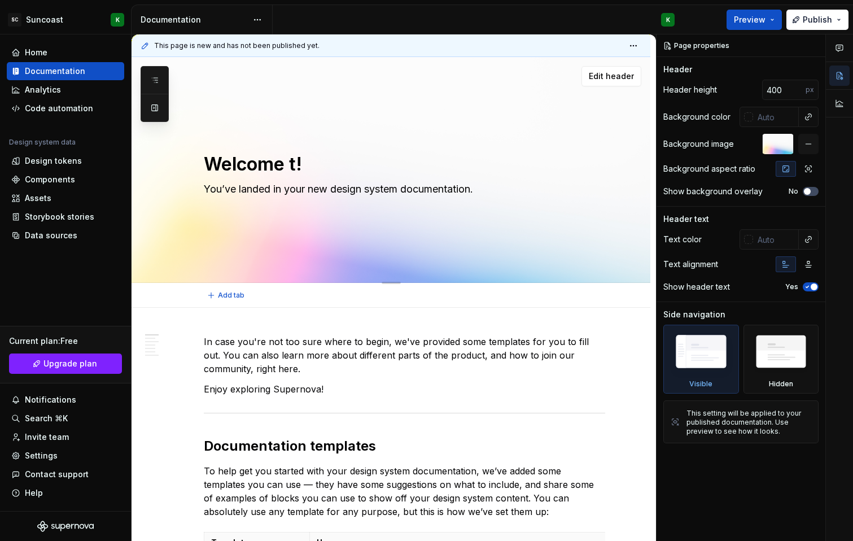
type textarea "*"
type textarea "Welcome to!"
type textarea "*"
type textarea "Welcome to t!"
type textarea "*"
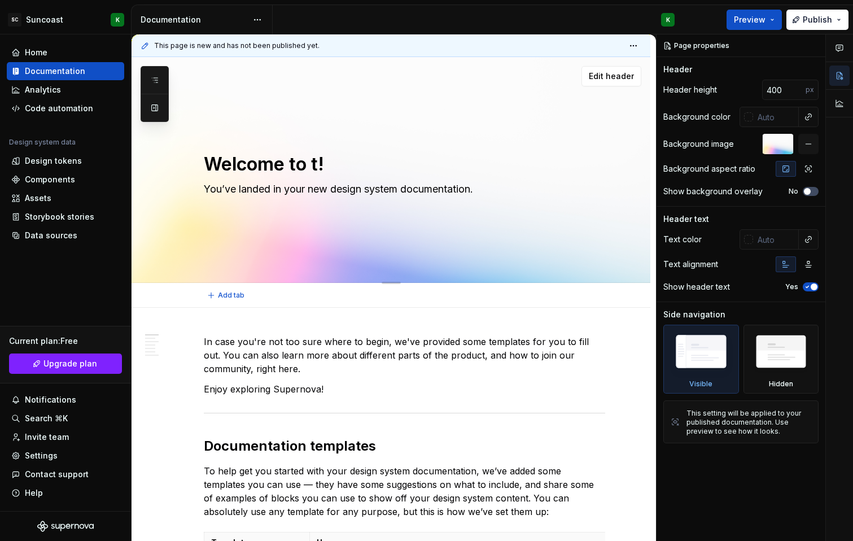
type textarea "Welcome to th!"
type textarea "*"
type textarea "Welcome to the!"
type textarea "*"
type textarea "Welcome to the!"
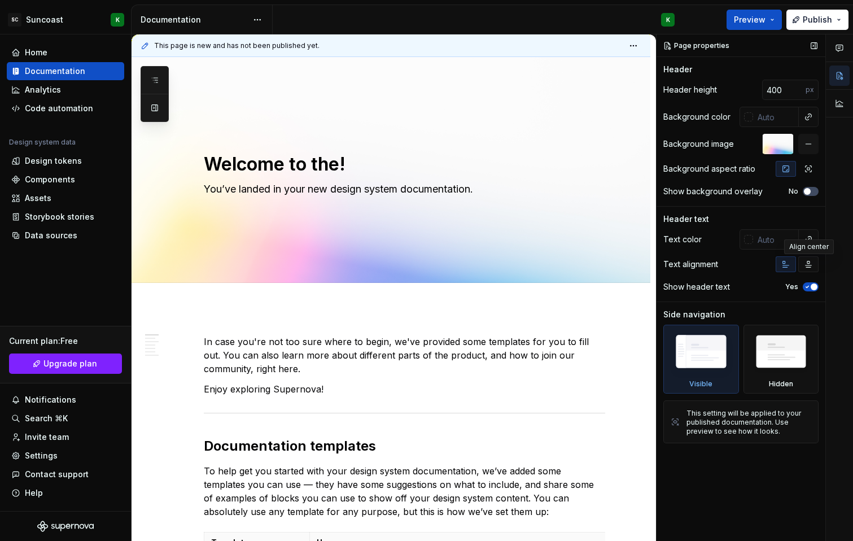
click at [807, 268] on icon "button" at bounding box center [808, 264] width 9 height 9
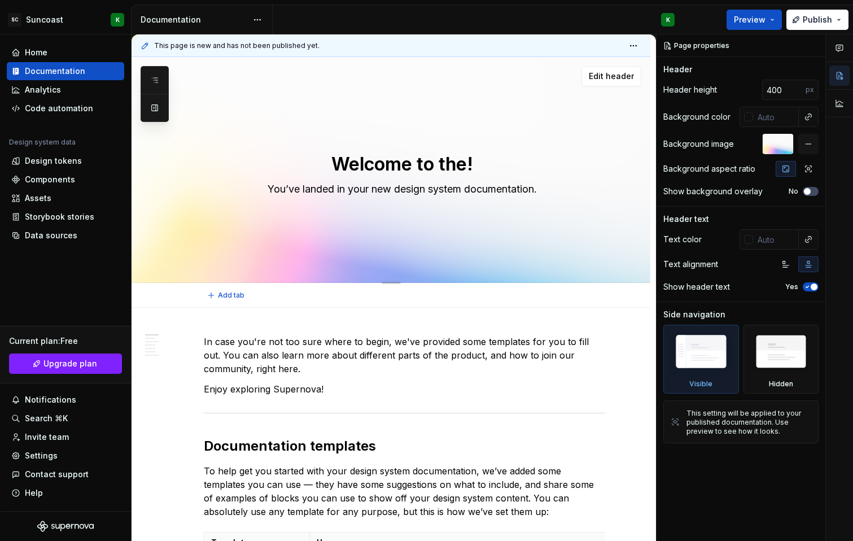
click at [419, 167] on textarea "Welcome to the!" at bounding box center [402, 164] width 401 height 27
type textarea "*"
type textarea "S"
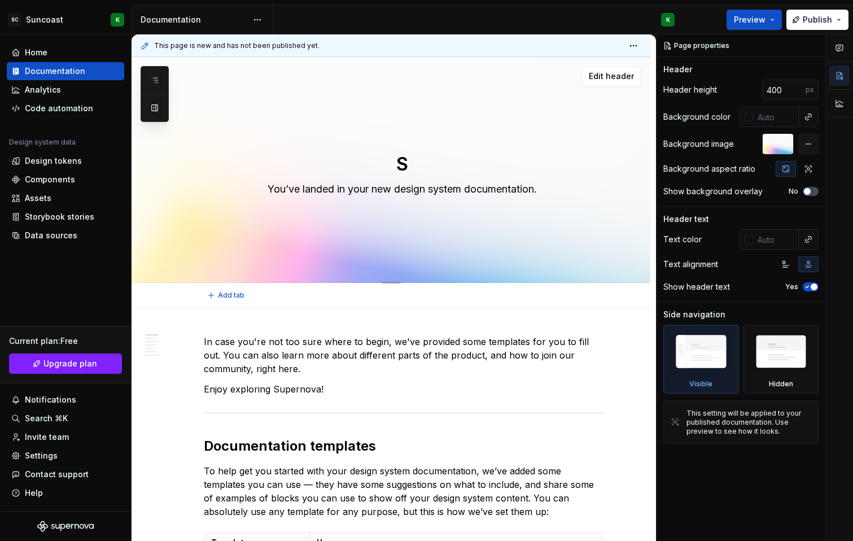
type textarea "*"
type textarea "Su"
type textarea "*"
type textarea "Sun"
type textarea "*"
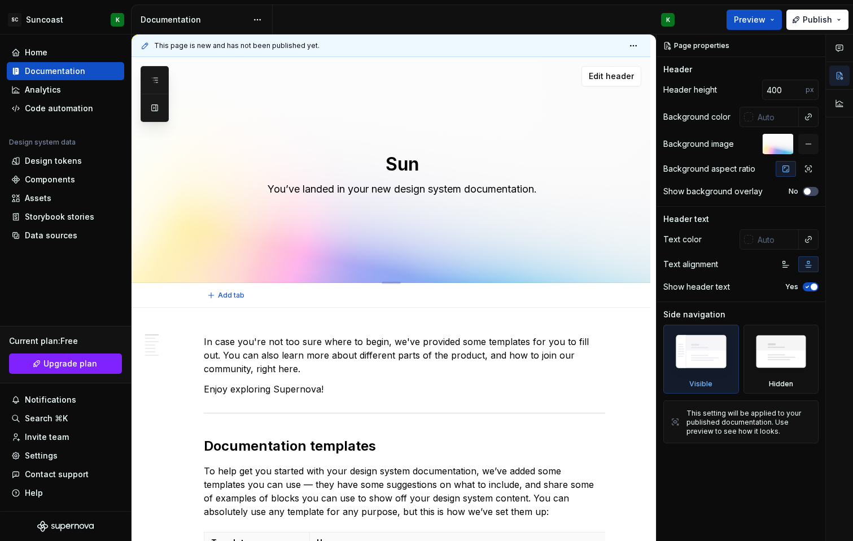
type textarea "Sunc"
type textarea "*"
type textarea "Sunco"
type textarea "*"
type textarea "Suncoa"
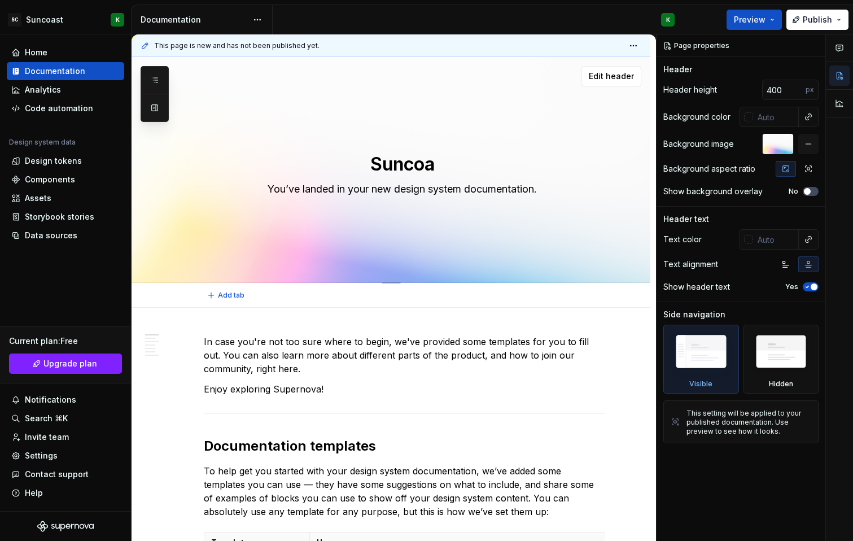
type textarea "*"
type textarea "Suncoas"
type textarea "*"
type textarea "Suncoast"
type textarea "*"
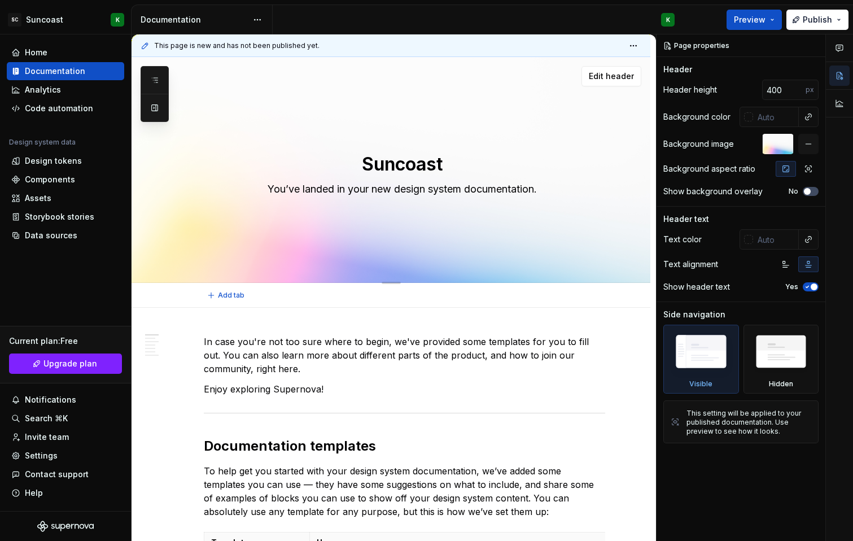
type textarea "Suncoast"
type textarea "*"
type textarea "Suncoast D"
type textarea "*"
type textarea "Suncoast De"
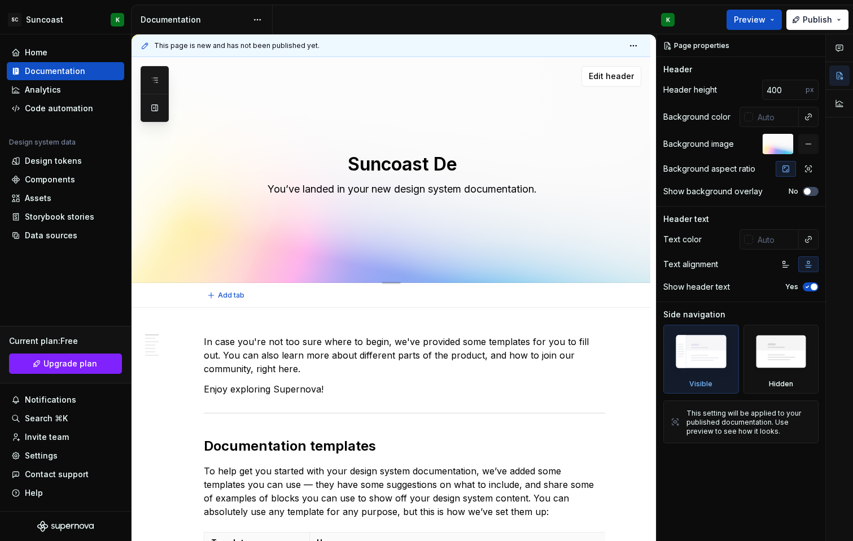
type textarea "*"
type textarea "Suncoast Des"
type textarea "*"
type textarea "Suncoast Desi"
type textarea "*"
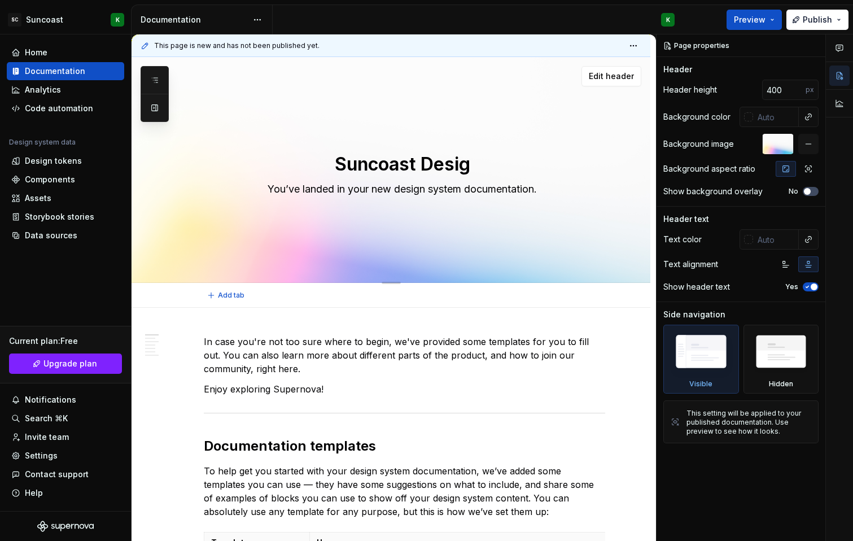
type textarea "Suncoast Design"
type textarea "*"
type textarea "Suncoast Design"
type textarea "*"
type textarea "Suncoast Design S"
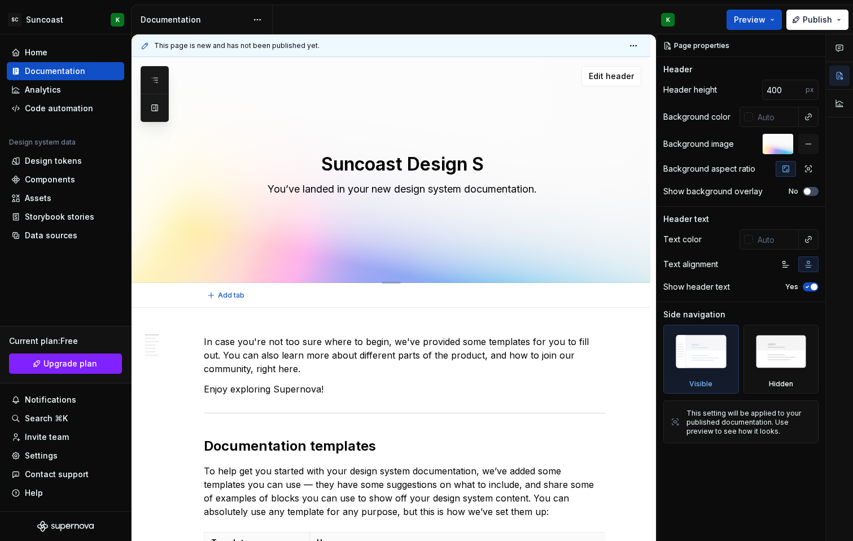
type textarea "*"
type textarea "Suncoast Design Sy"
type textarea "*"
type textarea "Suncoast Design Sys"
type textarea "*"
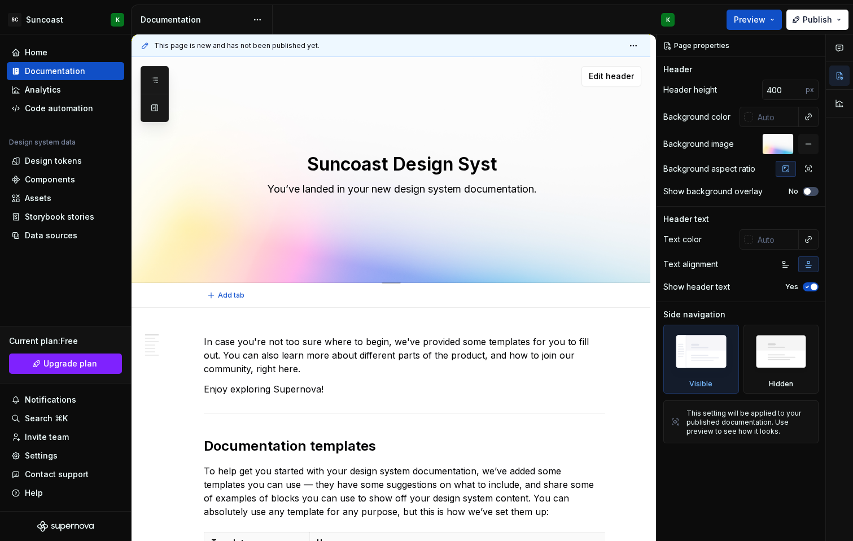
type textarea "Suncoast Design Syste"
type textarea "*"
type textarea "Suncoast Design System"
click at [409, 169] on textarea "Suncoast Design System" at bounding box center [402, 164] width 401 height 27
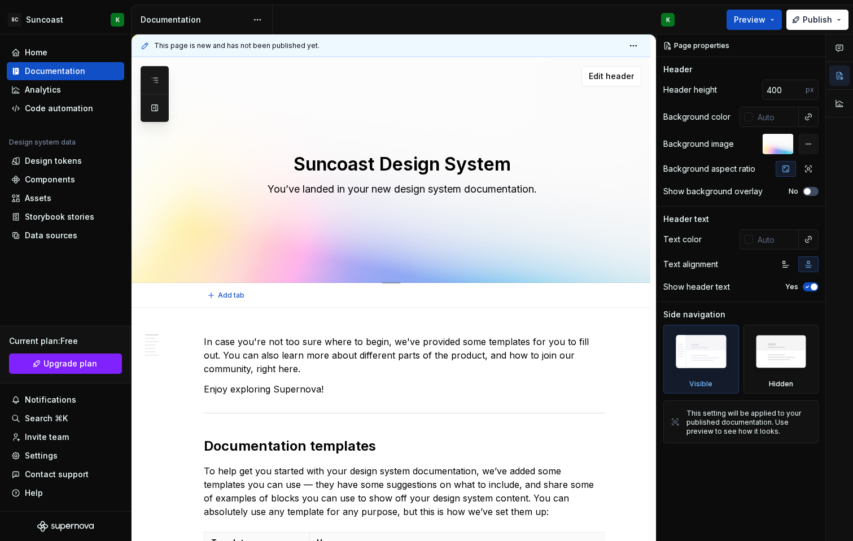
click at [409, 169] on textarea "Suncoast Design System" at bounding box center [402, 164] width 401 height 27
type textarea "*"
type textarea "Suncoast Design System"
click at [697, 232] on div "Text color" at bounding box center [740, 239] width 155 height 20
click at [314, 182] on textarea "You’ve landed in your new design system documentation." at bounding box center [402, 189] width 401 height 18
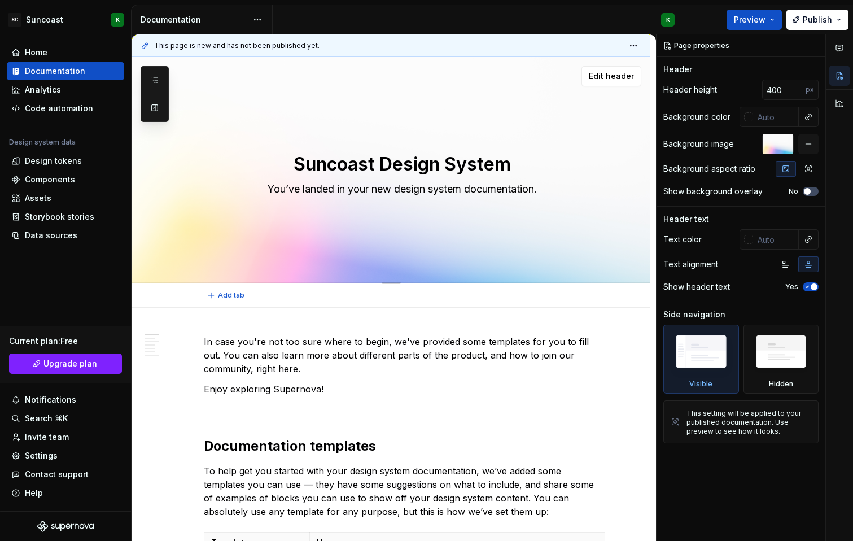
paste textarea "This is where you'll find all the parts you need to create a consistent and eas…"
type textarea "*"
type textarea "This is where you'll find all the parts you need to create a consistent and eas…"
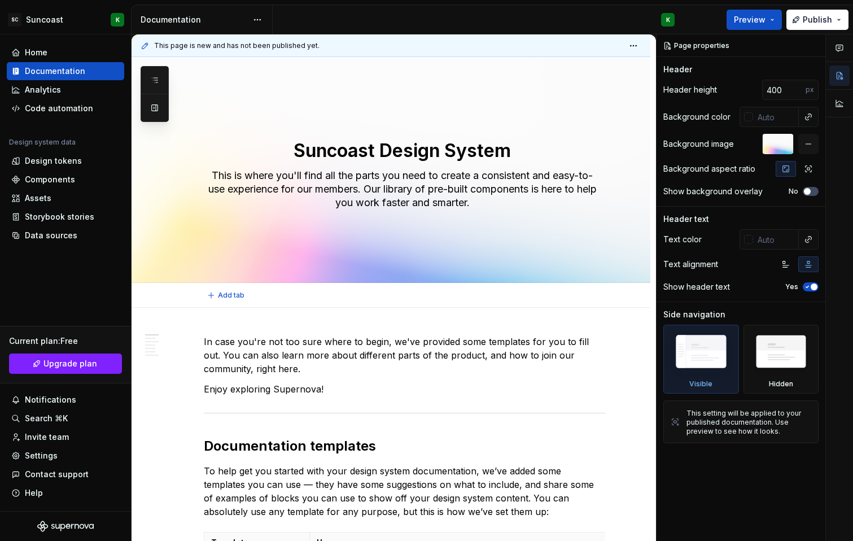
type textarea "*"
type textarea "This is where you'll find all the parts you need to create a consistent and eas…"
click at [335, 151] on textarea "Suncoast Design System" at bounding box center [402, 150] width 401 height 27
paste textarea "The Building Blocks for Our Digital Products"
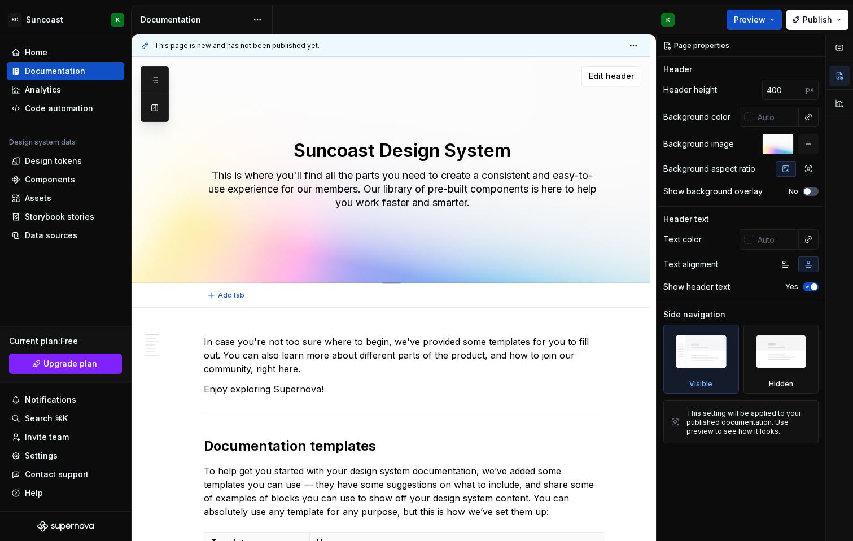
type textarea "*"
type textarea "The Building Blocks for Our Digital Products"
type textarea "*"
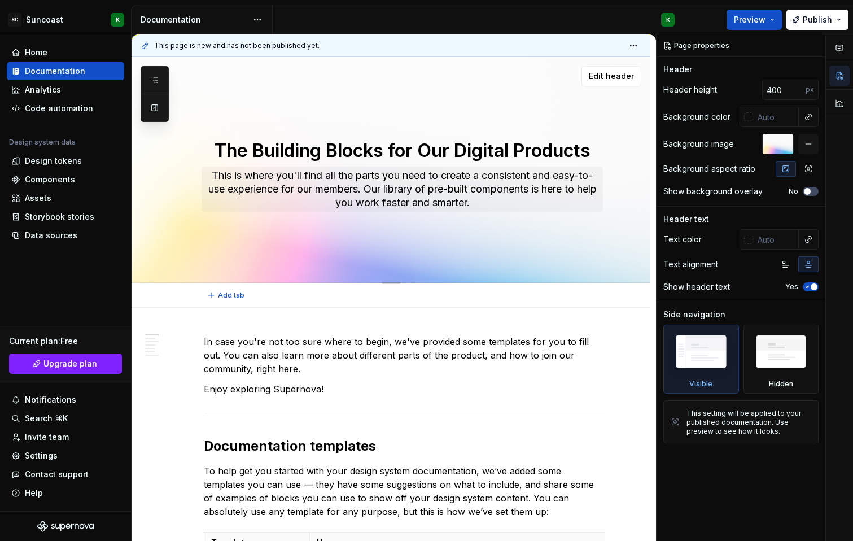
type textarea "The Building Blocks for Our Digital Products"
click at [369, 172] on textarea "This is where you'll find all the parts you need to create a consistent and eas…" at bounding box center [402, 189] width 401 height 45
click at [309, 345] on p "In case you're not too sure where to begin, we've provided some templates for y…" at bounding box center [404, 355] width 401 height 41
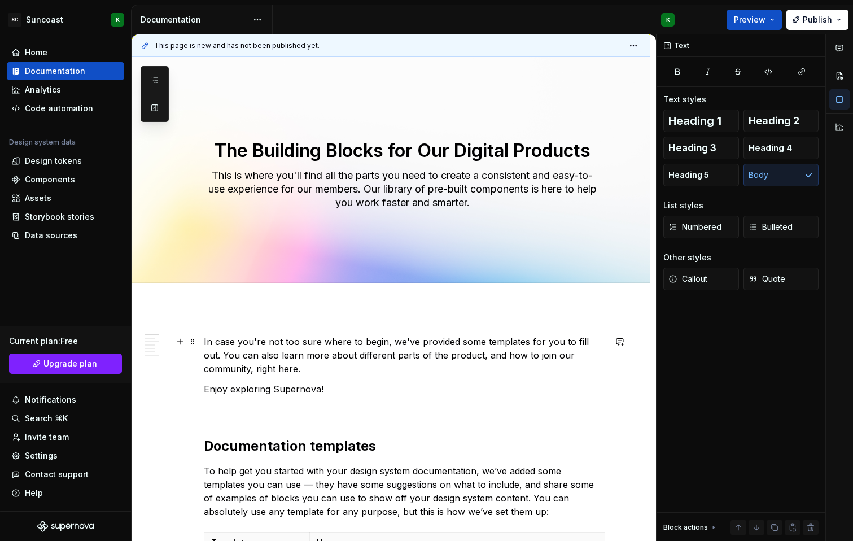
click at [309, 345] on p "In case you're not too sure where to begin, we've provided some templates for y…" at bounding box center [404, 355] width 401 height 41
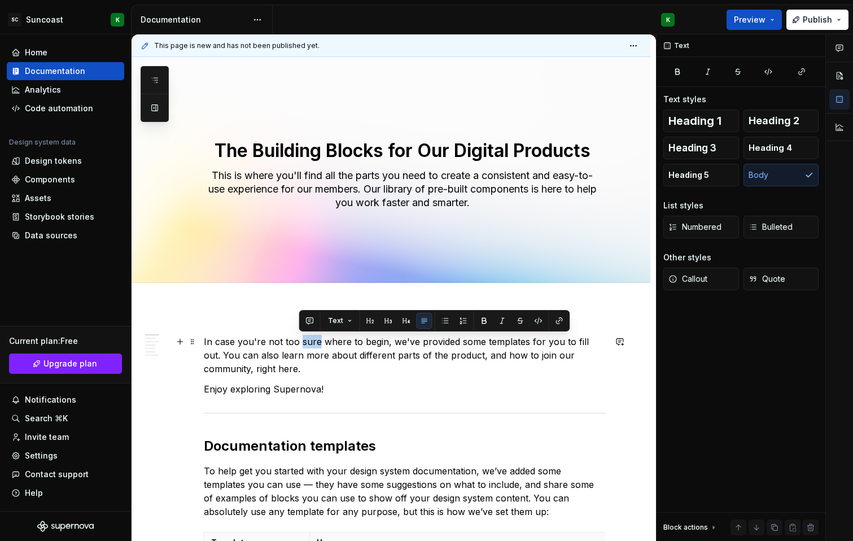
click at [309, 345] on p "In case you're not too sure where to begin, we've provided some templates for y…" at bounding box center [404, 355] width 401 height 41
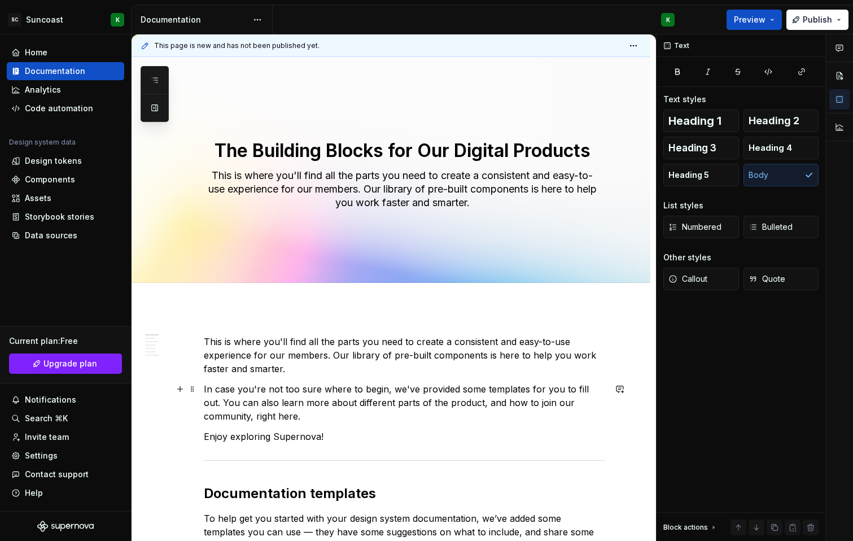
click at [265, 396] on p "In case you're not too sure where to begin, we've provided some templates for y…" at bounding box center [404, 402] width 401 height 41
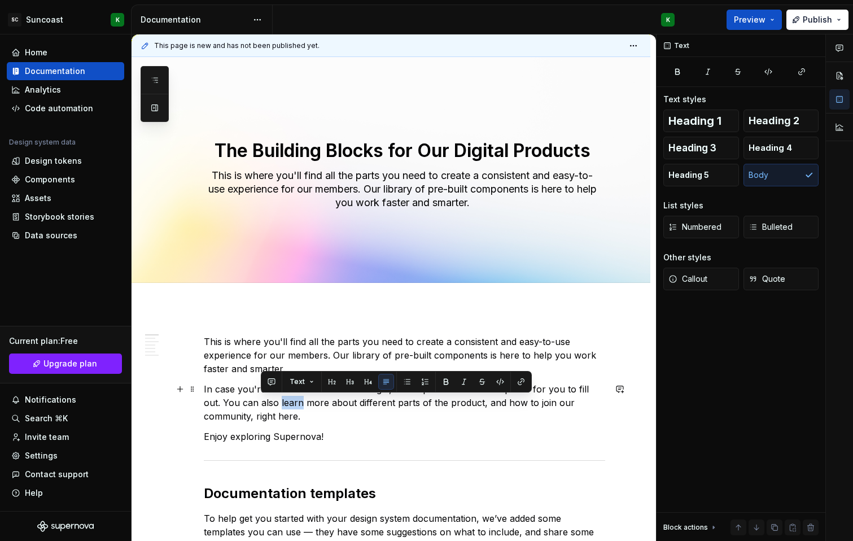
click at [265, 396] on p "In case you're not too sure where to begin, we've provided some templates for y…" at bounding box center [404, 402] width 401 height 41
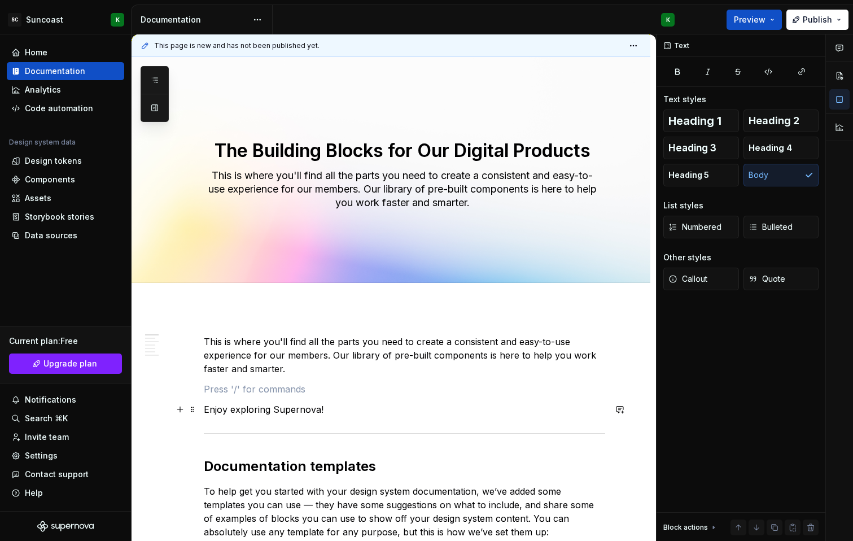
click at [241, 414] on p "Enjoy exploring Supernova!" at bounding box center [404, 409] width 401 height 14
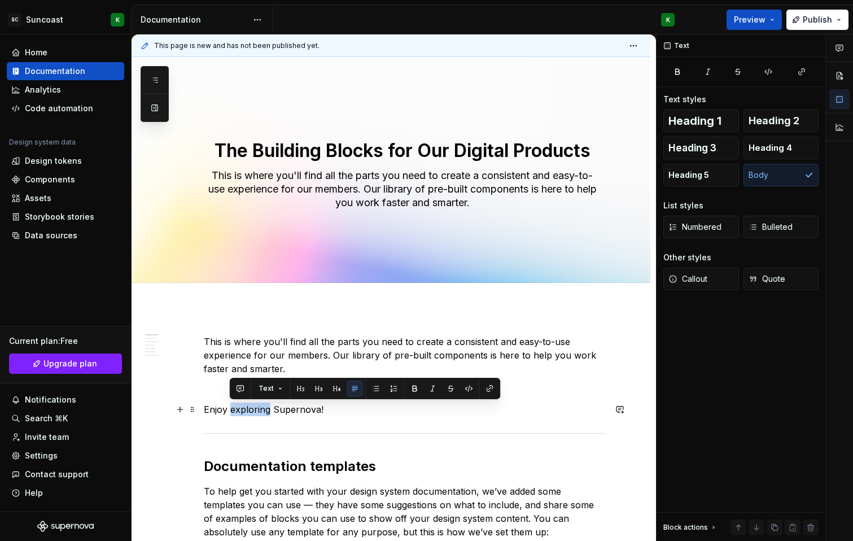
click at [241, 414] on p "Enjoy exploring Supernova!" at bounding box center [404, 409] width 401 height 14
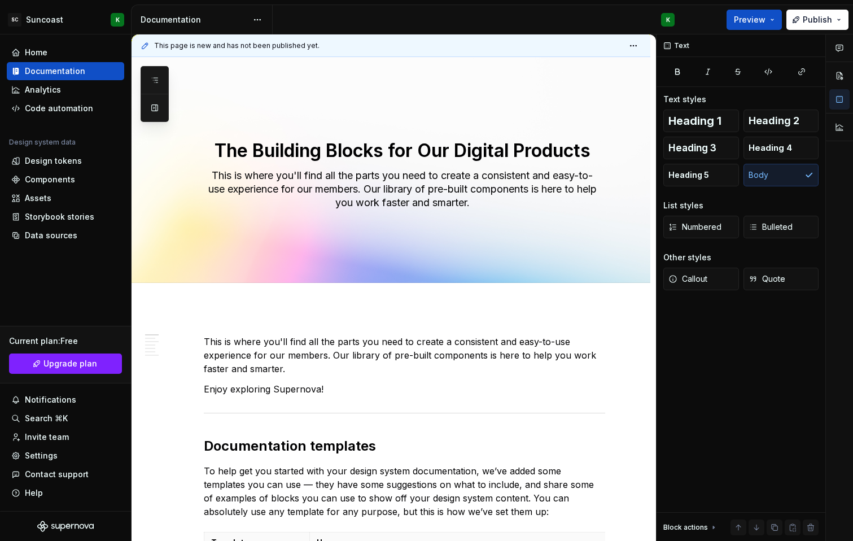
click at [230, 384] on p "Enjoy exploring Supernova!" at bounding box center [404, 389] width 401 height 14
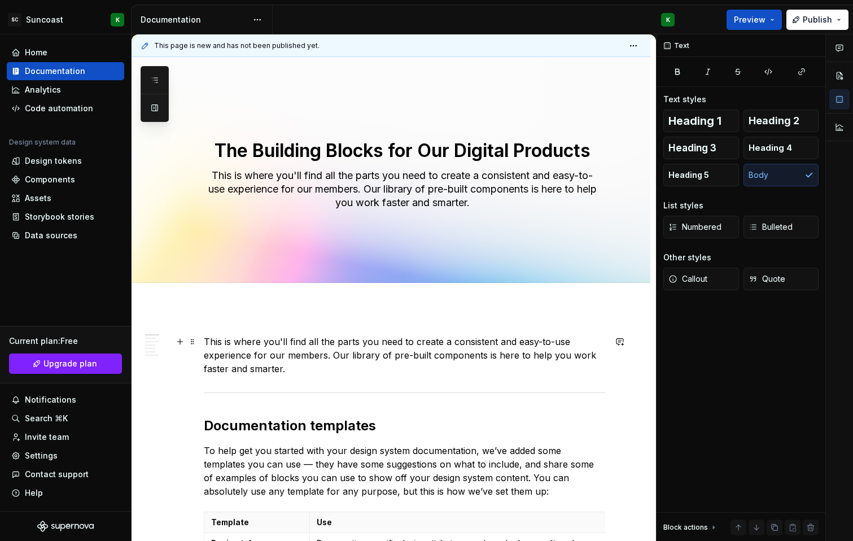
click at [207, 335] on p "This is where you'll find all the parts you need to create a consistent and eas…" at bounding box center [404, 355] width 401 height 41
click at [183, 342] on button "button" at bounding box center [180, 342] width 16 height 16
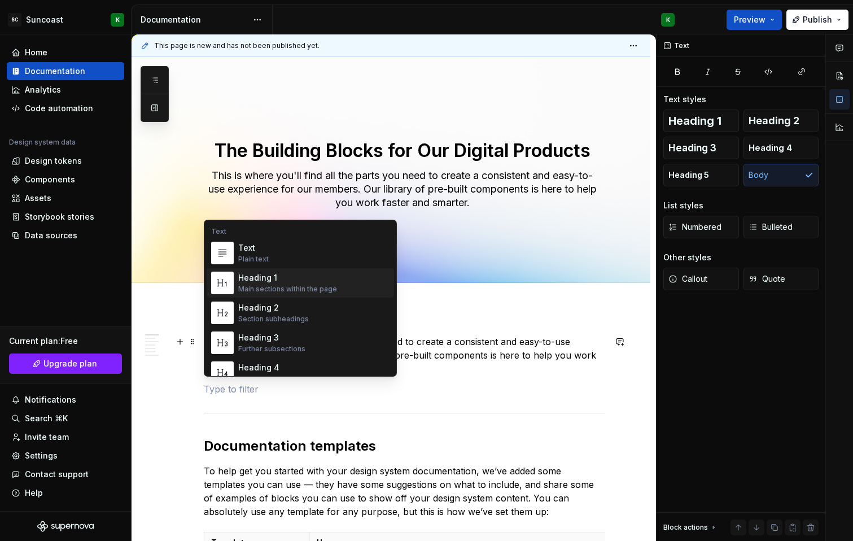
click at [246, 284] on div "Heading 1 Main sections within the page" at bounding box center [287, 282] width 99 height 21
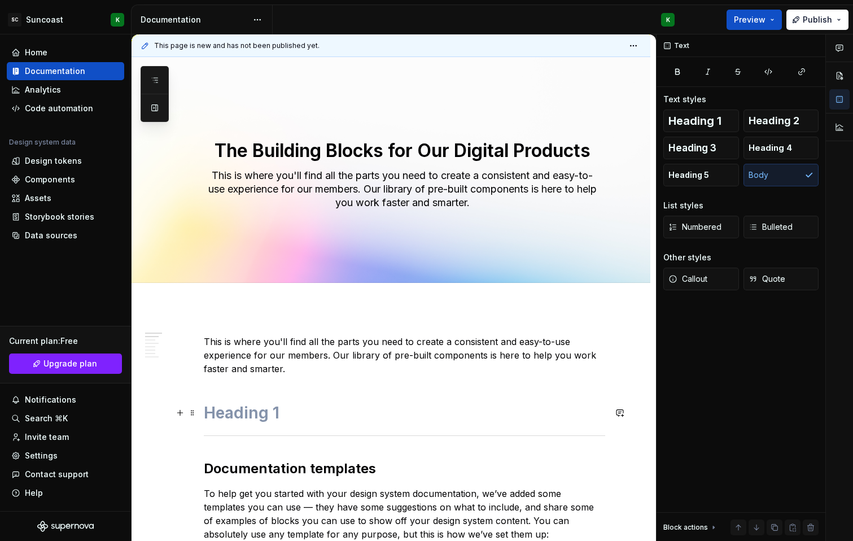
click at [244, 421] on h1 at bounding box center [404, 412] width 401 height 20
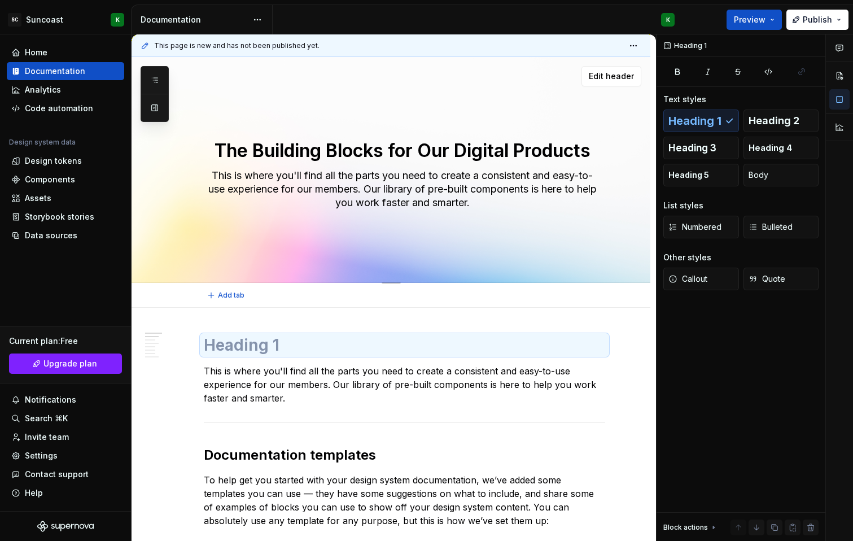
click at [283, 148] on textarea "The Building Blocks for Our Digital Products" at bounding box center [402, 150] width 401 height 27
click at [238, 347] on h1 at bounding box center [404, 345] width 401 height 20
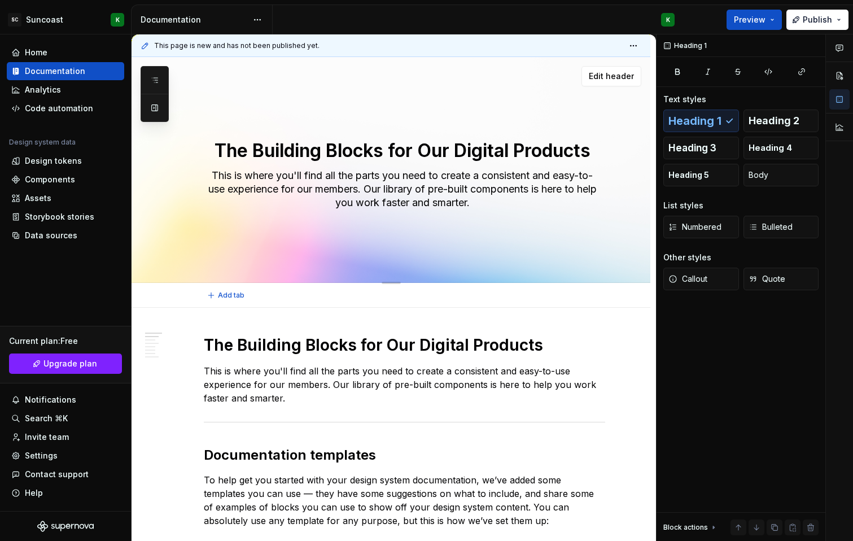
click at [271, 150] on textarea "The Building Blocks for Our Digital Products" at bounding box center [402, 150] width 401 height 27
type textarea "*"
type textarea "S"
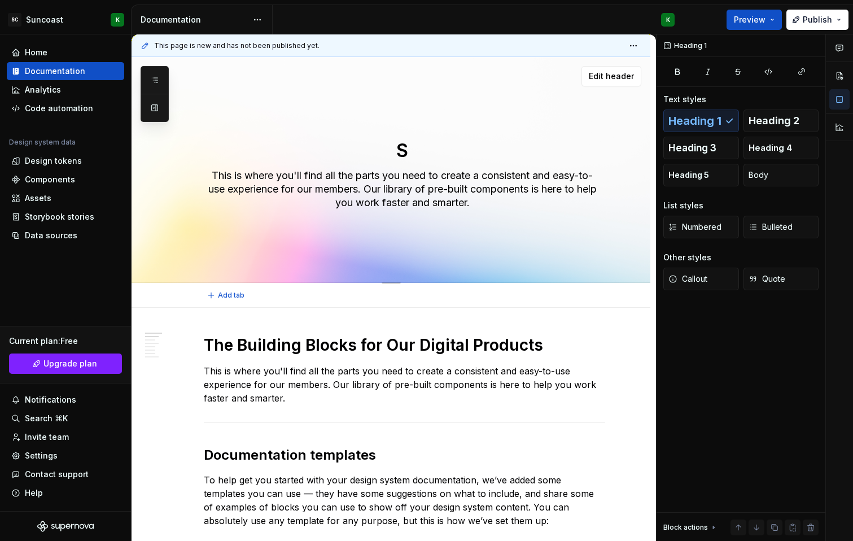
type textarea "*"
type textarea "Su"
type textarea "*"
type textarea "Sun"
type textarea "*"
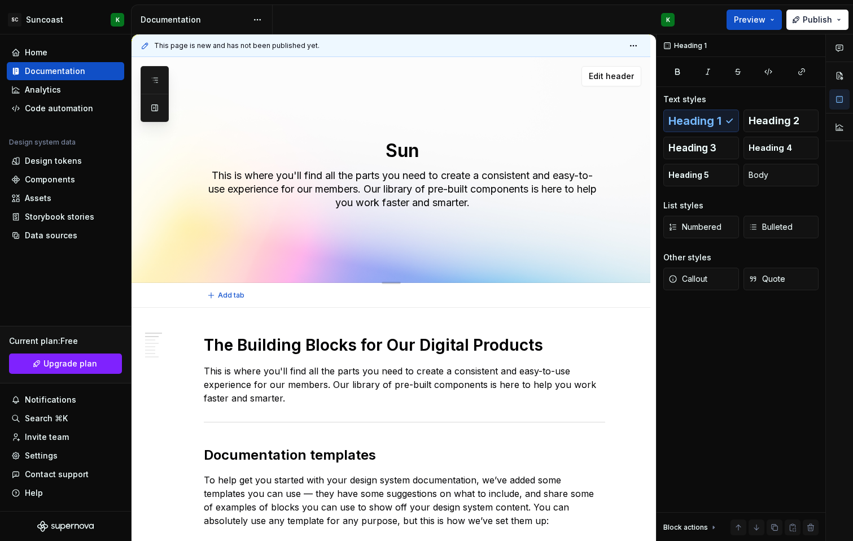
type textarea "Sunc"
type textarea "*"
type textarea "Sunco"
type textarea "*"
type textarea "Suncoas"
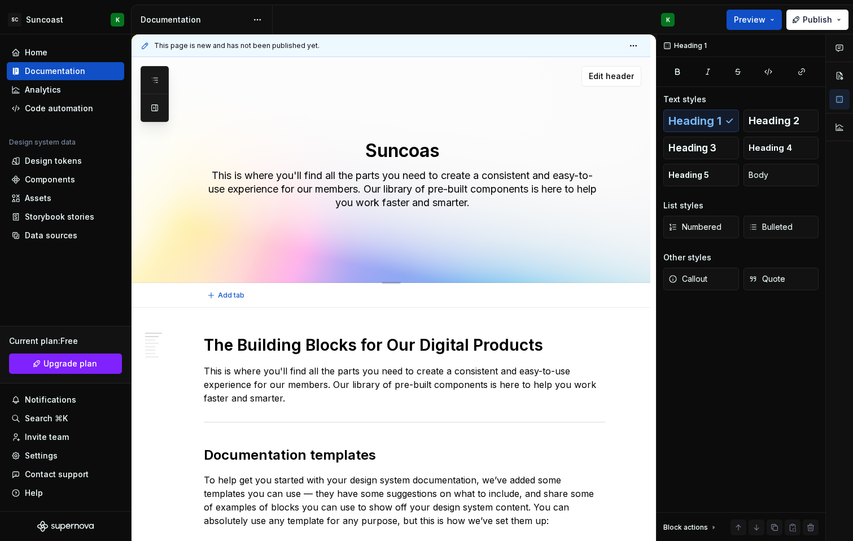
type textarea "*"
type textarea "Suncoast"
type textarea "*"
type textarea "Suncoast"
type textarea "*"
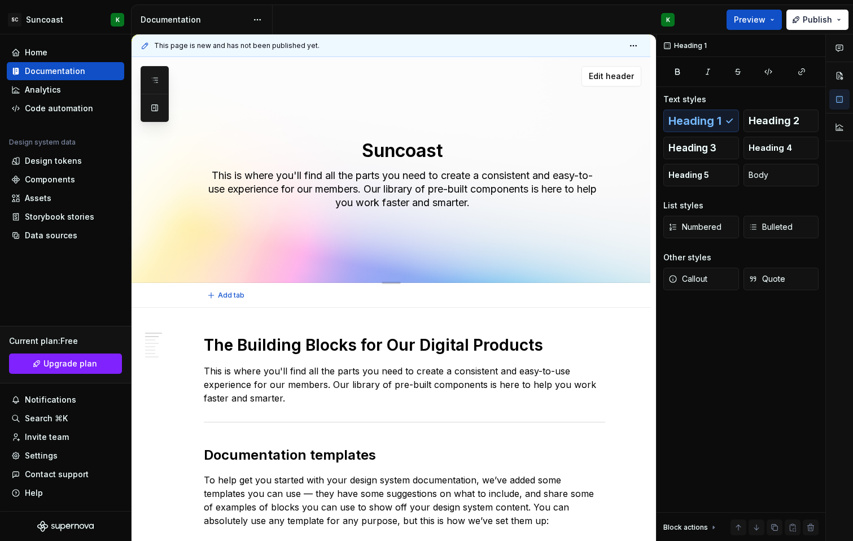
type textarea "Suncoast D"
type textarea "*"
type textarea "Suncoast De"
type textarea "*"
type textarea "Suncoast Des"
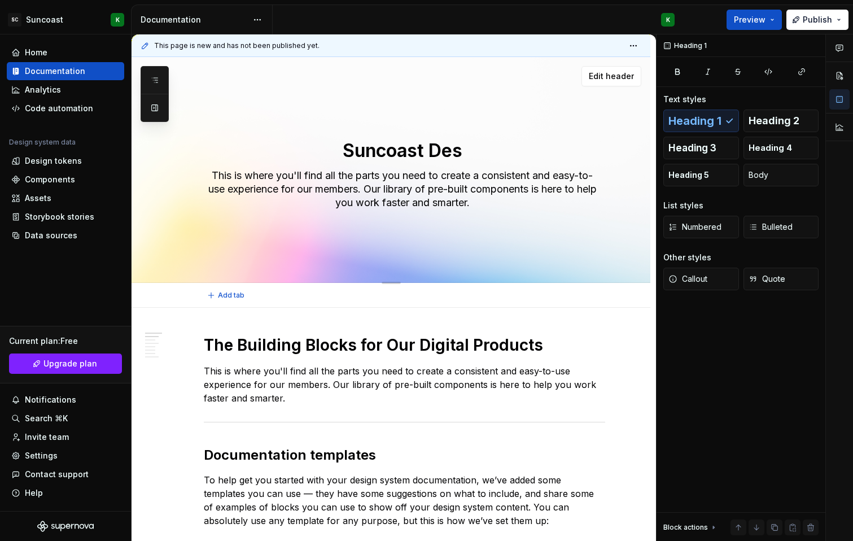
type textarea "*"
type textarea "Suncoast Desi"
type textarea "*"
type textarea "Suncoast Desig"
type textarea "*"
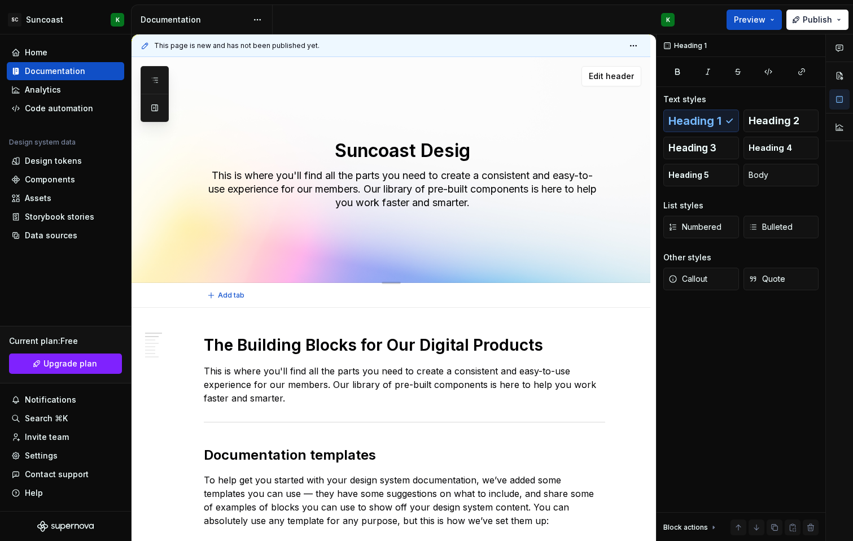
type textarea "Suncoast Design"
type textarea "*"
type textarea "Suncoast Design"
type textarea "*"
type textarea "Suncoast Design S"
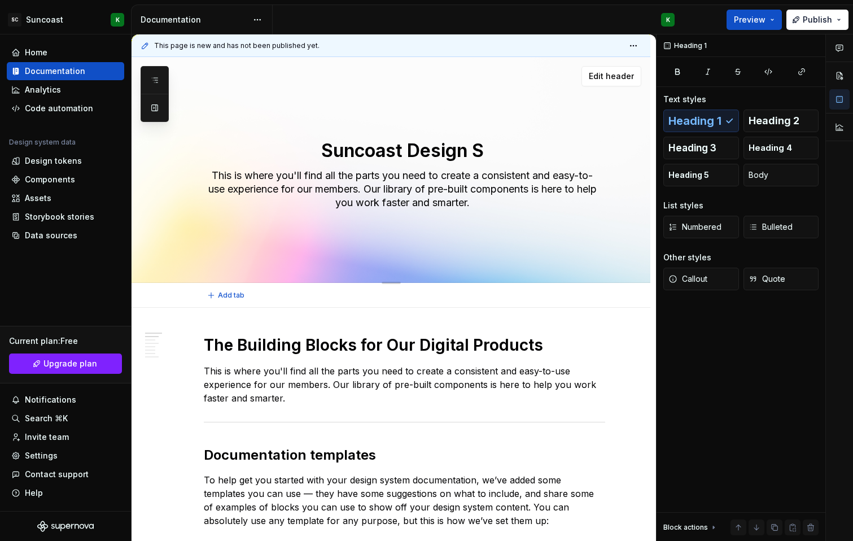
type textarea "*"
type textarea "Suncoast Design Sy"
type textarea "*"
type textarea "Suncoast Design Sys"
type textarea "*"
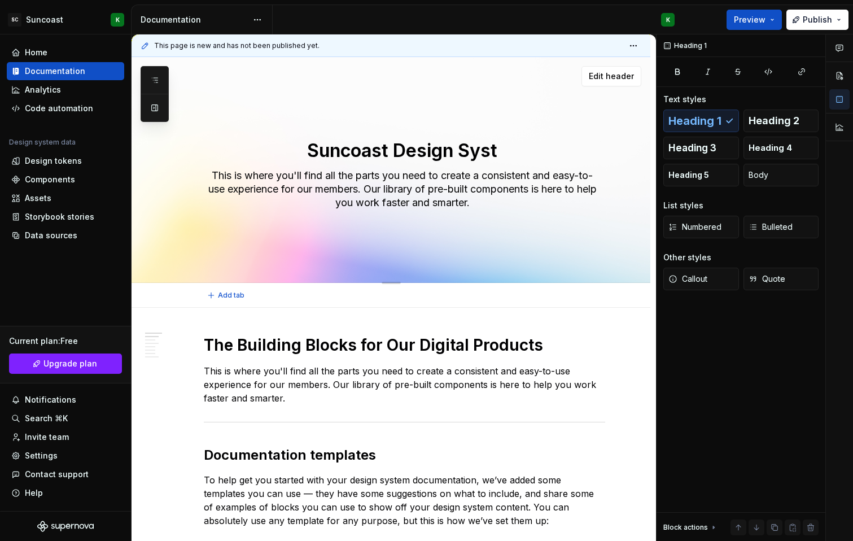
type textarea "Suncoast Design Syste"
type textarea "*"
type textarea "Suncoast Design System"
type textarea "*"
type textarea "Suncoast Design System"
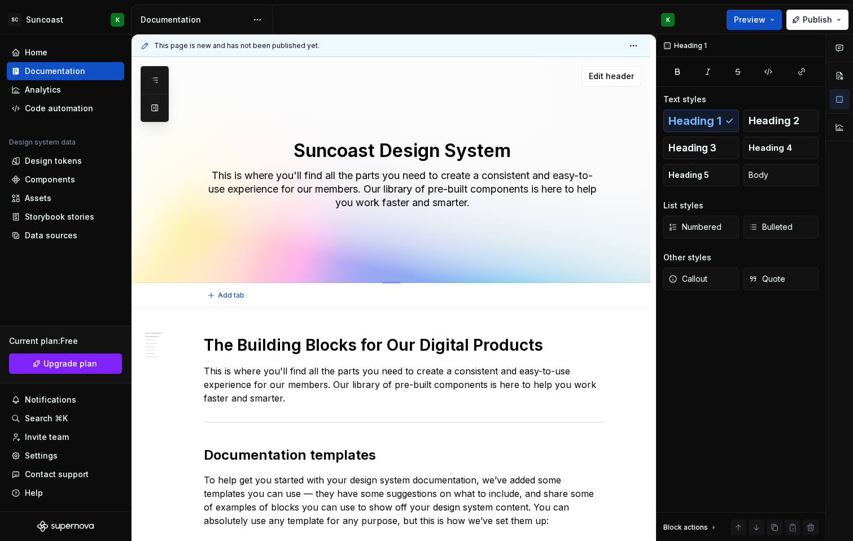
click at [396, 195] on textarea "This is where you'll find all the parts you need to create a consistent and eas…" at bounding box center [402, 189] width 401 height 45
click at [453, 159] on textarea "Suncoast Design System" at bounding box center [402, 150] width 401 height 27
click at [443, 177] on textarea "This is where you'll find all the parts you need to create a consistent and eas…" at bounding box center [402, 189] width 401 height 45
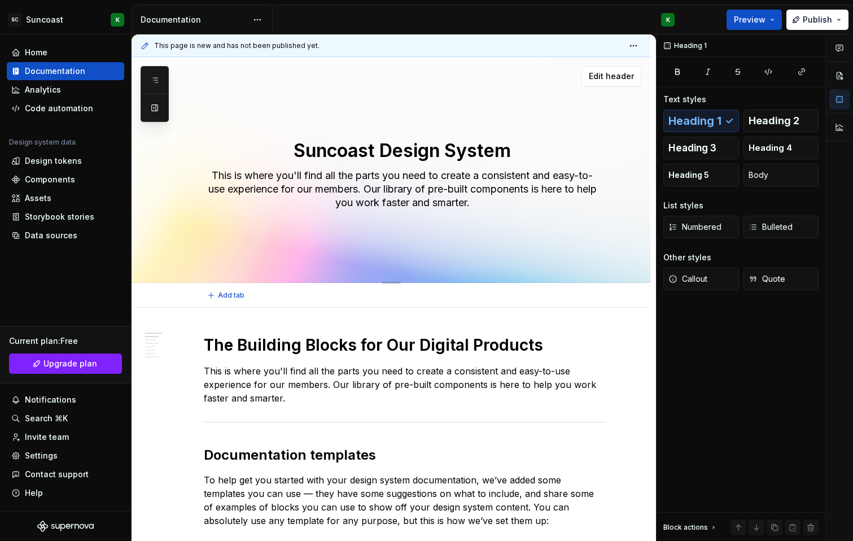
click at [443, 177] on textarea "This is where you'll find all the parts you need to create a consistent and eas…" at bounding box center [402, 189] width 401 height 45
type textarea "*"
type textarea "T"
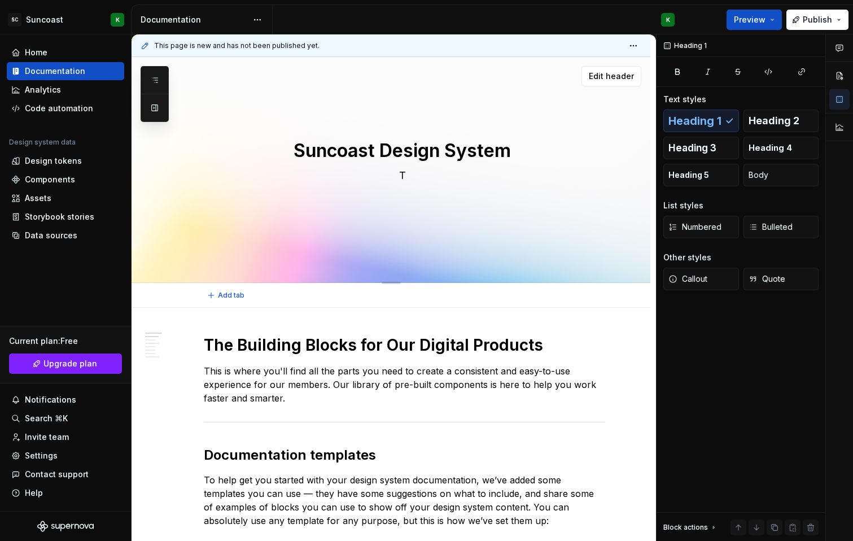
type textarea "*"
type textarea "The"
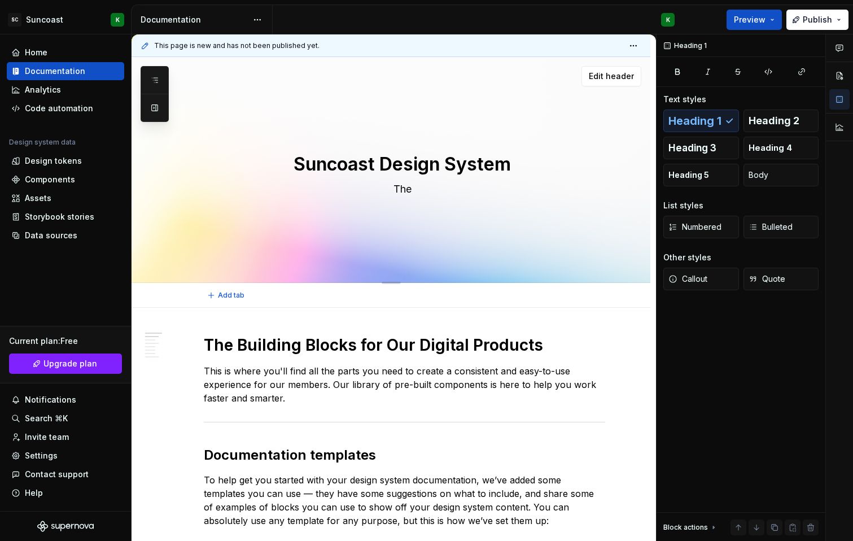
type textarea "*"
type textarea "The"
type textarea "*"
type textarea "The c"
type textarea "*"
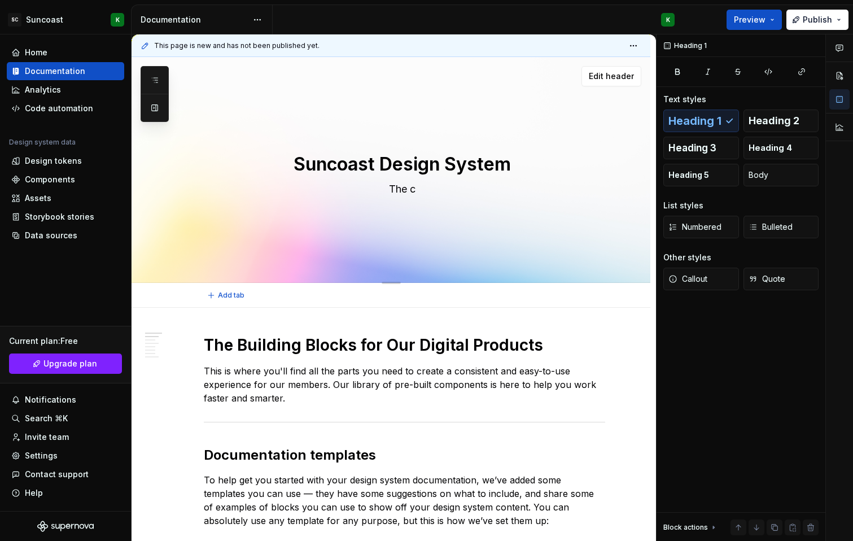
type textarea "The ce"
type textarea "*"
type textarea "The cen"
type textarea "*"
type textarea "The cent"
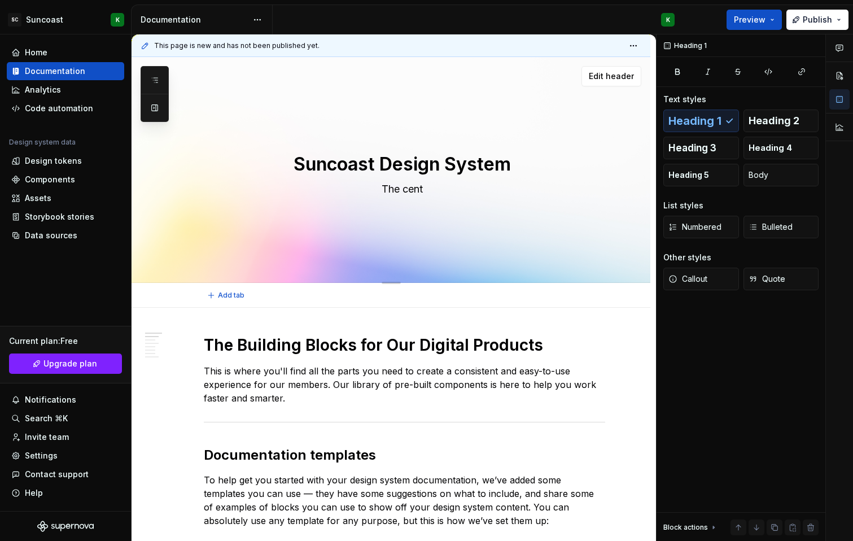
type textarea "*"
type textarea "The centr"
type textarea "*"
type textarea "The centra"
type textarea "*"
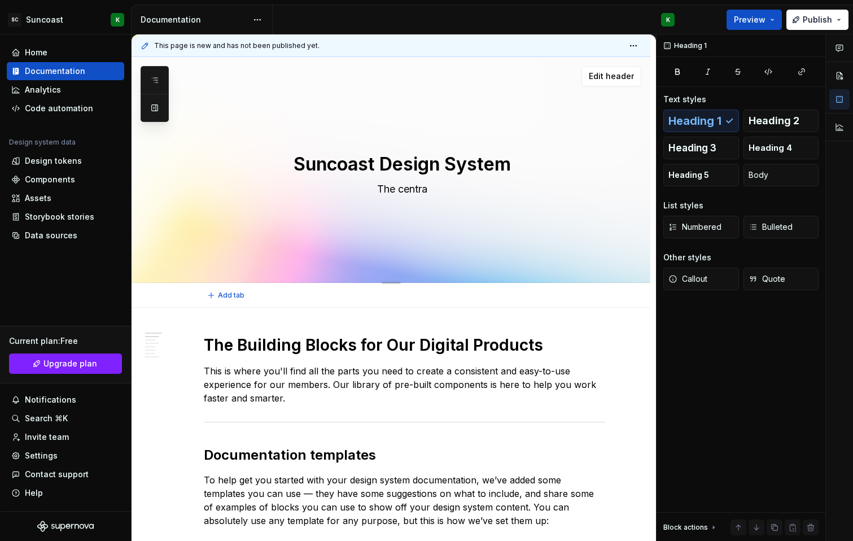
type textarea "The central"
type textarea "*"
type textarea "The central"
type textarea "*"
type textarea "The central h"
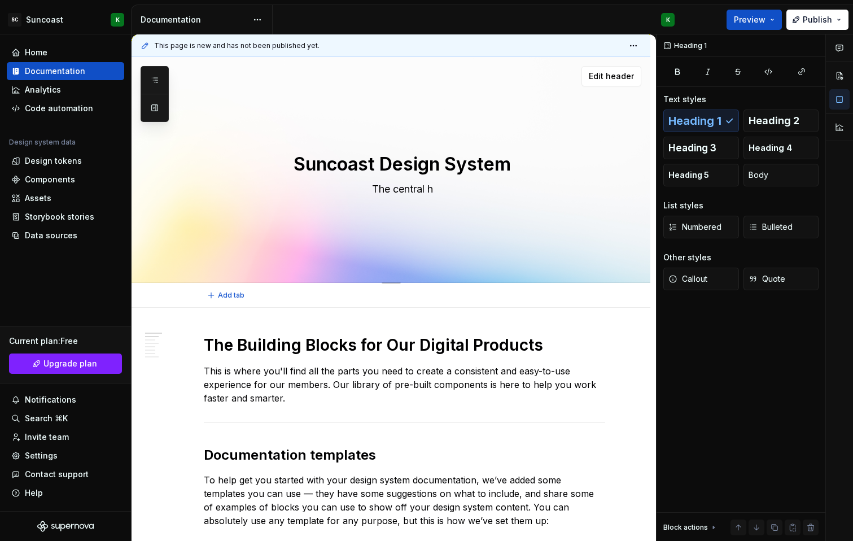
type textarea "*"
type textarea "The central hu"
type textarea "*"
type textarea "The central hub"
type textarea "*"
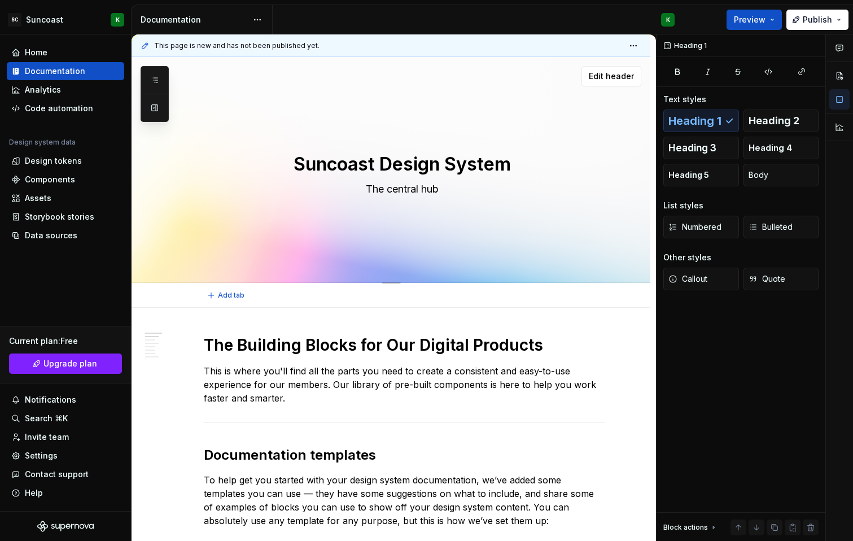
type textarea "The central hub"
type textarea "*"
type textarea "The central hub o"
type textarea "*"
type textarea "The central hub of"
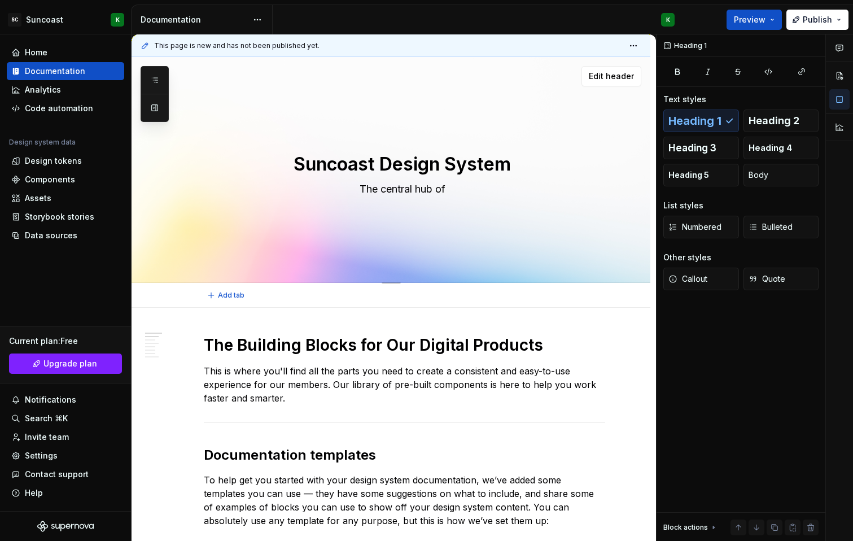
type textarea "*"
type textarea "The central hub of"
type textarea "*"
type textarea "The central hub of e"
type textarea "*"
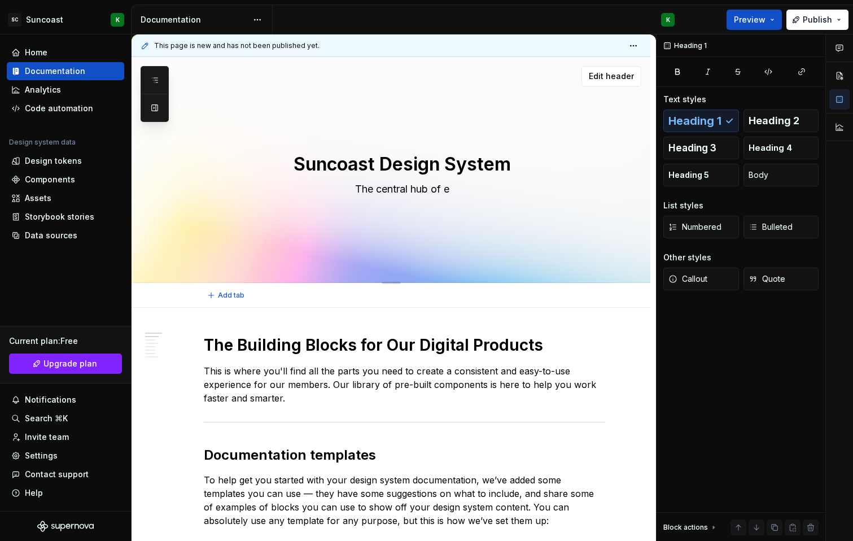
type textarea "The central hub of ev"
type textarea "*"
type textarea "The central hub of eve"
type textarea "*"
type textarea "The central hub of ever"
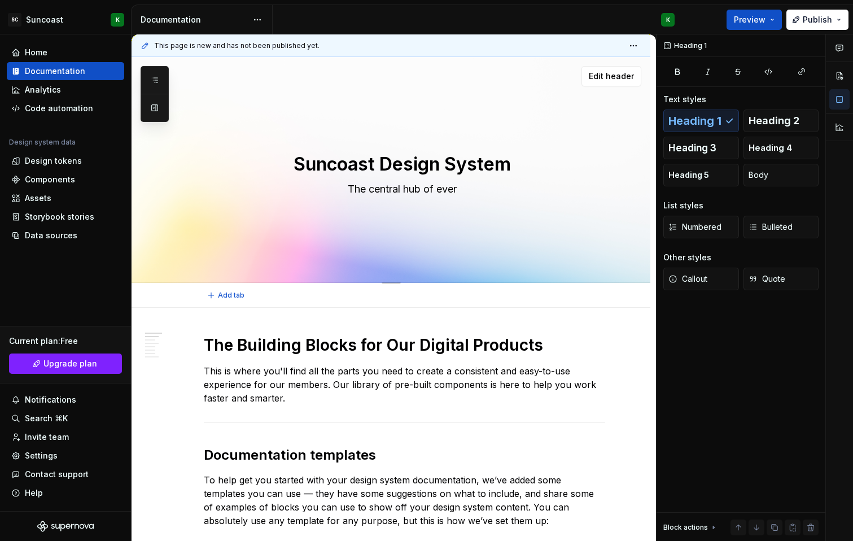
type textarea "*"
type textarea "The central hub of every"
type textarea "*"
type textarea "The central hub of everyt"
type textarea "*"
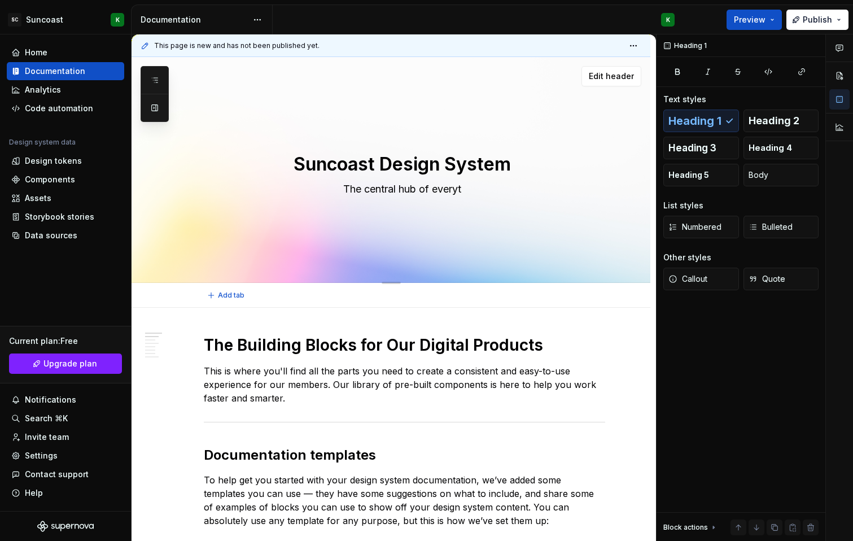
type textarea "The central hub of everyth"
type textarea "*"
type textarea "The central hub of everythi"
type textarea "*"
type textarea "The central hub of everythin"
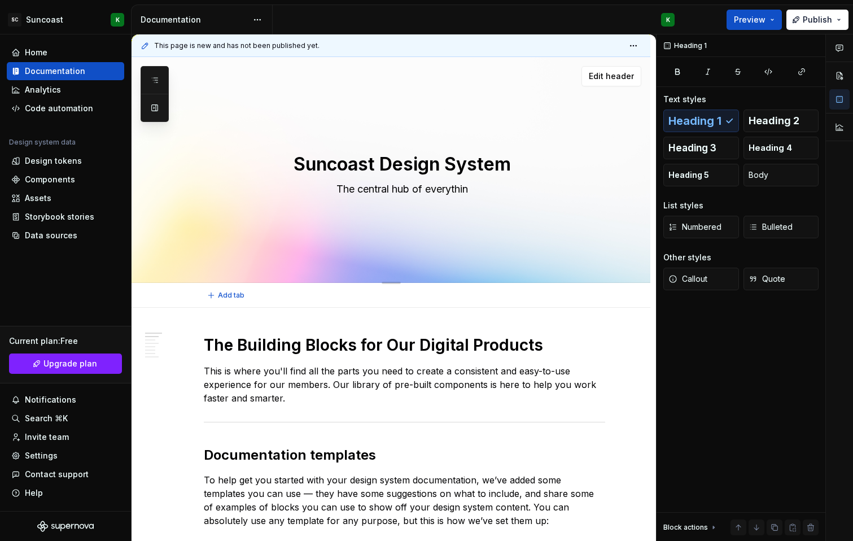
type textarea "*"
type textarea "The central hub of everything"
type textarea "*"
type textarea "The central hub of everything"
type textarea "*"
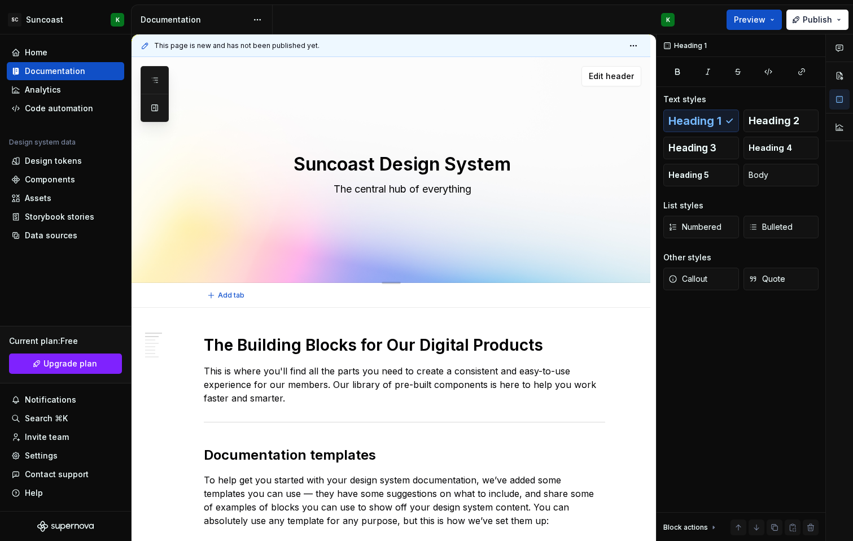
type textarea "The central hub of everything S"
type textarea "*"
type textarea "The central hub of everything Su"
type textarea "*"
type textarea "The central hub of everything Sunc"
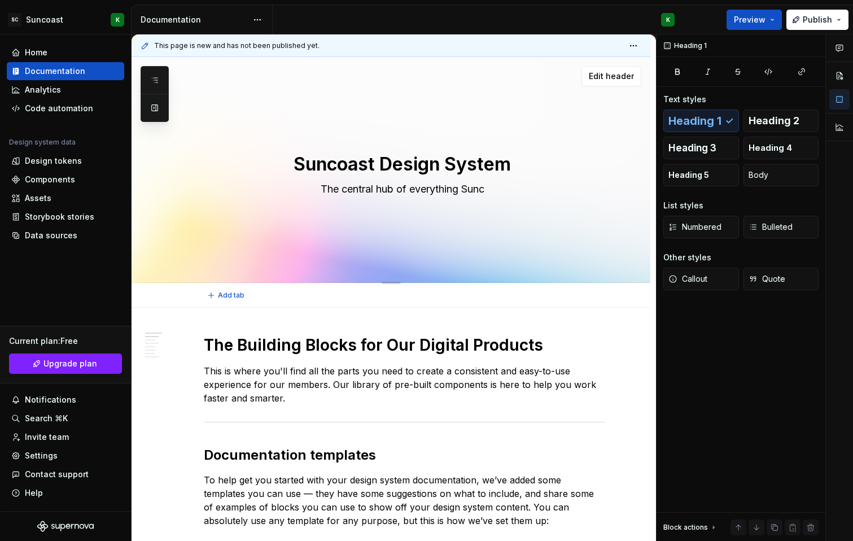
type textarea "*"
type textarea "The central hub of everything Sunco"
type textarea "*"
type textarea "The central hub of everything Suncoa"
type textarea "*"
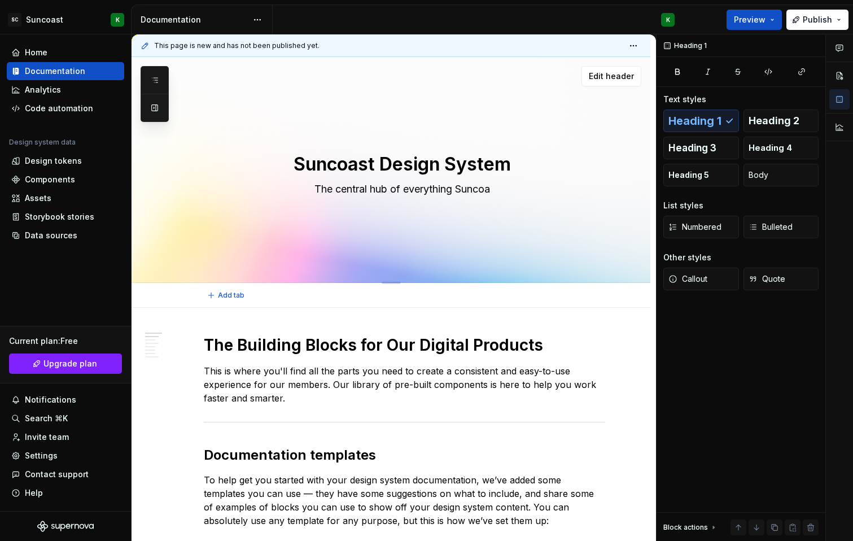
type textarea "The central hub of everything Suncoas"
type textarea "*"
type textarea "The central hub of everything Suncoast"
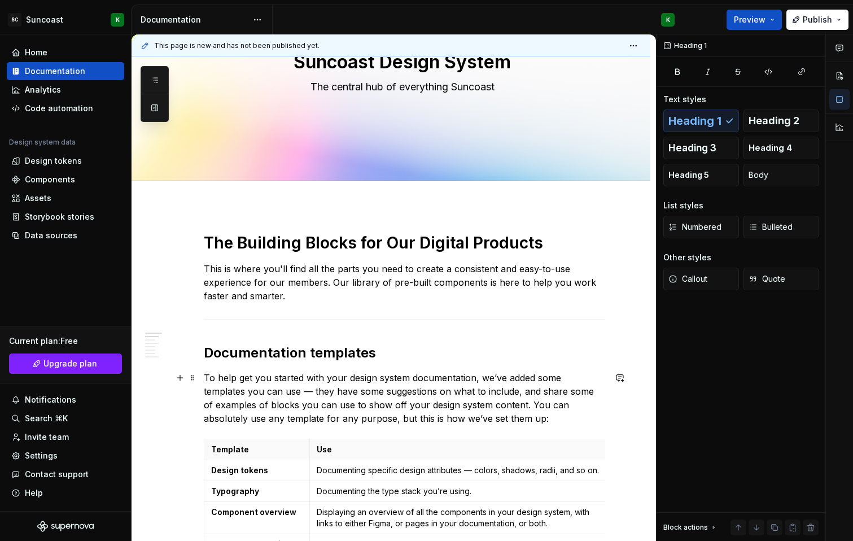
scroll to position [103, 0]
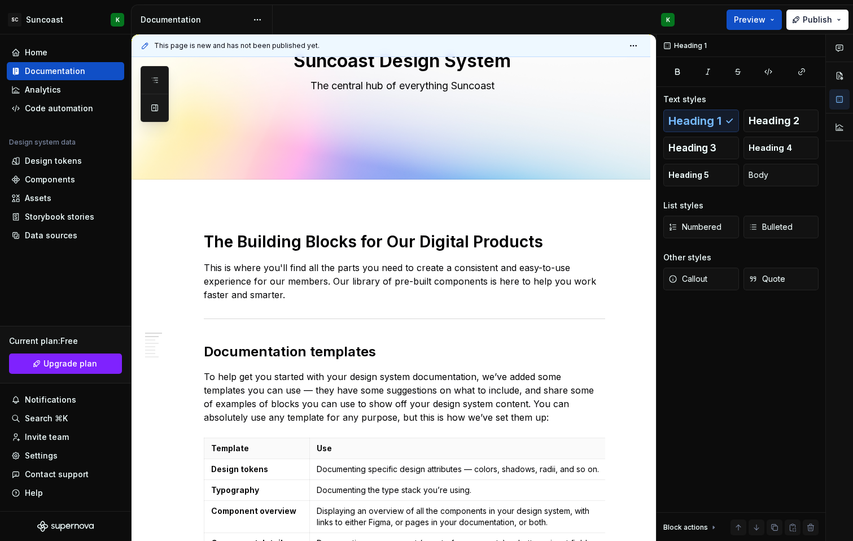
type textarea "*"
type textarea "The central hub of everything Suncoast"
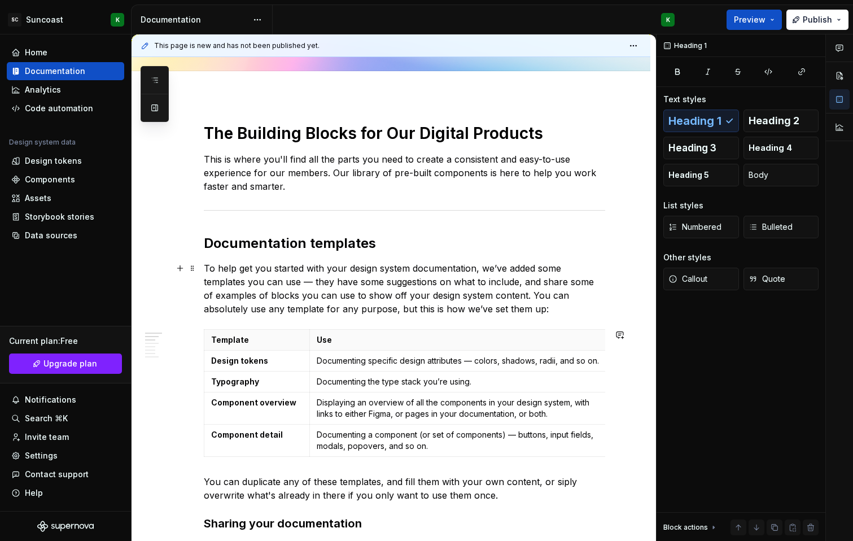
scroll to position [0, 0]
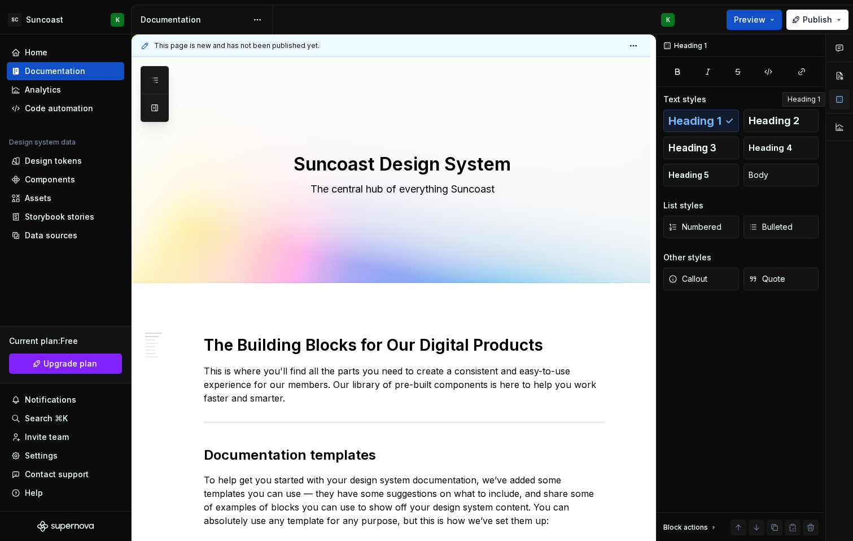
click at [845, 98] on button "button" at bounding box center [839, 99] width 20 height 20
click at [837, 131] on button "button" at bounding box center [839, 127] width 20 height 20
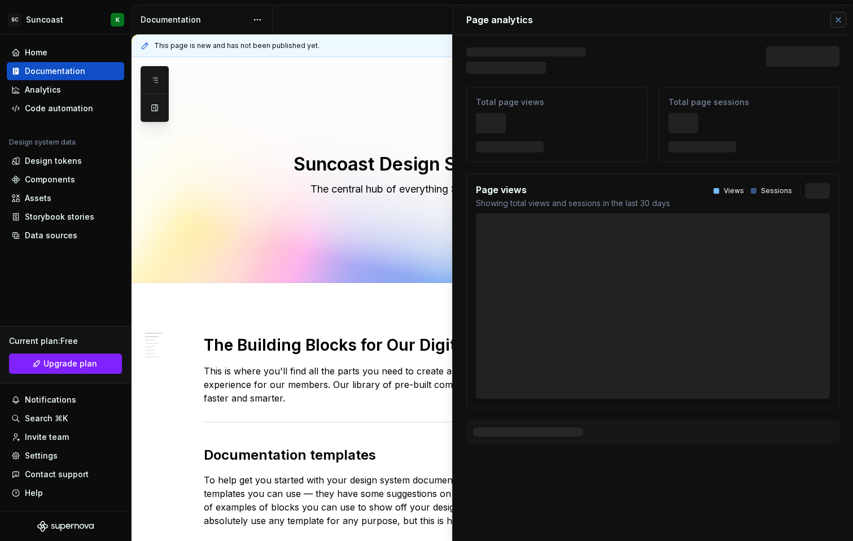
click at [834, 14] on button "button" at bounding box center [838, 20] width 16 height 16
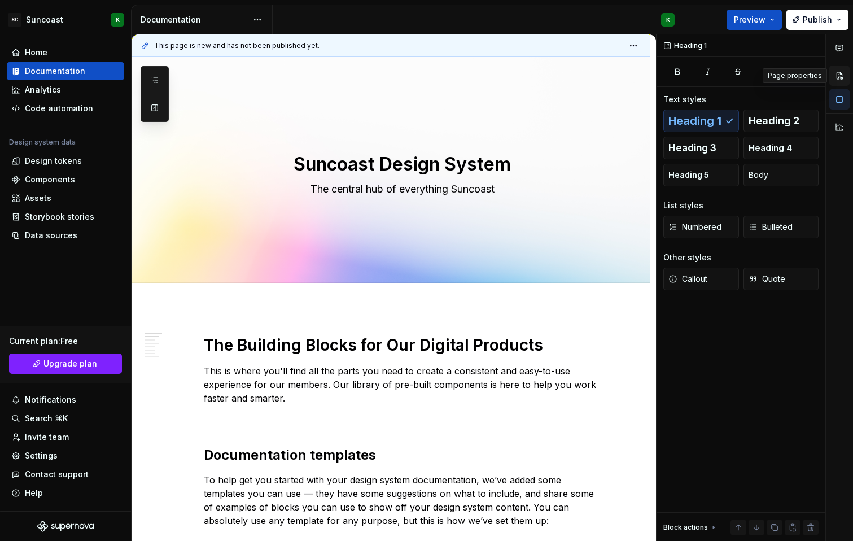
click at [834, 77] on button "button" at bounding box center [839, 75] width 20 height 20
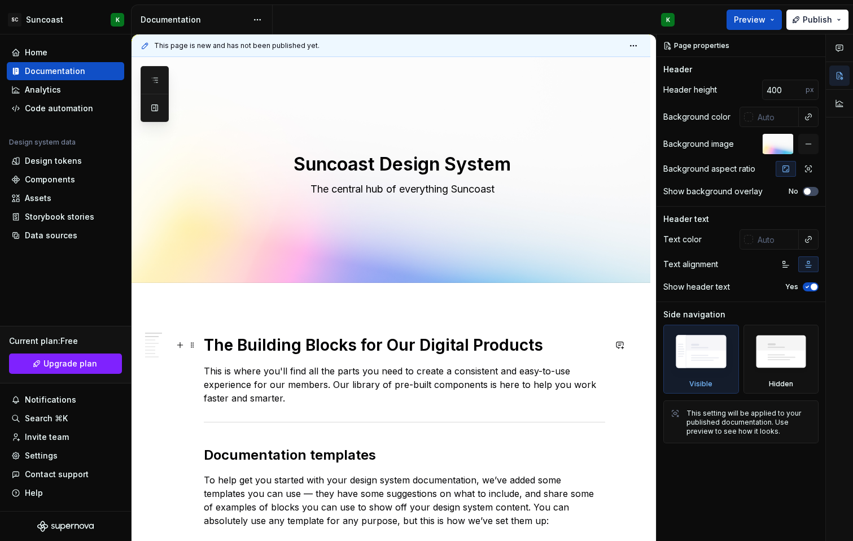
click at [214, 354] on h1 "The Building Blocks for Our Digital Products" at bounding box center [404, 345] width 401 height 20
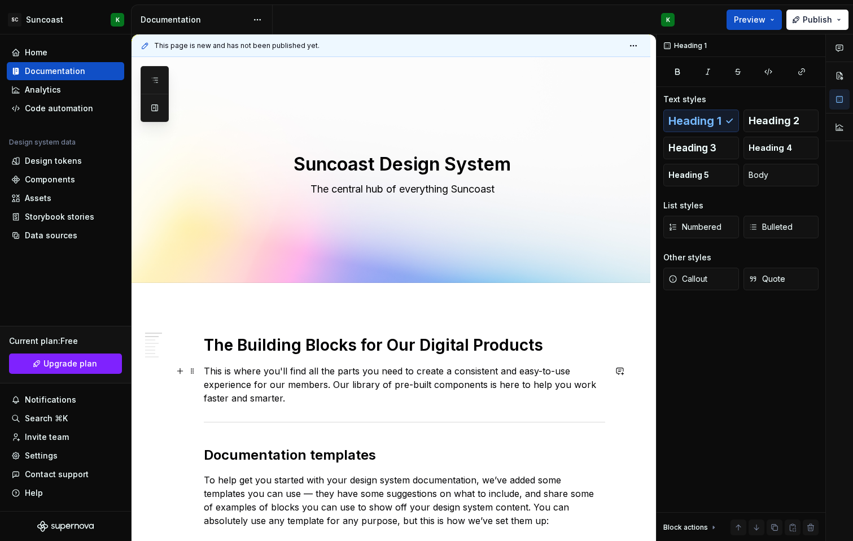
click at [213, 375] on p "This is where you'll find all the parts you need to create a consistent and eas…" at bounding box center [404, 384] width 401 height 41
click at [377, 160] on textarea "Suncoast Design System" at bounding box center [402, 164] width 401 height 27
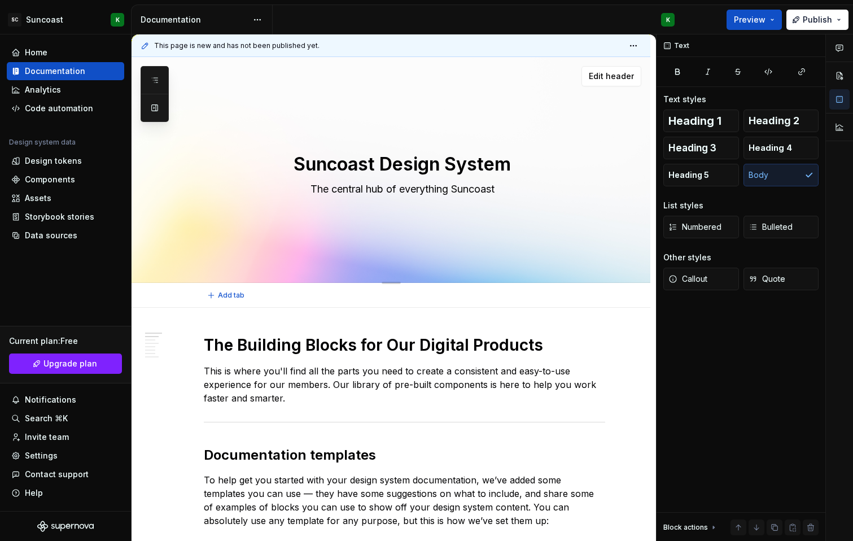
type textarea "*"
type textarea "D"
type textarea "*"
type textarea "Da"
type textarea "*"
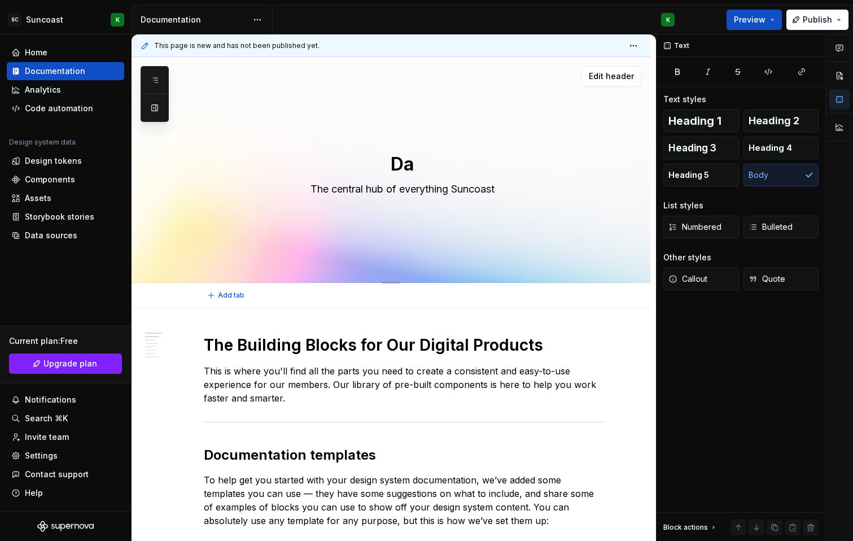
type textarea "Day"
type textarea "*"
type textarea "Dayb"
type textarea "*"
type textarea "Daybr"
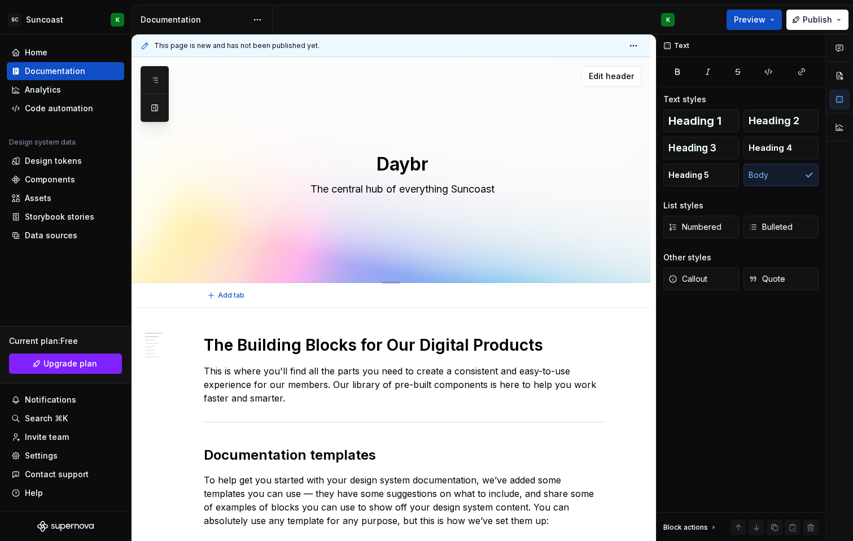
type textarea "*"
type textarea "Daybre"
type textarea "*"
click at [346, 191] on textarea "The central hub of everything Suncoast" at bounding box center [402, 189] width 401 height 18
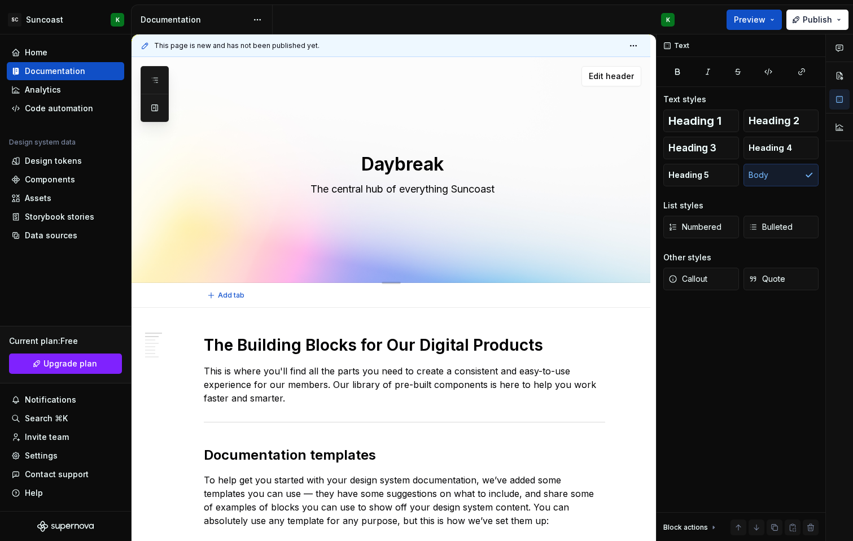
click at [346, 191] on textarea "The central hub of everything Suncoast" at bounding box center [402, 189] width 401 height 18
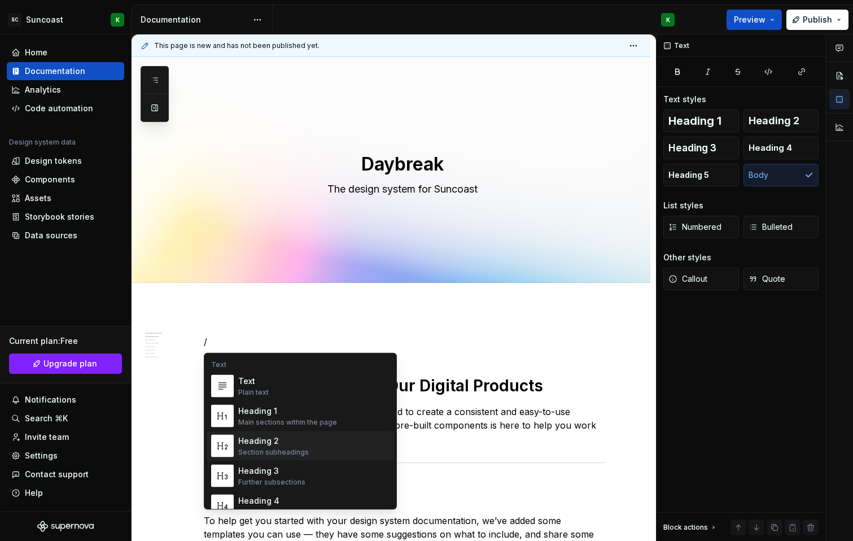
click at [354, 344] on p "/" at bounding box center [404, 342] width 401 height 14
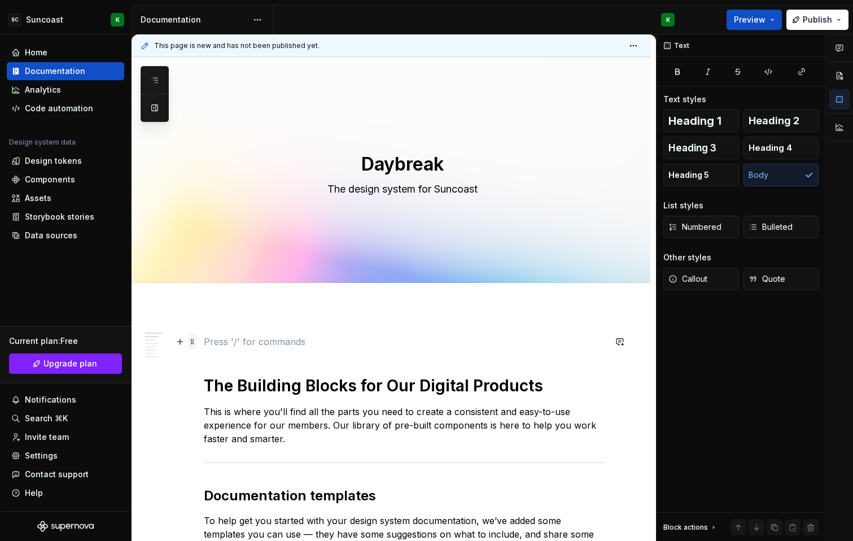
click at [192, 341] on span at bounding box center [192, 342] width 9 height 16
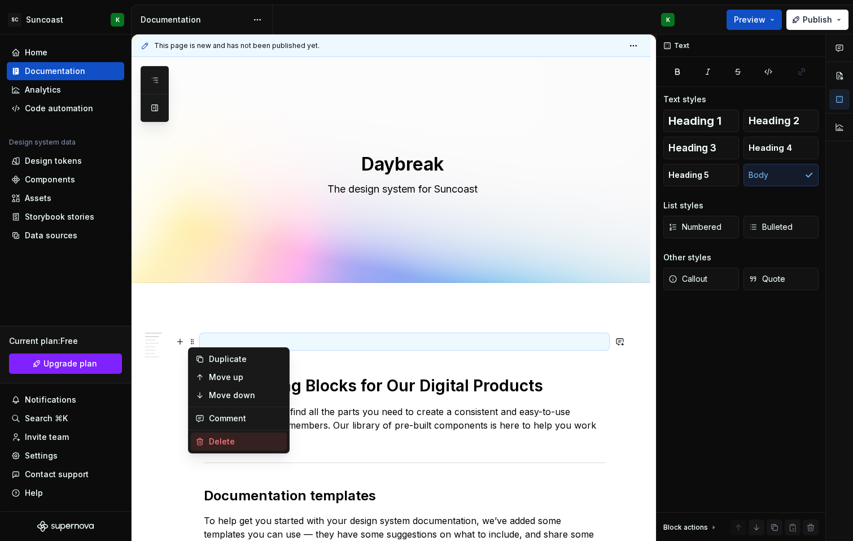
click at [208, 437] on div "Delete" at bounding box center [239, 441] width 96 height 18
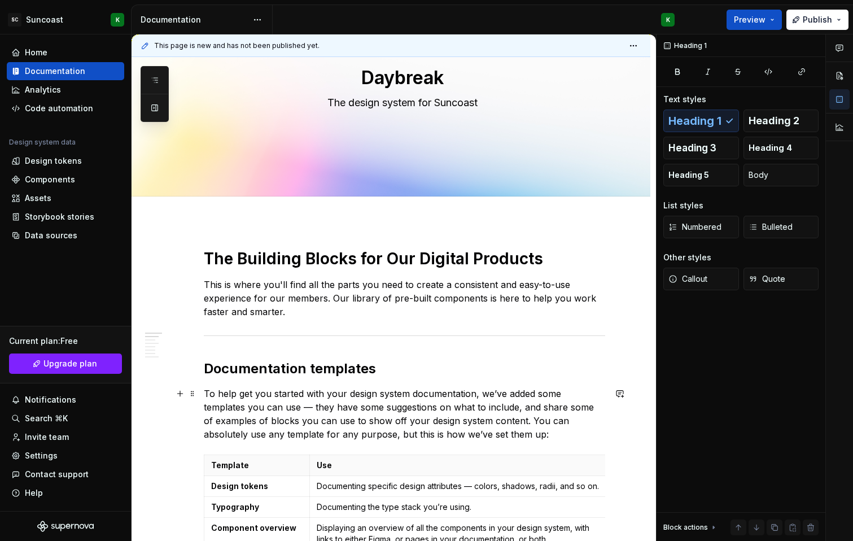
scroll to position [98, 0]
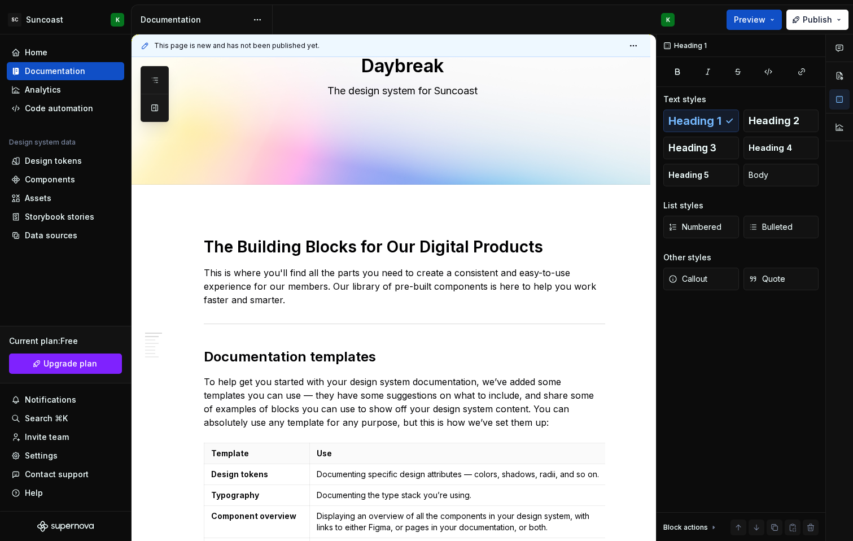
click at [699, 532] on ul "Saving..." at bounding box center [714, 532] width 278 height 18
click at [700, 530] on ul "Saving..." at bounding box center [714, 532] width 278 height 18
click at [717, 526] on ul "Saving..." at bounding box center [714, 532] width 278 height 18
click at [698, 519] on div "Block actions" at bounding box center [690, 527] width 55 height 16
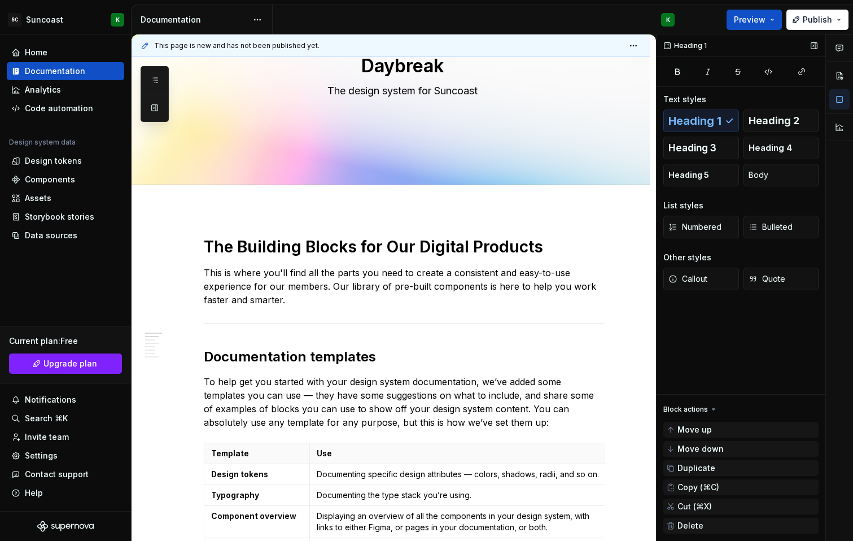
click at [703, 383] on div "Heading 1 Text styles Heading 1 Heading 2 Heading 3 Heading 4 Heading 5 Body Li…" at bounding box center [740, 287] width 169 height 507
click at [703, 406] on div "Block actions" at bounding box center [685, 409] width 45 height 9
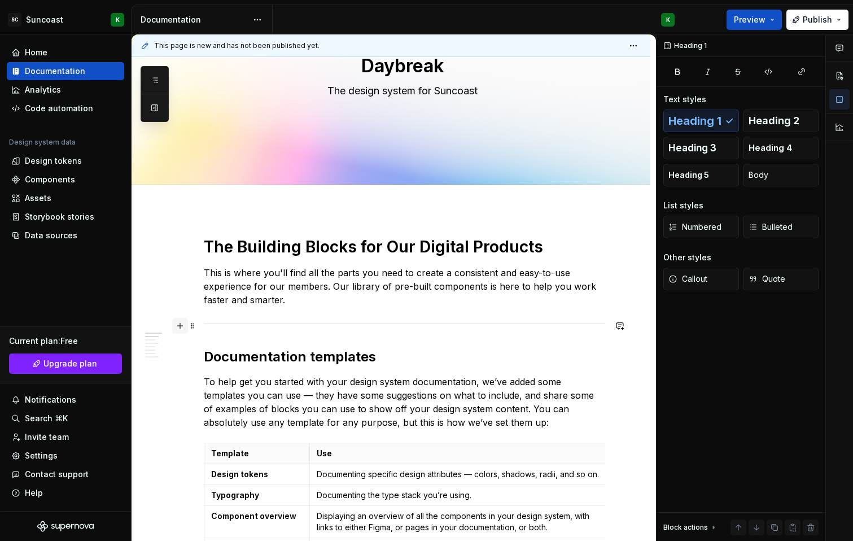
click at [182, 327] on button "button" at bounding box center [180, 326] width 16 height 16
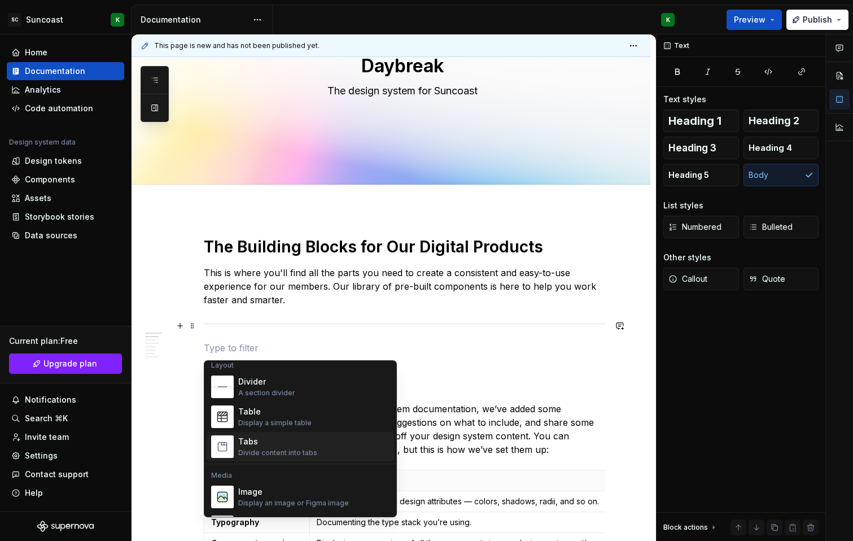
scroll to position [377, 0]
click at [581, 410] on p "To help get you started with your design system documentation, we’ve added some…" at bounding box center [404, 429] width 401 height 54
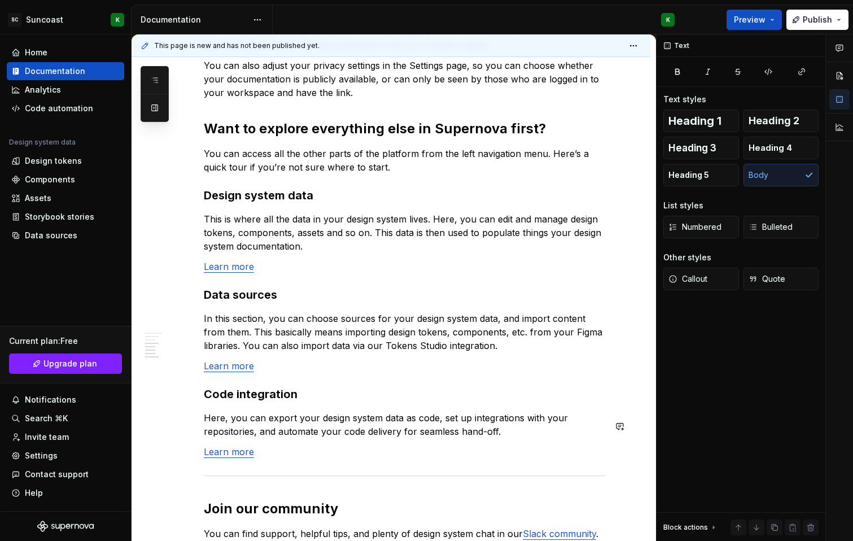
scroll to position [866, 0]
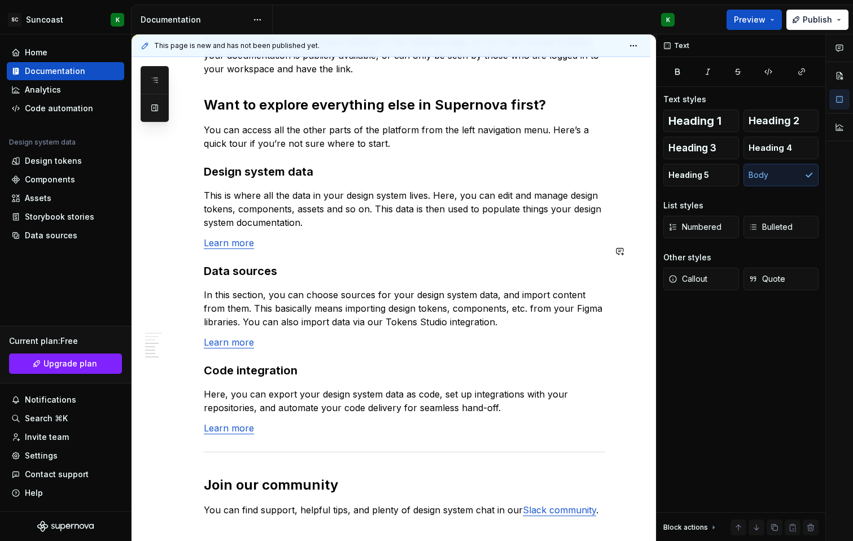
click at [227, 248] on link "Learn more" at bounding box center [229, 242] width 50 height 11
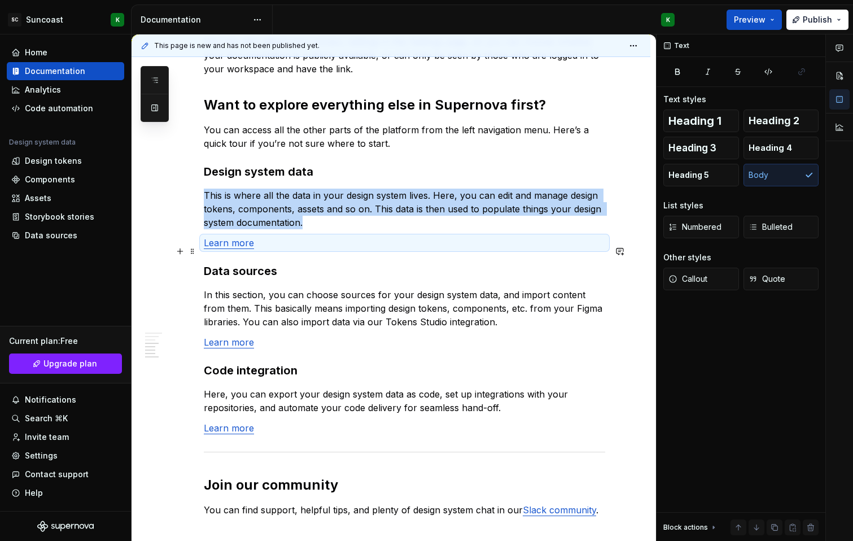
click at [211, 248] on link "Learn more" at bounding box center [229, 242] width 50 height 11
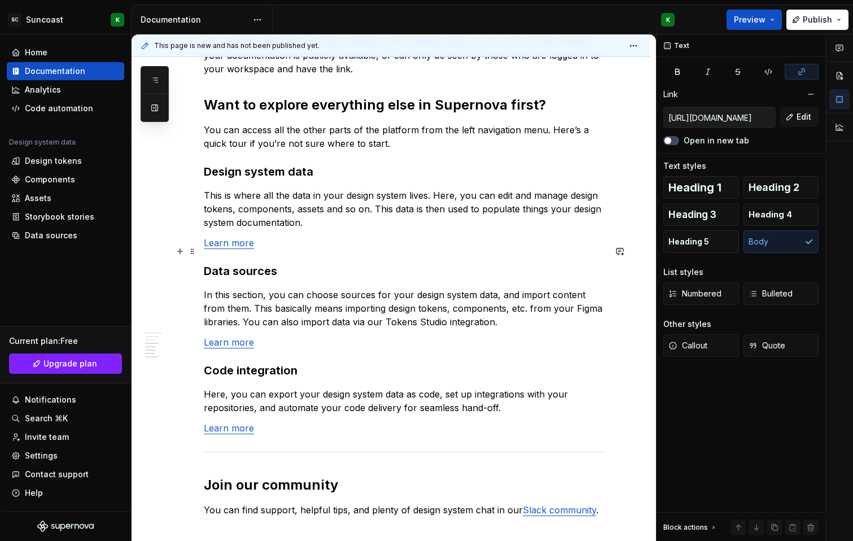
click at [211, 248] on link "Learn more" at bounding box center [229, 242] width 50 height 11
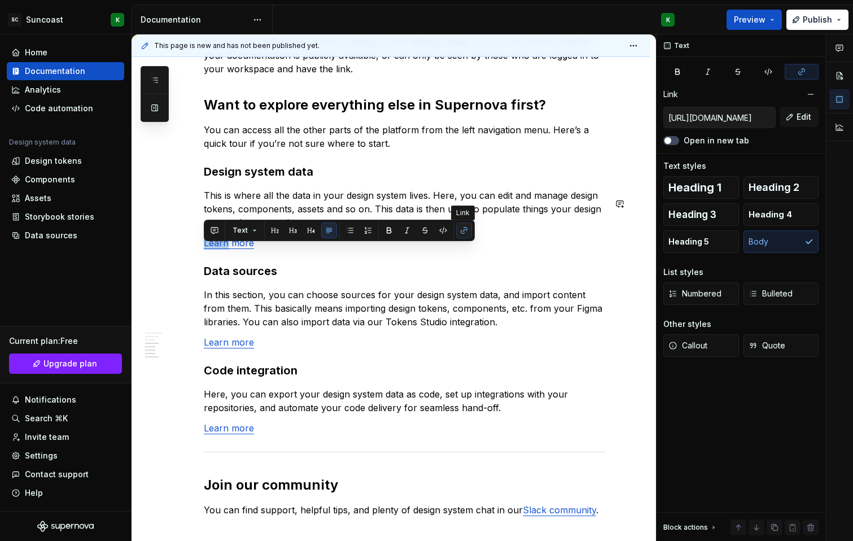
click at [464, 231] on button "button" at bounding box center [464, 230] width 16 height 16
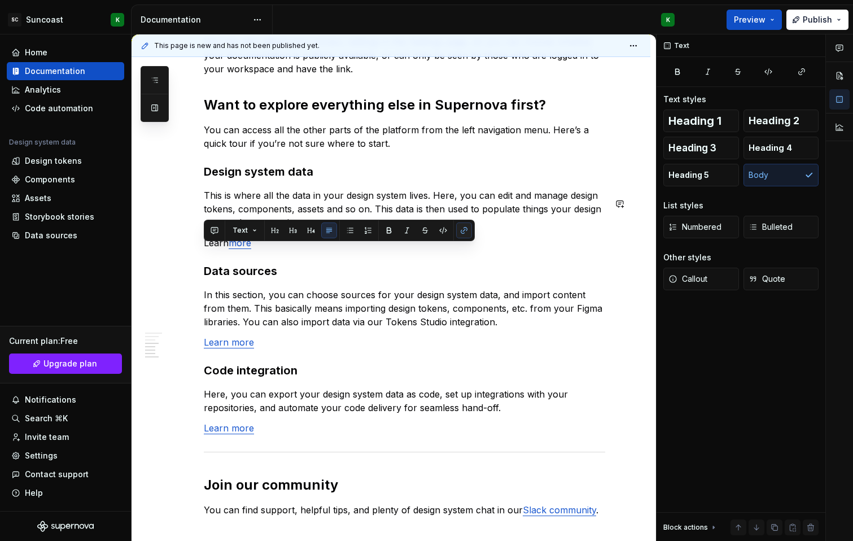
click at [464, 231] on button "button" at bounding box center [464, 230] width 16 height 16
click at [417, 277] on h3 "Data sources" at bounding box center [404, 271] width 401 height 16
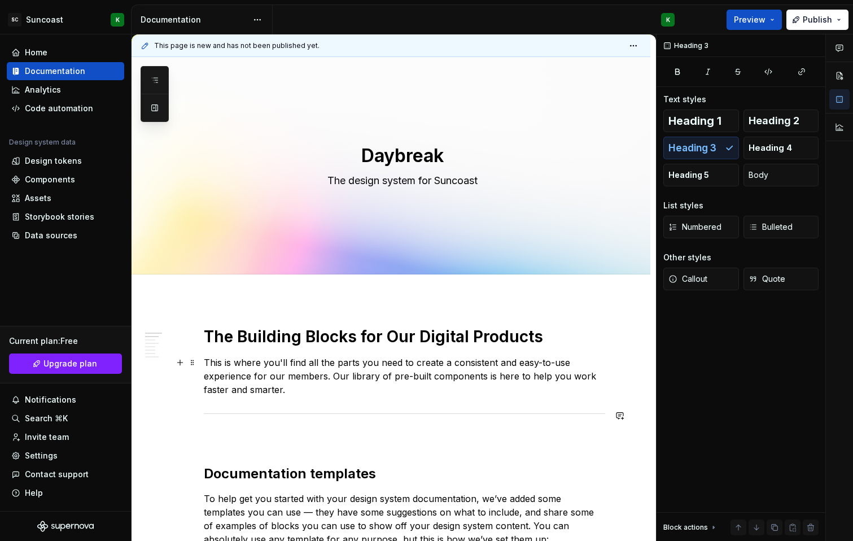
scroll to position [0, 0]
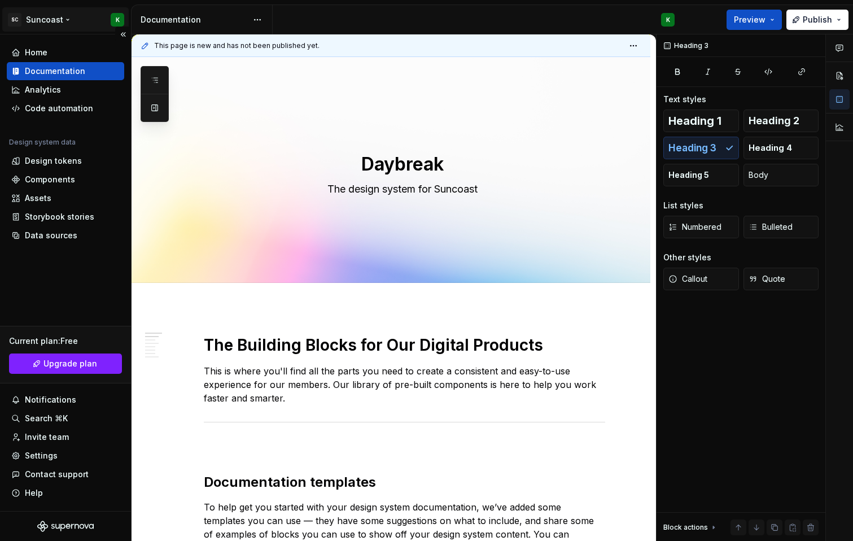
click at [62, 16] on html "SC Suncoast K Home Documentation Analytics Code automation Design system data D…" at bounding box center [426, 270] width 853 height 541
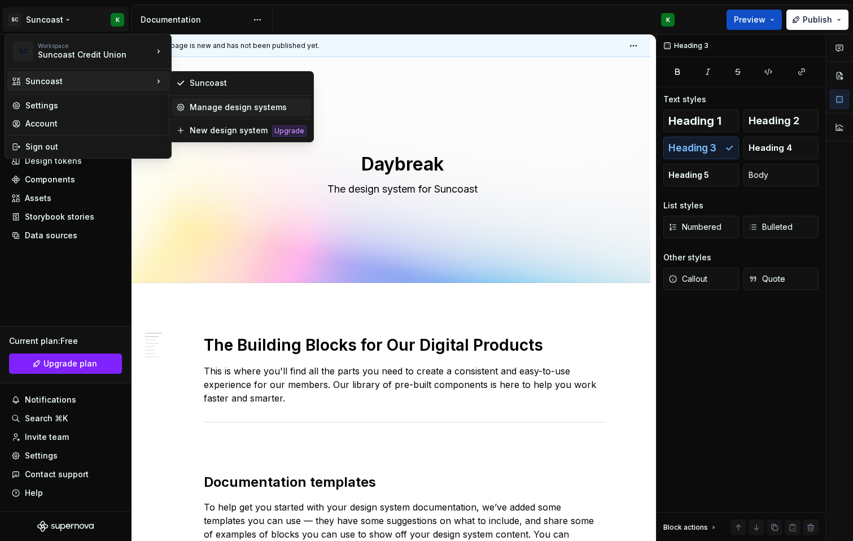
click at [254, 104] on div "Manage design systems" at bounding box center [248, 107] width 117 height 11
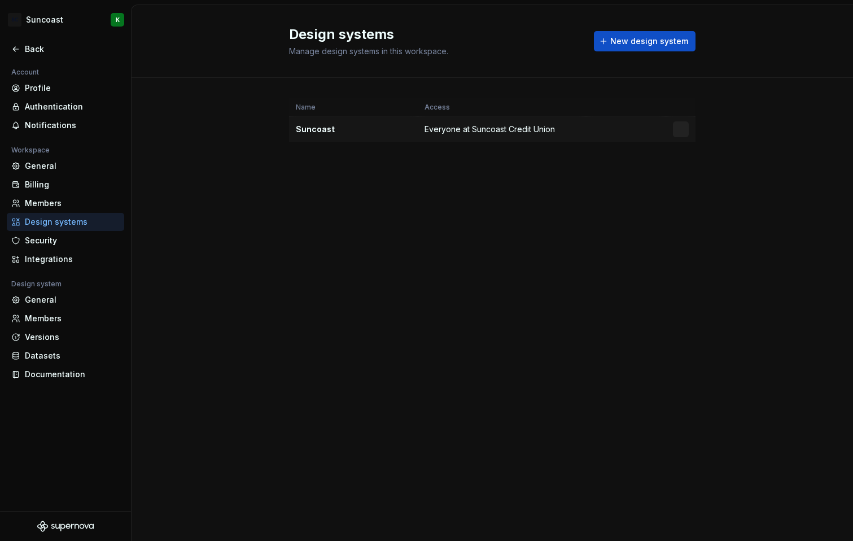
click at [312, 128] on div "Suncoast" at bounding box center [353, 129] width 115 height 11
click at [324, 141] on td "Suncoast" at bounding box center [353, 129] width 129 height 25
click at [681, 129] on html "SC Suncoast K Back Account Profile Authentication Notifications Workspace Gener…" at bounding box center [426, 270] width 853 height 541
click at [700, 164] on div "Design system settings" at bounding box center [747, 169] width 107 height 11
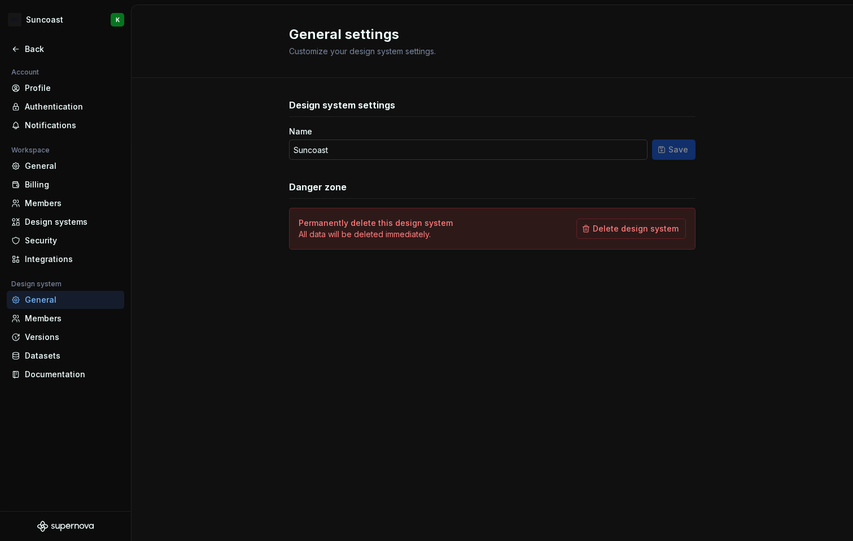
click at [322, 150] on input "Suncoast" at bounding box center [468, 149] width 358 height 20
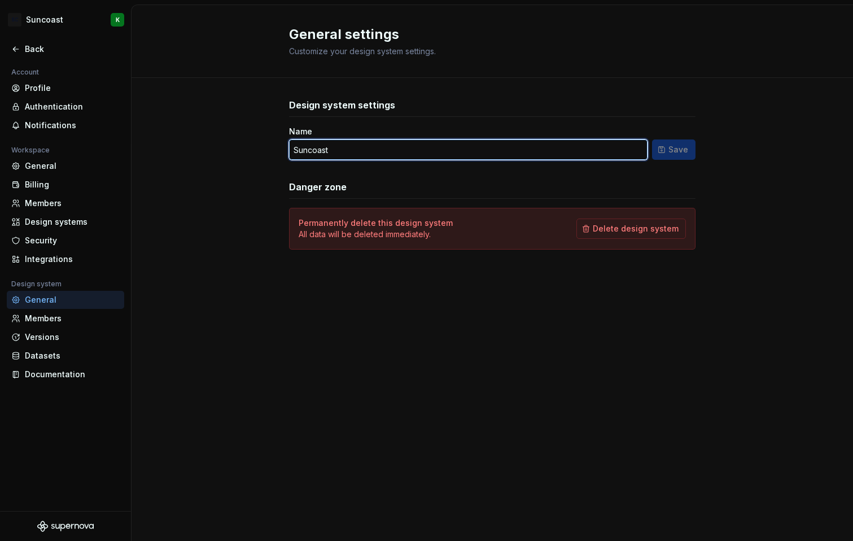
click at [322, 150] on input "Suncoast" at bounding box center [468, 149] width 358 height 20
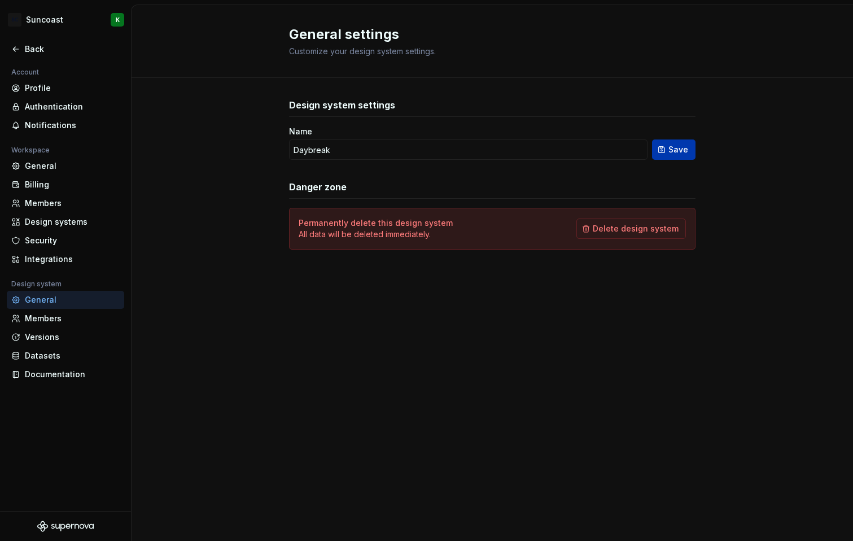
click at [676, 146] on span "Save" at bounding box center [678, 149] width 20 height 11
click at [29, 47] on div "Back" at bounding box center [72, 48] width 95 height 11
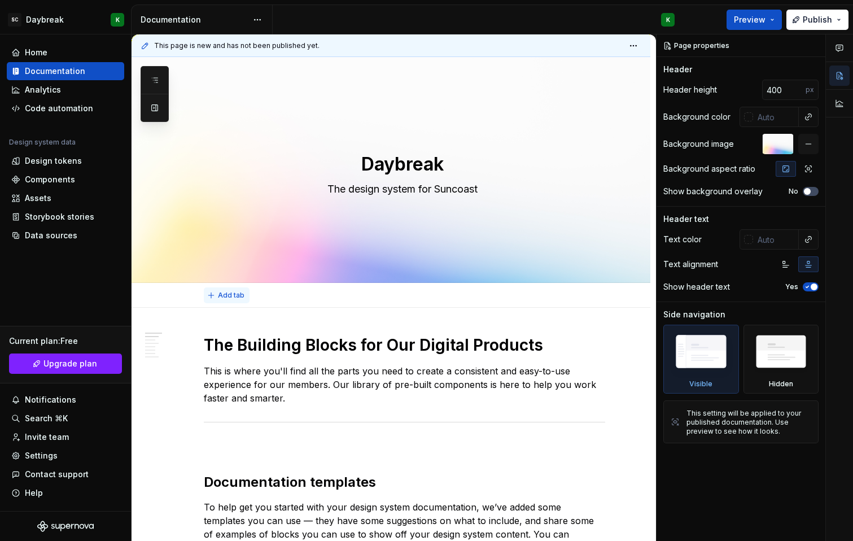
click at [235, 290] on button "Add tab" at bounding box center [227, 295] width 46 height 16
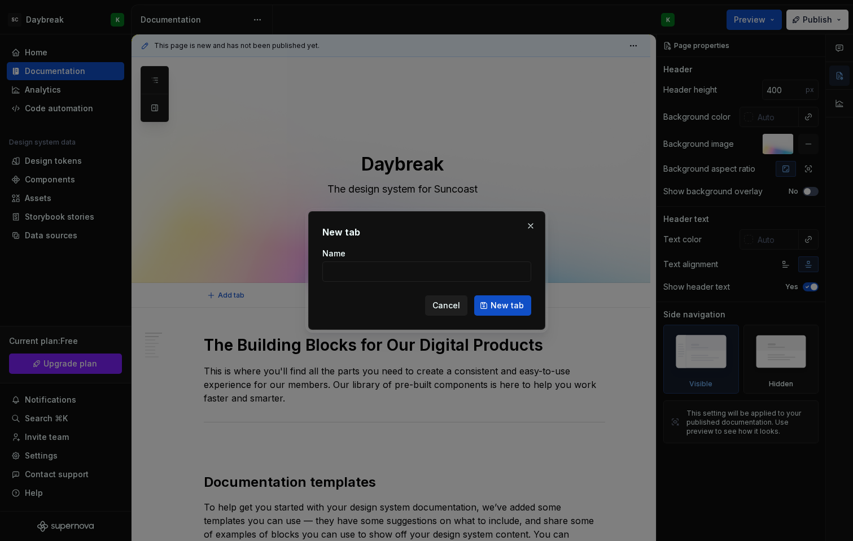
click at [457, 312] on button "Cancel" at bounding box center [446, 305] width 42 height 20
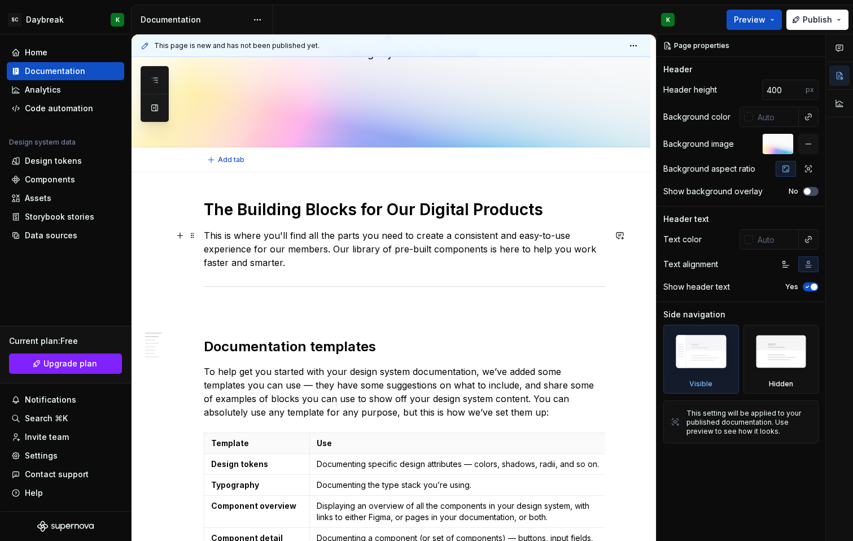
scroll to position [259, 0]
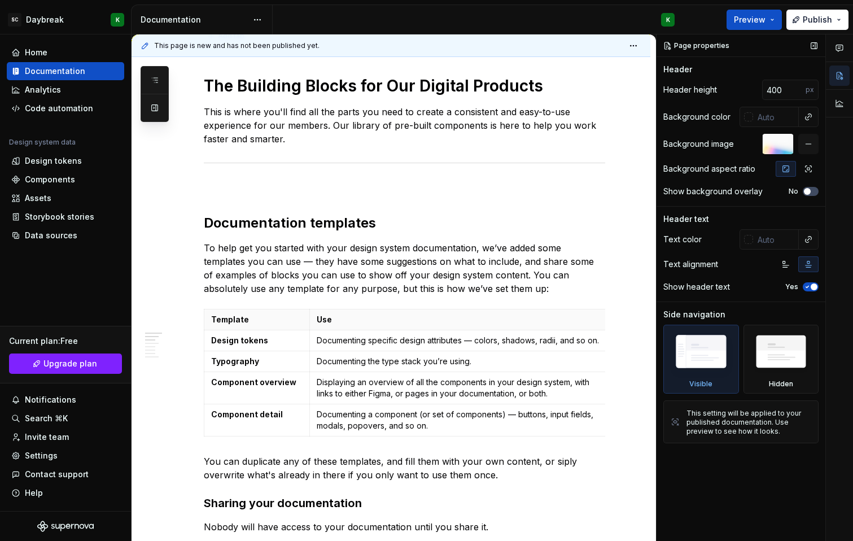
click at [705, 50] on div "Page properties" at bounding box center [697, 46] width 75 height 16
click at [812, 44] on button "button" at bounding box center [814, 46] width 16 height 16
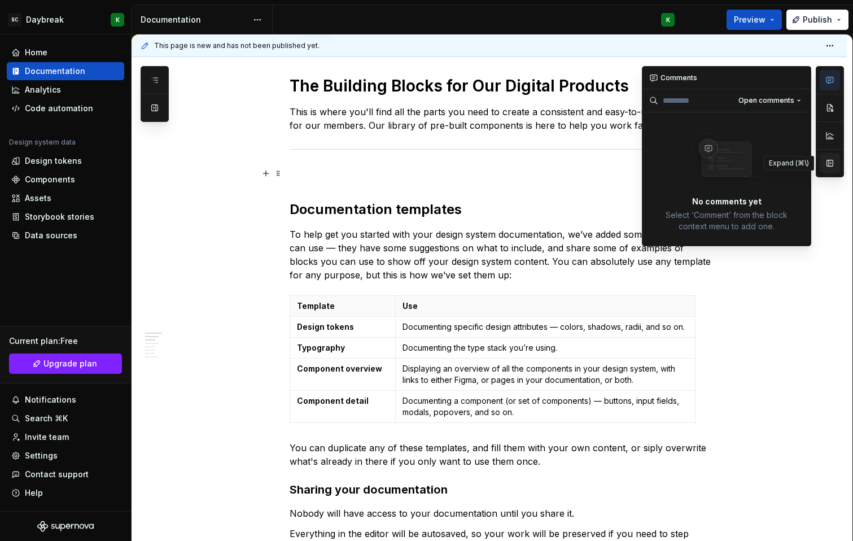
click at [824, 172] on button "button" at bounding box center [830, 163] width 20 height 20
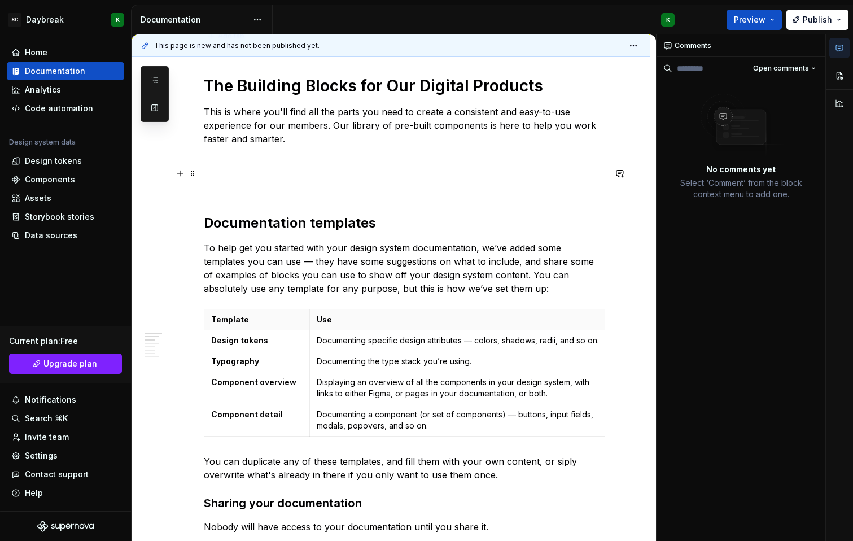
click at [824, 172] on div "No comments yet Select ‘Comment’ from the block context menu to add one." at bounding box center [740, 146] width 169 height 133
click at [837, 76] on button "button" at bounding box center [839, 75] width 20 height 20
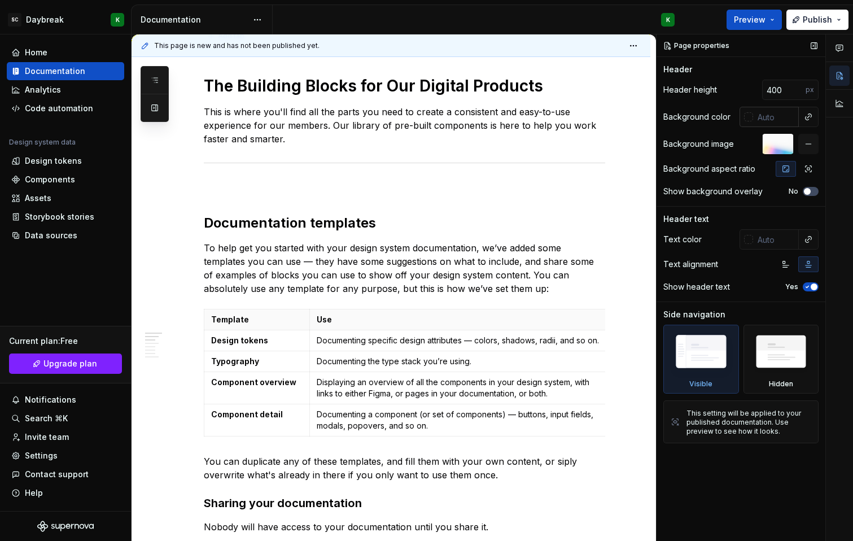
click at [745, 119] on div at bounding box center [748, 116] width 9 height 9
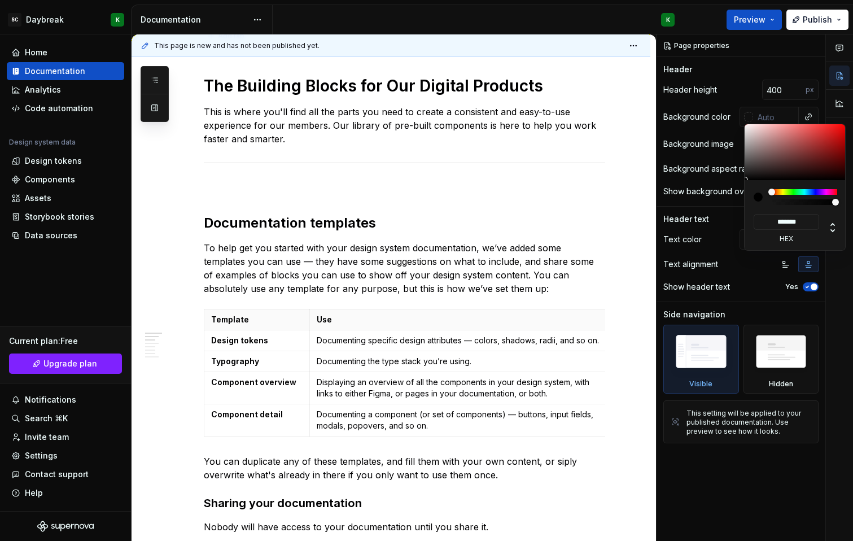
click at [777, 143] on div at bounding box center [796, 152] width 102 height 56
click at [792, 137] on div at bounding box center [796, 152] width 102 height 56
click at [710, 116] on div "Comments Open comments No comments yet Select ‘Comment’ from the block context …" at bounding box center [754, 287] width 196 height 507
click at [681, 65] on div "Comments Open comments No comments yet Select ‘Comment’ from the block context …" at bounding box center [754, 287] width 196 height 507
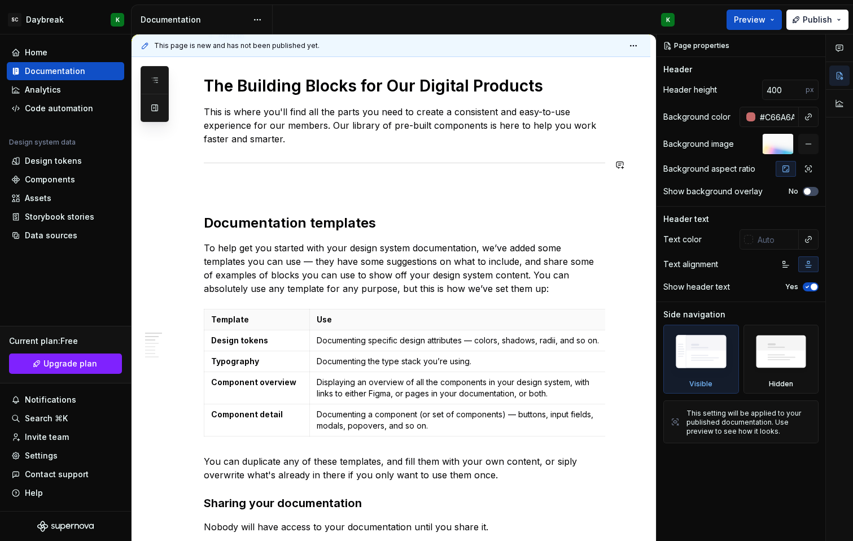
scroll to position [0, 0]
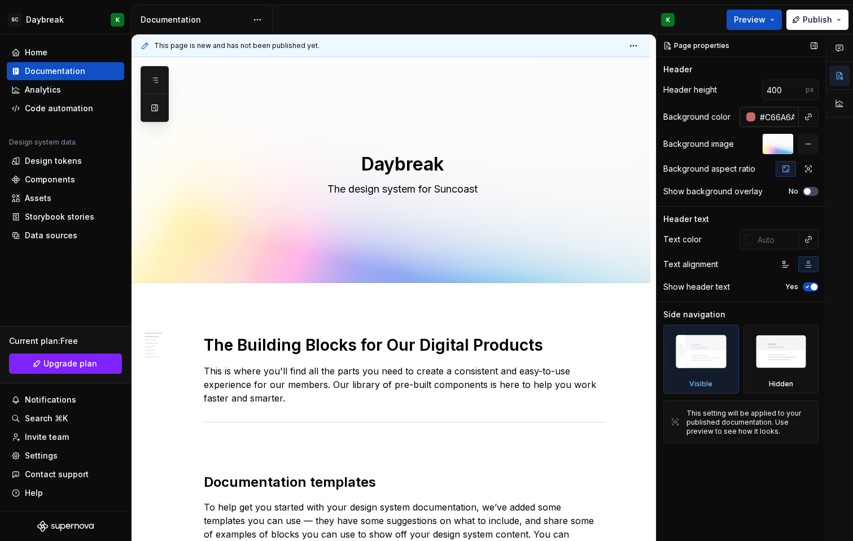
click at [786, 115] on input "#C66A6A" at bounding box center [776, 117] width 43 height 20
click at [155, 106] on button "button" at bounding box center [154, 108] width 20 height 20
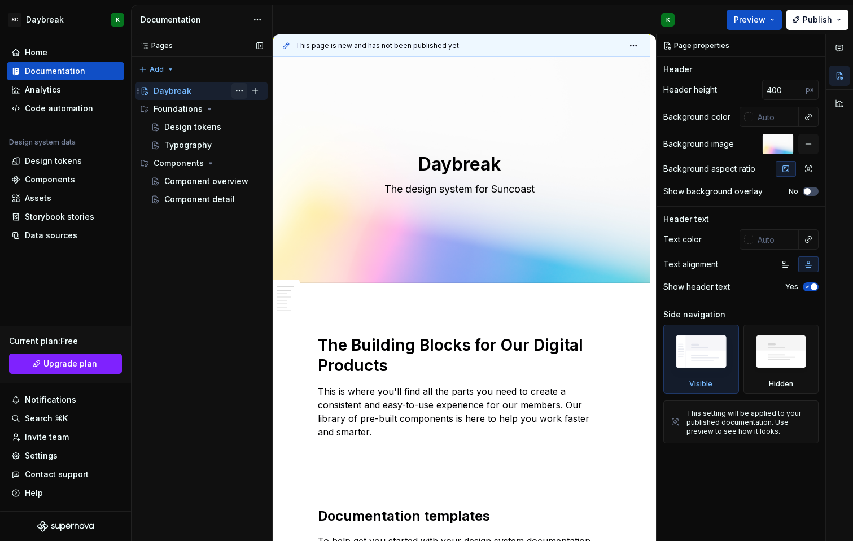
click at [238, 95] on button "Page tree" at bounding box center [239, 91] width 16 height 16
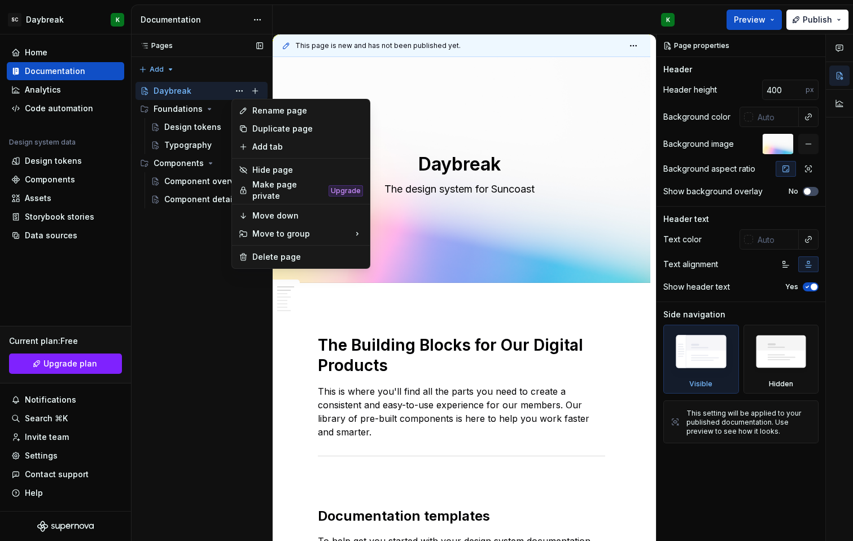
click at [176, 351] on div "Pages Pages Add Accessibility guide for tree Page tree. Navigate the tree with …" at bounding box center [201, 287] width 141 height 507
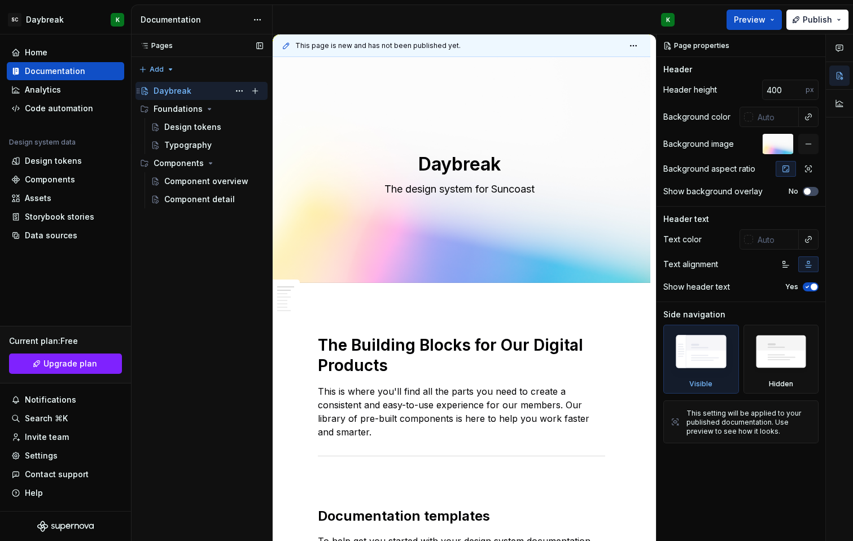
click at [156, 90] on div "Daybreak" at bounding box center [173, 90] width 38 height 11
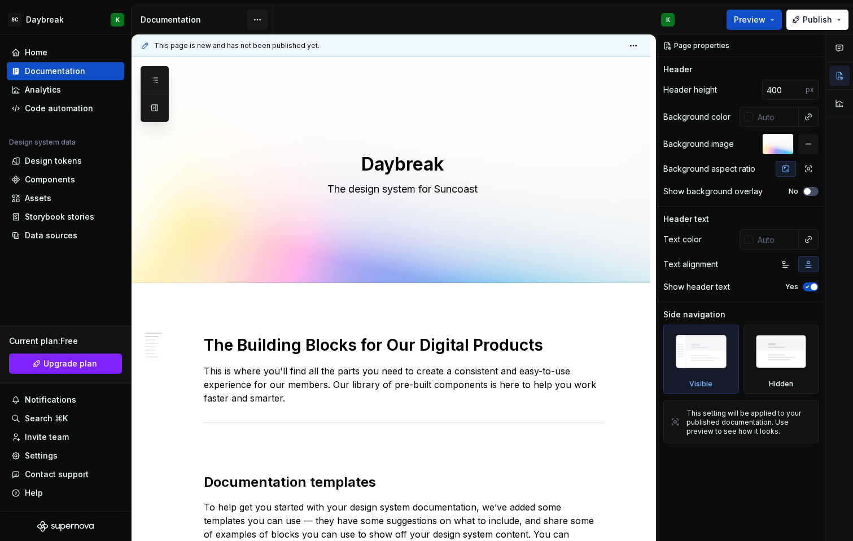
click at [260, 21] on html "SC Daybreak K Home Documentation Analytics Code automation Design system data D…" at bounding box center [426, 270] width 853 height 541
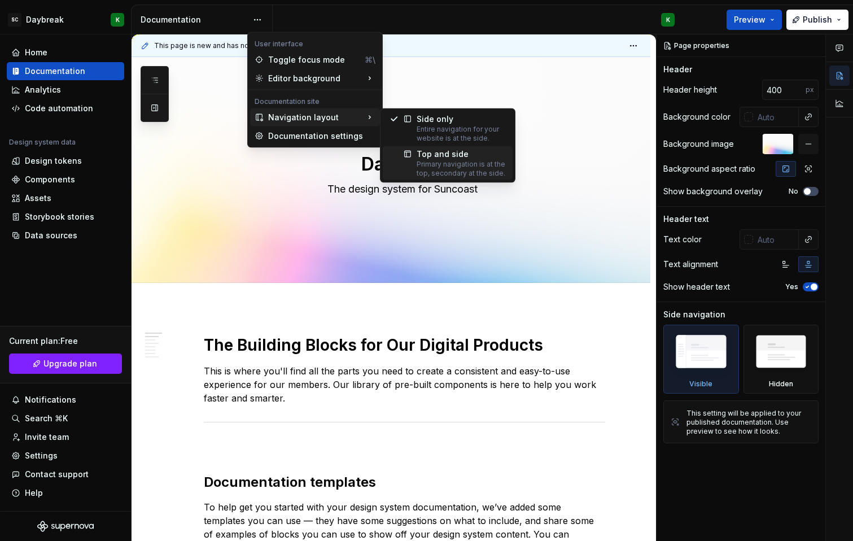
click at [418, 160] on div "Primary navigation is at the top, secondary at the side." at bounding box center [461, 169] width 89 height 18
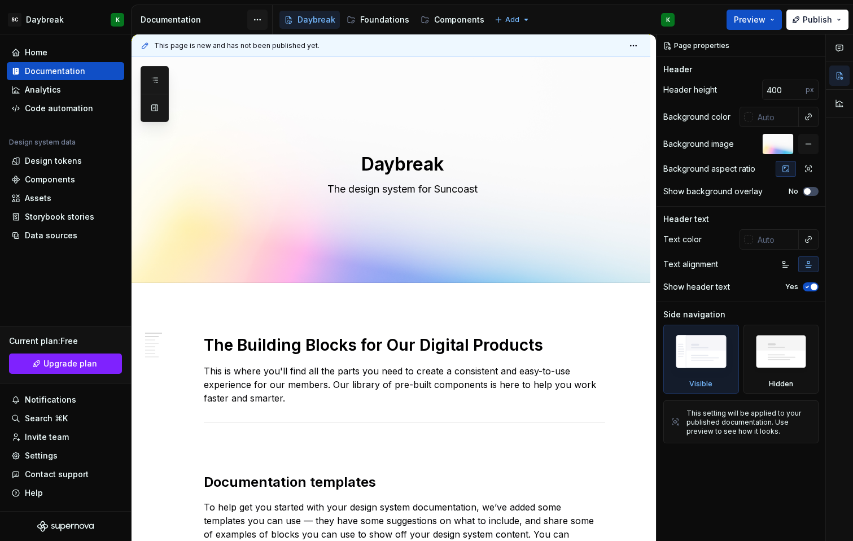
click at [253, 17] on html "SC Daybreak K Home Documentation Analytics Code automation Design system data D…" at bounding box center [426, 270] width 853 height 541
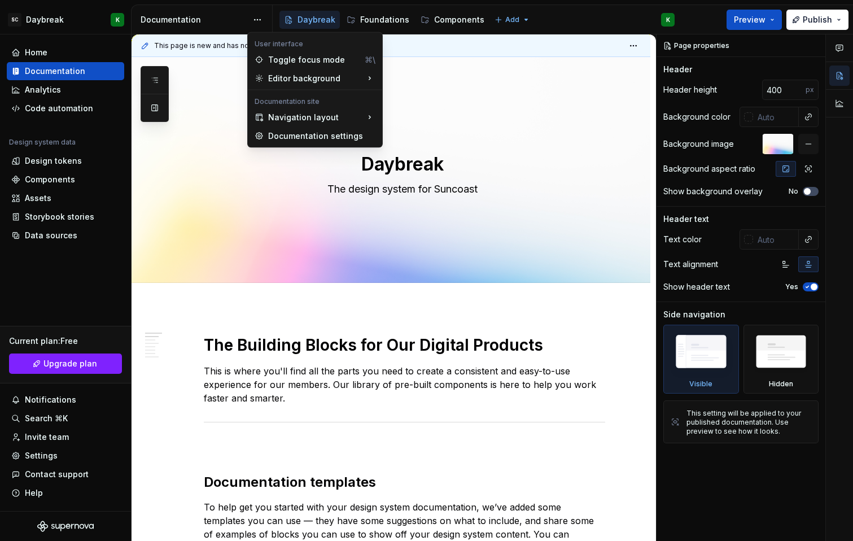
click at [251, 20] on html "SC Daybreak K Home Documentation Analytics Code automation Design system data D…" at bounding box center [426, 270] width 853 height 541
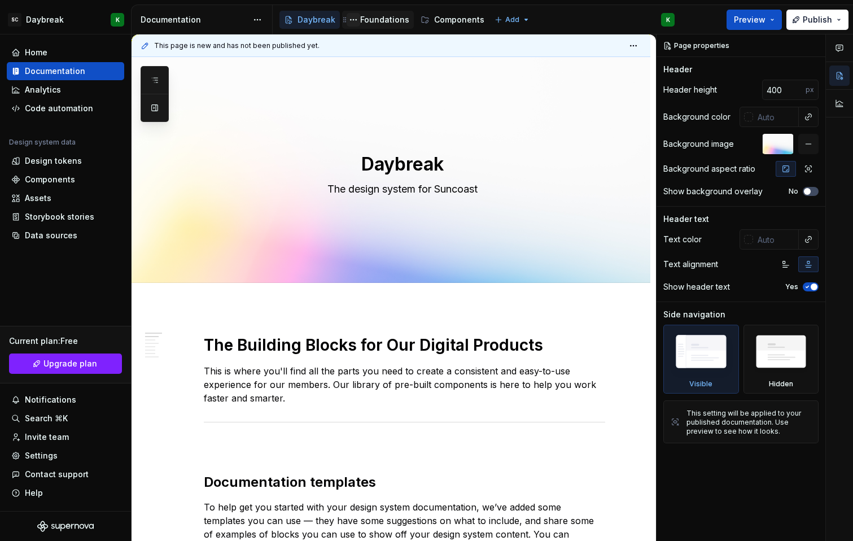
click at [350, 20] on button "Page tree" at bounding box center [354, 20] width 14 height 14
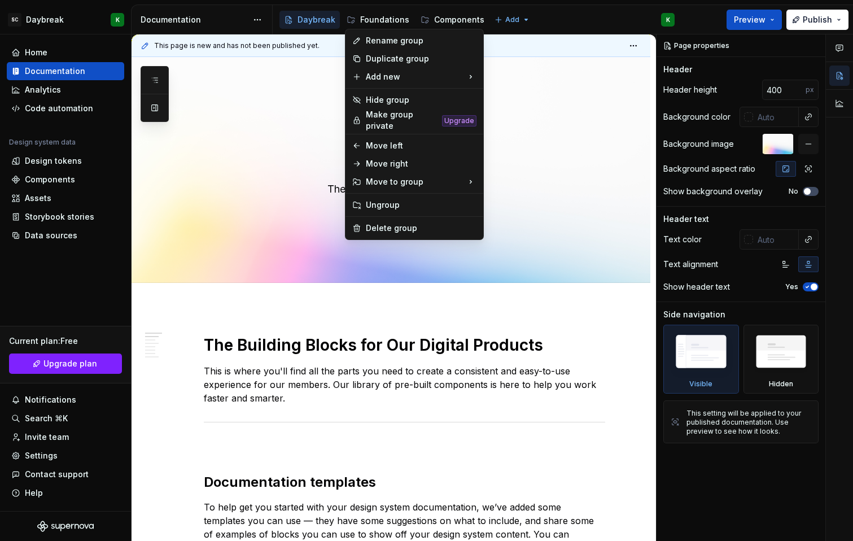
click at [298, 24] on html "SC Daybreak K Home Documentation Analytics Code automation Design system data D…" at bounding box center [426, 270] width 853 height 541
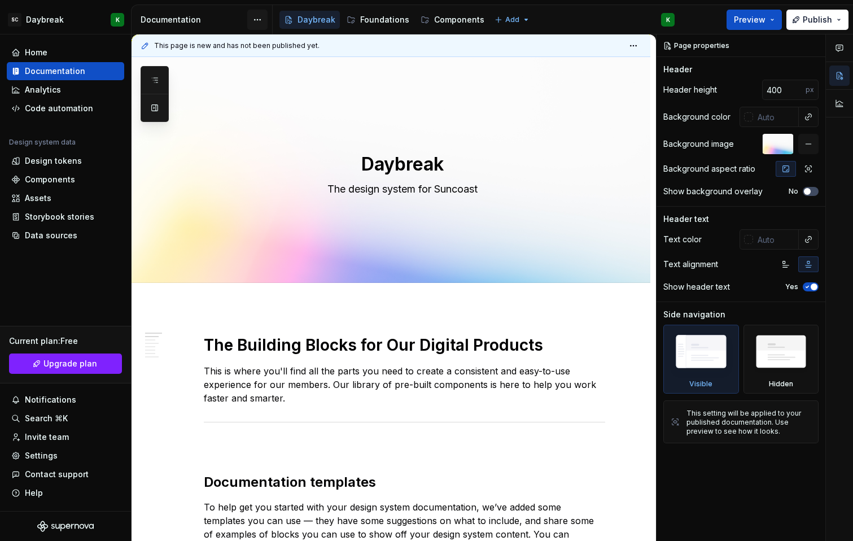
click at [256, 20] on html "SC Daybreak K Home Documentation Analytics Code automation Design system data D…" at bounding box center [426, 270] width 853 height 541
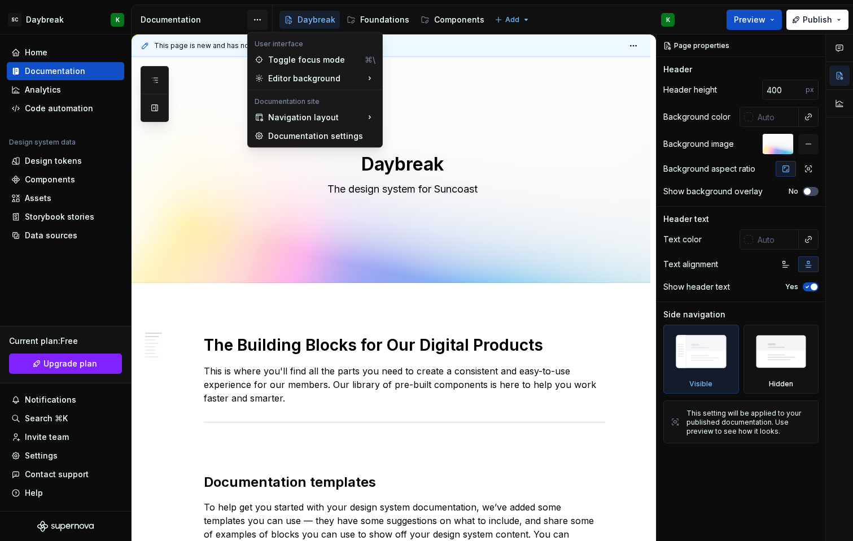
click at [256, 20] on html "SC Daybreak K Home Documentation Analytics Code automation Design system data D…" at bounding box center [426, 270] width 853 height 541
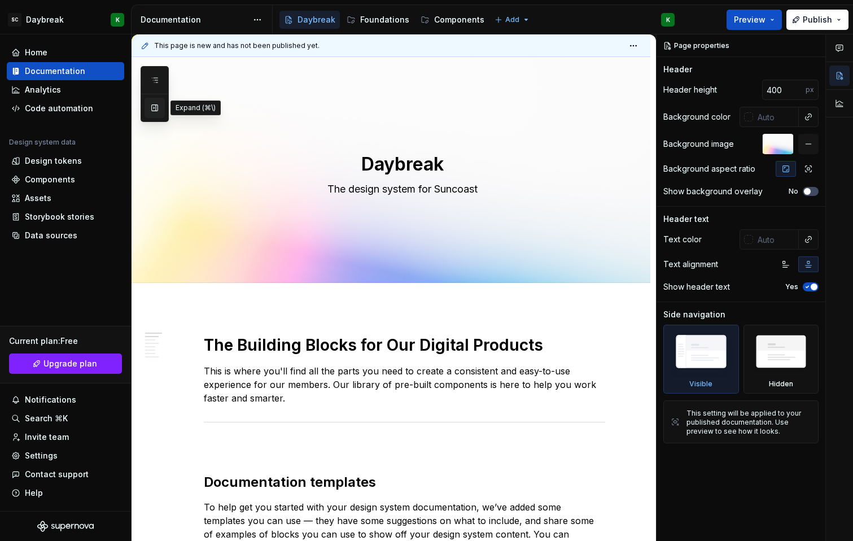
click at [156, 111] on button "button" at bounding box center [154, 108] width 20 height 20
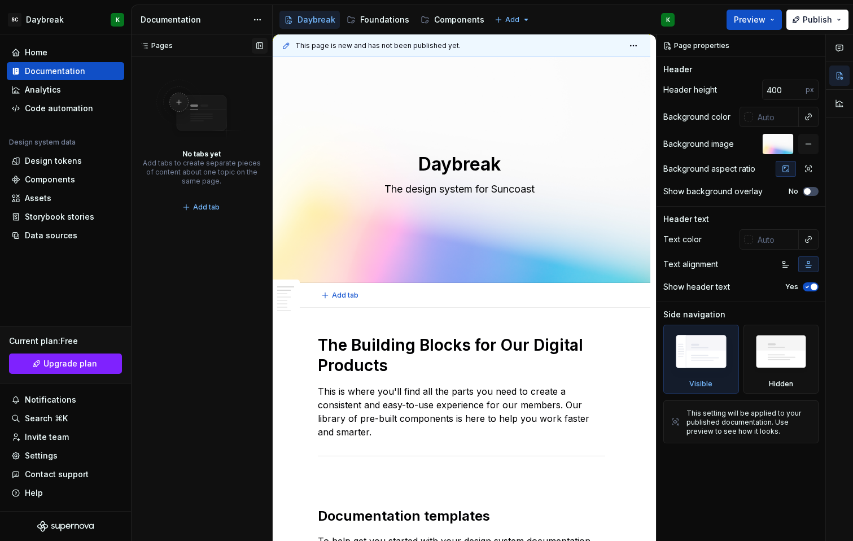
click at [156, 111] on img at bounding box center [201, 111] width 90 height 63
click at [255, 50] on button "button" at bounding box center [260, 46] width 16 height 16
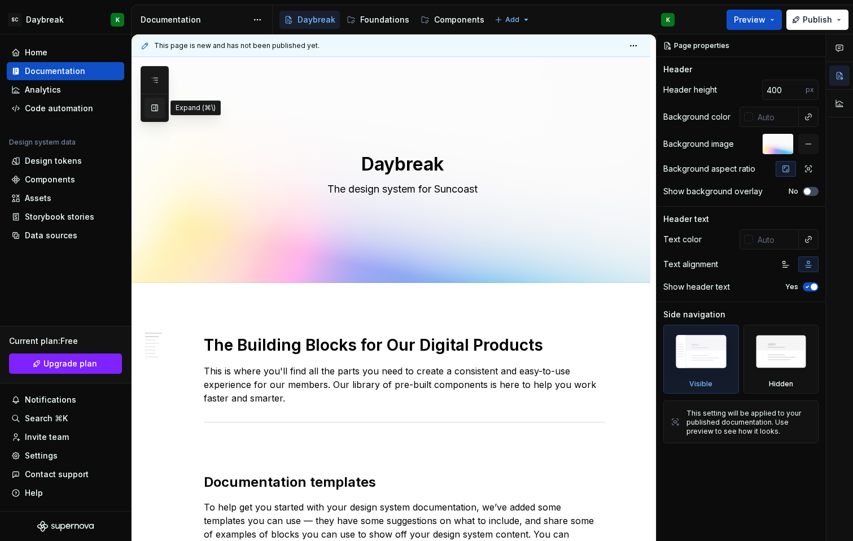
click at [155, 107] on button "button" at bounding box center [154, 108] width 20 height 20
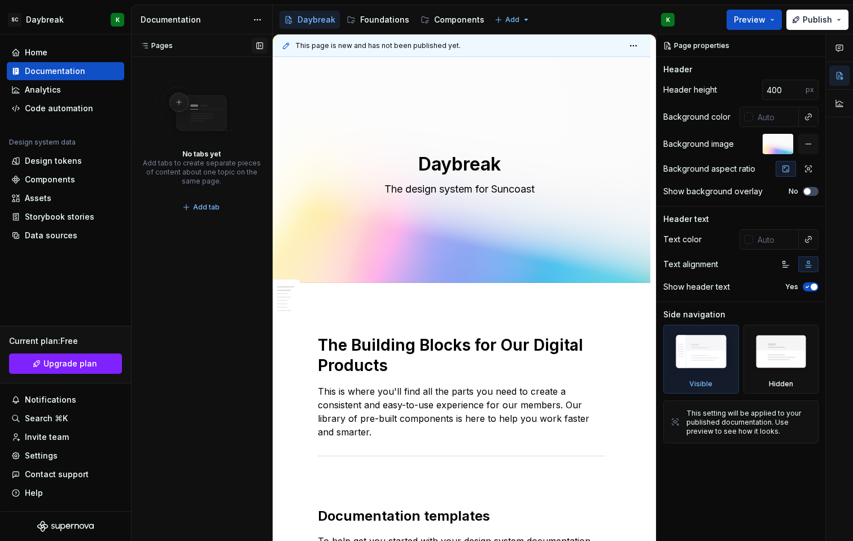
click at [260, 45] on button "button" at bounding box center [260, 46] width 16 height 16
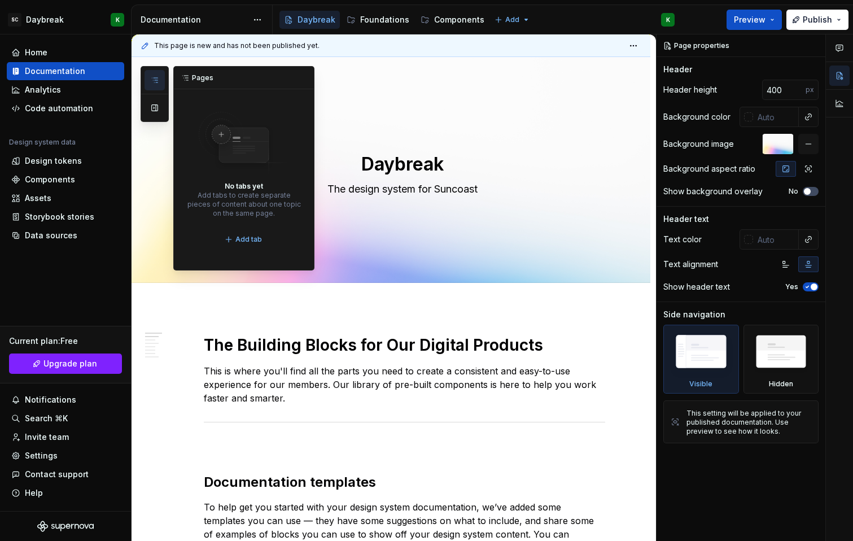
click at [162, 82] on button "button" at bounding box center [154, 80] width 20 height 20
click at [305, 75] on button "button" at bounding box center [303, 78] width 16 height 16
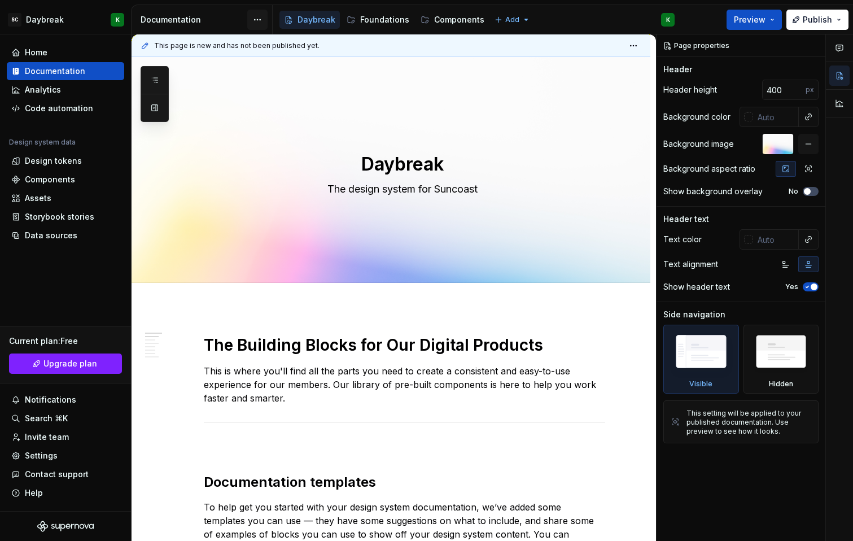
click at [261, 14] on html "SC Daybreak K Home Documentation Analytics Code automation Design system data D…" at bounding box center [426, 270] width 853 height 541
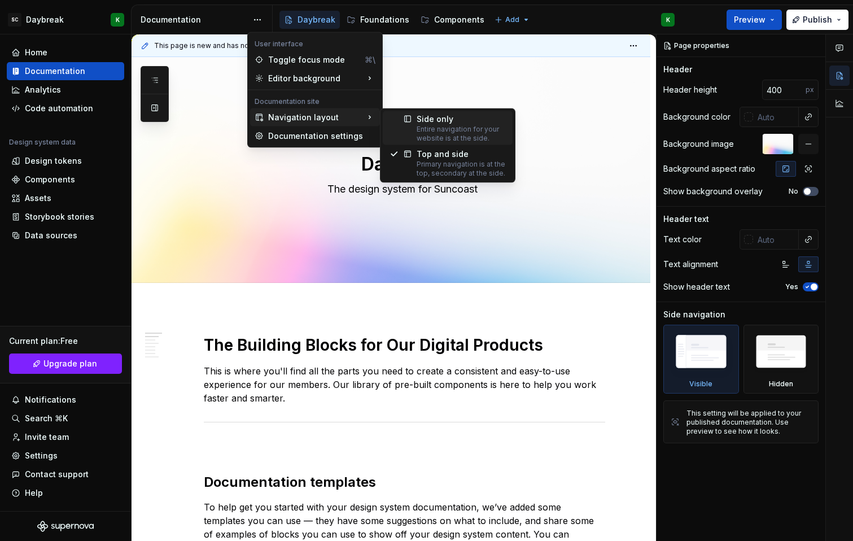
click at [467, 138] on div "Entire navigation for your website is at the side." at bounding box center [461, 134] width 89 height 18
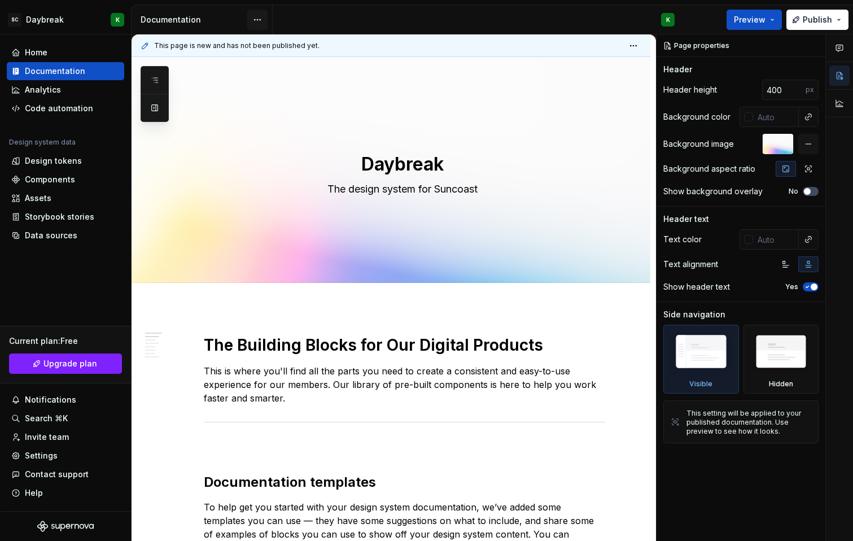
click at [255, 20] on html "SC Daybreak K Home Documentation Analytics Code automation Design system data D…" at bounding box center [426, 270] width 853 height 541
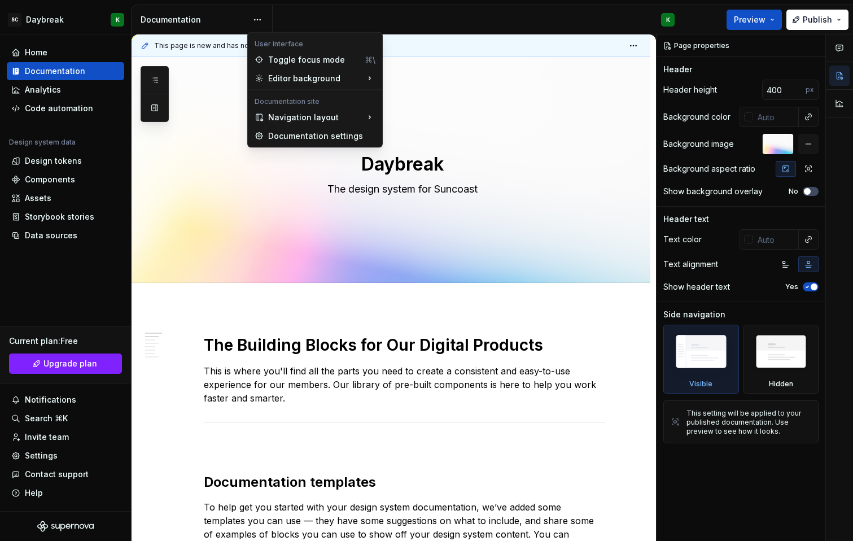
click at [304, 19] on html "SC Daybreak K Home Documentation Analytics Code automation Design system data D…" at bounding box center [426, 270] width 853 height 541
